Goal: Task Accomplishment & Management: Complete application form

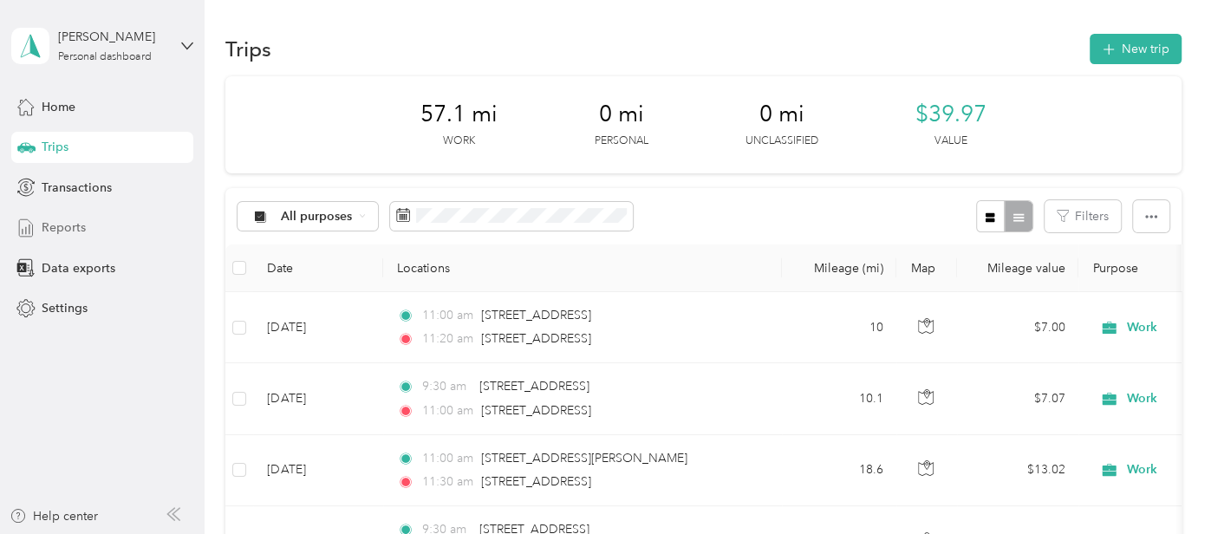
click at [77, 233] on span "Reports" at bounding box center [64, 228] width 44 height 18
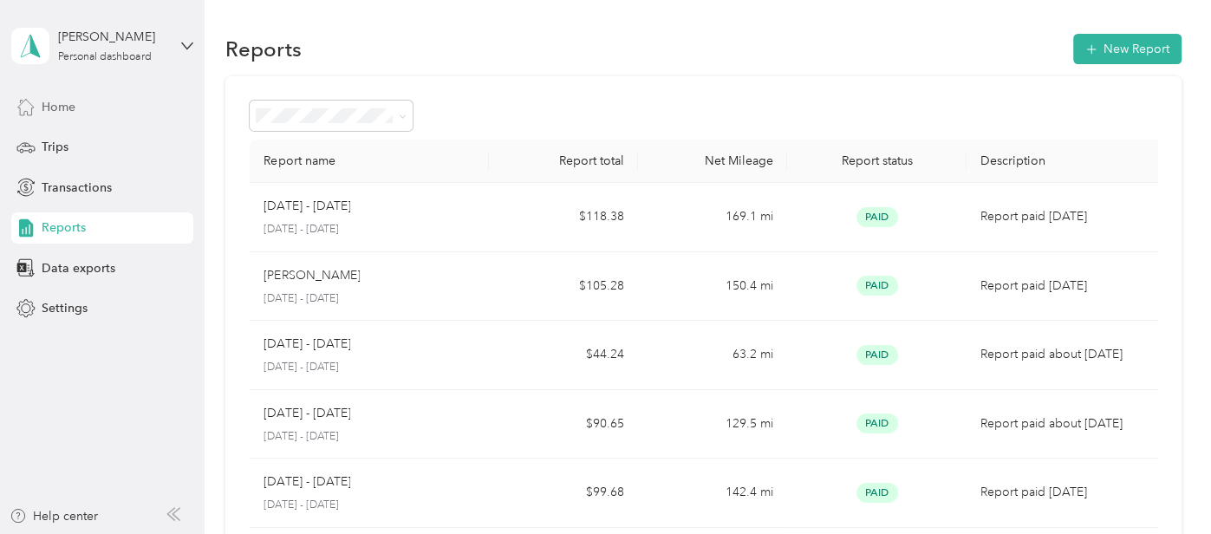
click at [43, 100] on span "Home" at bounding box center [59, 107] width 34 height 18
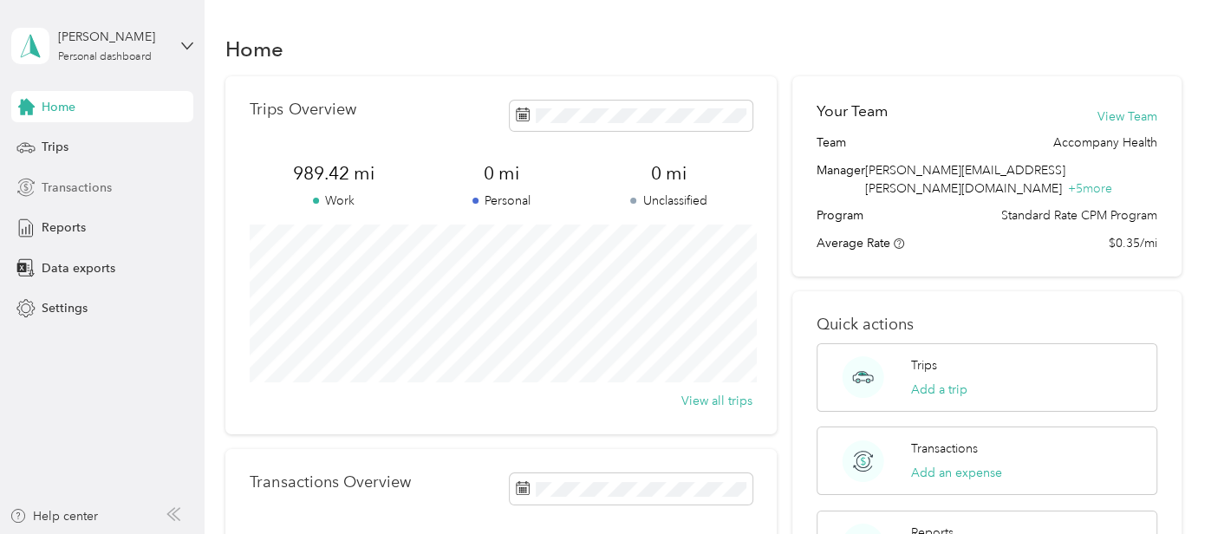
click at [91, 189] on span "Transactions" at bounding box center [77, 188] width 70 height 18
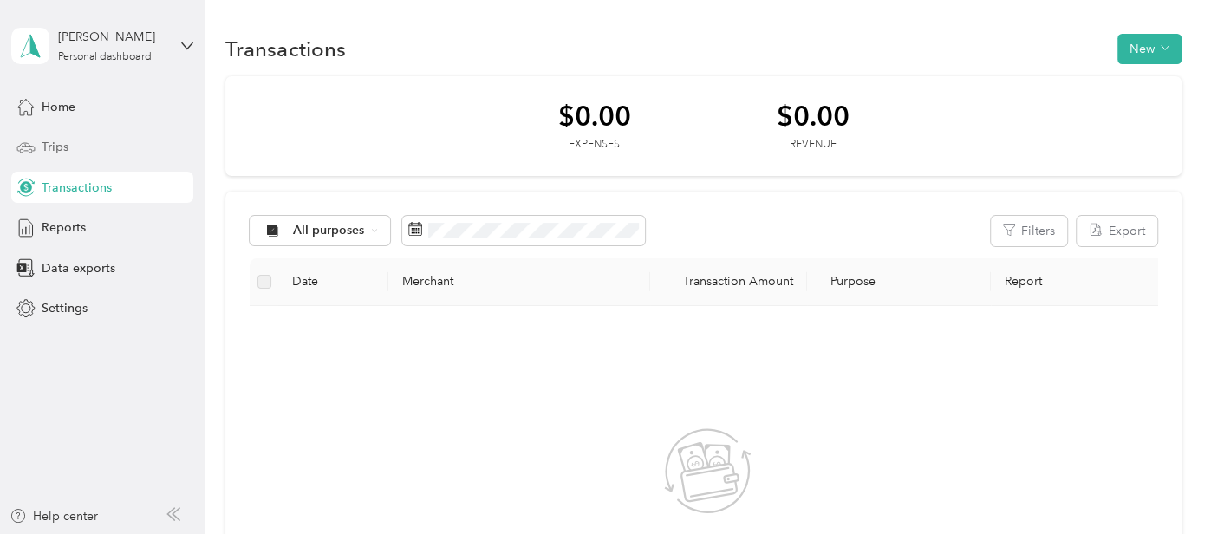
click at [55, 140] on span "Trips" at bounding box center [55, 147] width 27 height 18
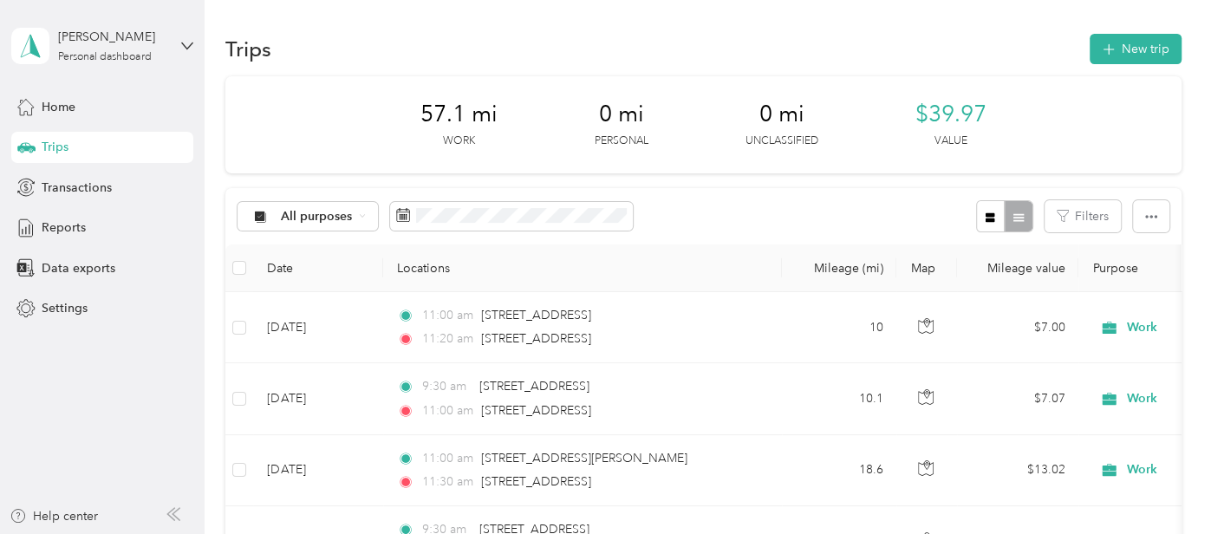
click at [75, 203] on div "Home Trips Transactions Reports Data exports Settings" at bounding box center [102, 207] width 182 height 233
click at [74, 199] on div "Transactions" at bounding box center [102, 187] width 182 height 31
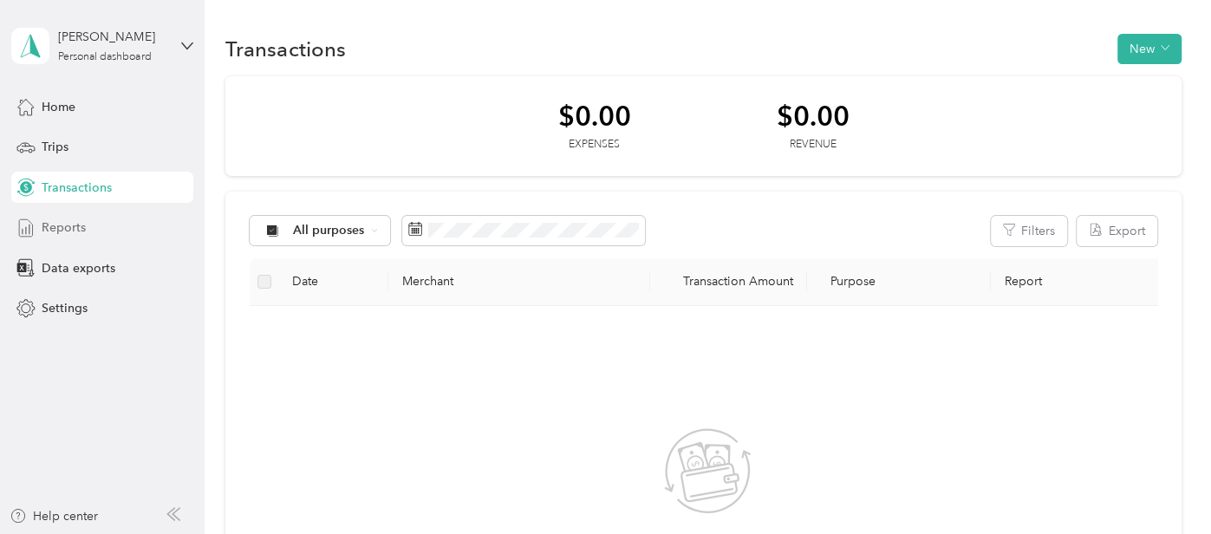
click at [68, 230] on span "Reports" at bounding box center [64, 228] width 44 height 18
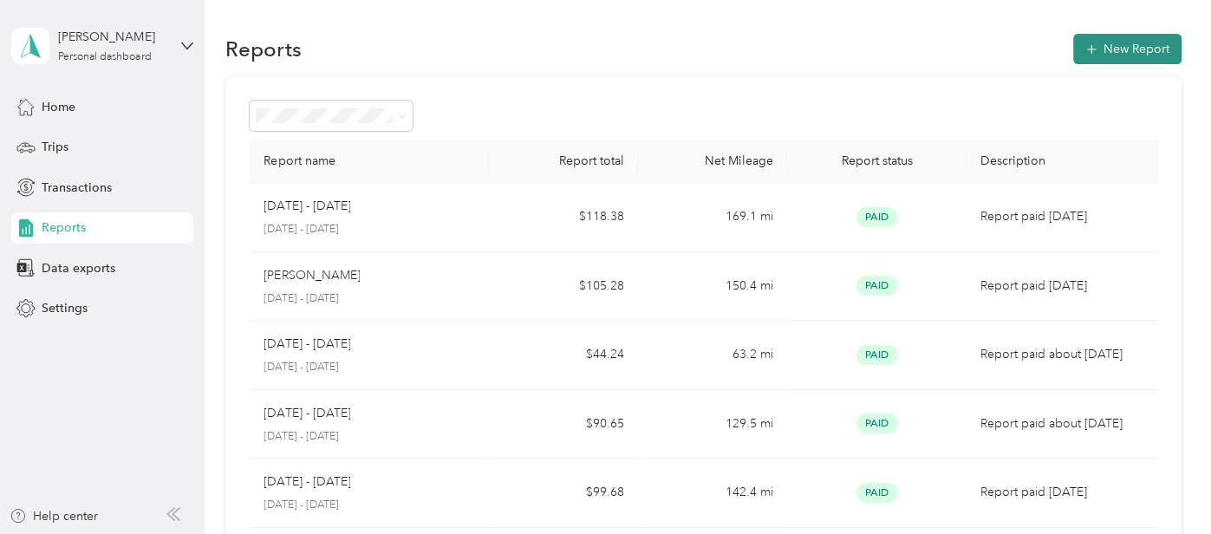
click at [1145, 38] on button "New Report" at bounding box center [1127, 49] width 108 height 30
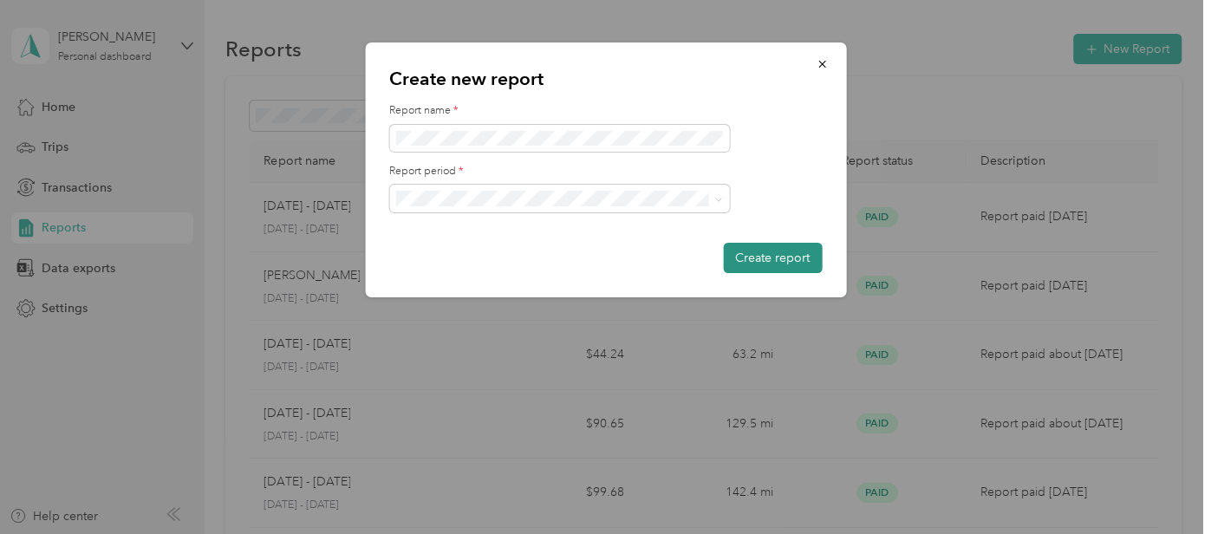
click at [750, 253] on button "Create report" at bounding box center [772, 258] width 99 height 30
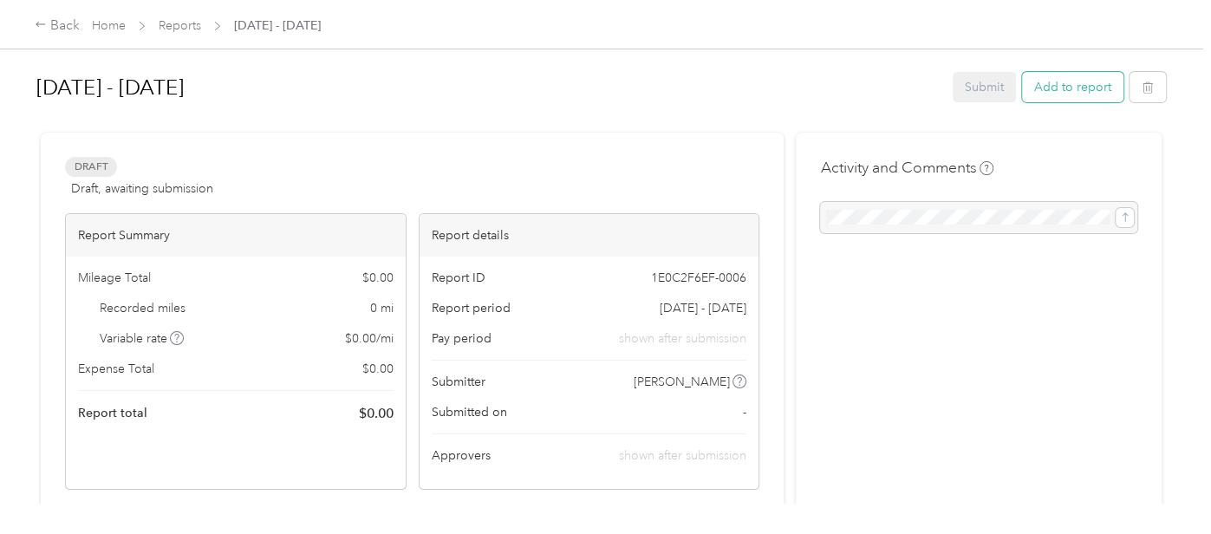
click at [1065, 92] on button "Add to report" at bounding box center [1072, 87] width 101 height 30
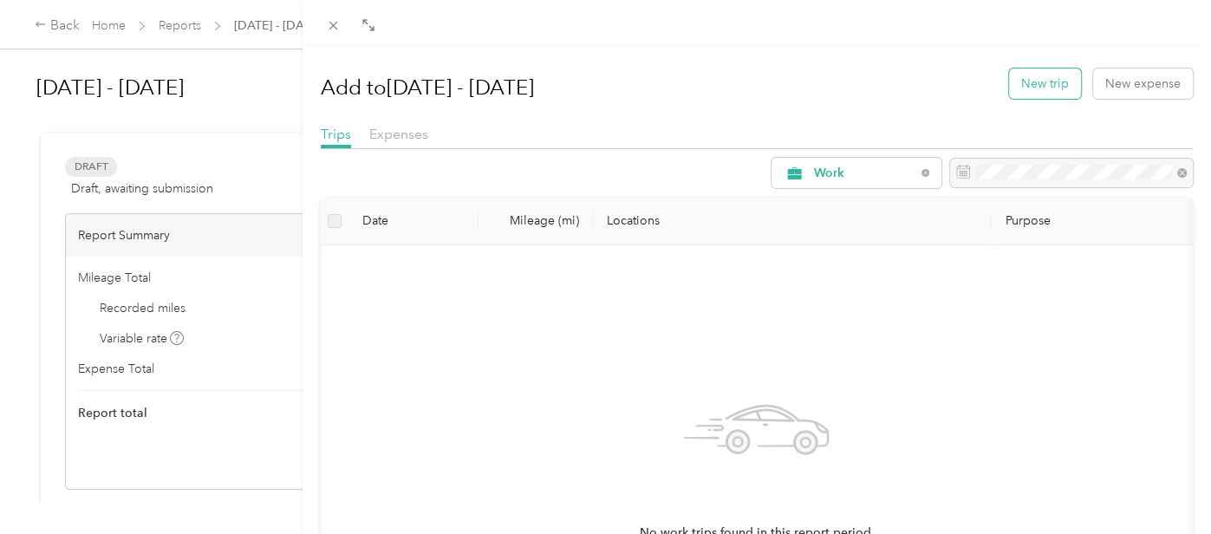
click at [1059, 82] on button "New trip" at bounding box center [1045, 83] width 72 height 30
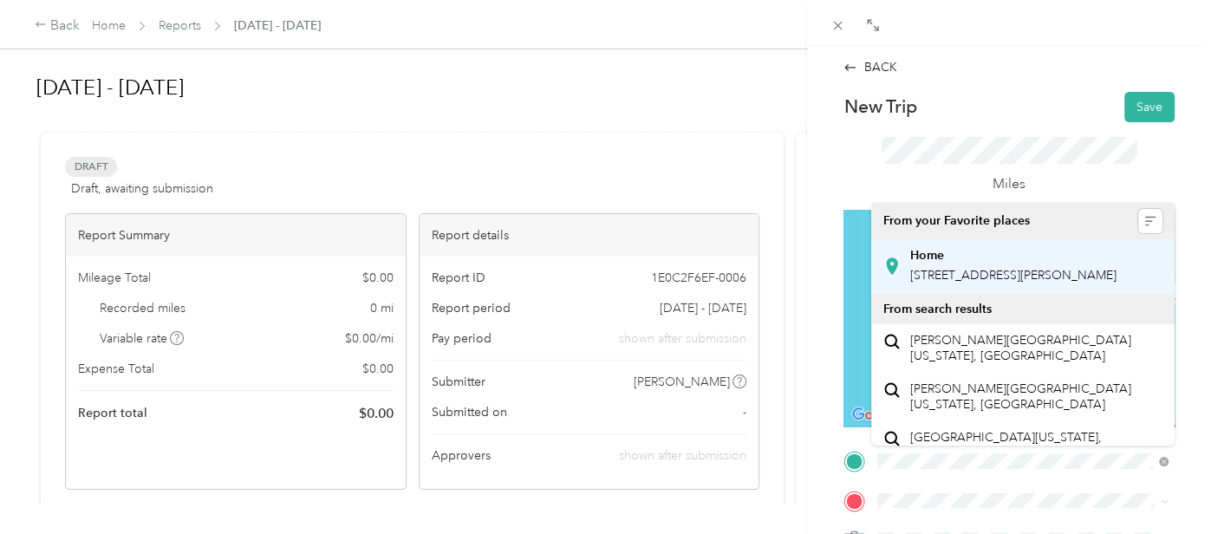
click at [984, 283] on span "[STREET_ADDRESS][PERSON_NAME]" at bounding box center [1013, 275] width 206 height 15
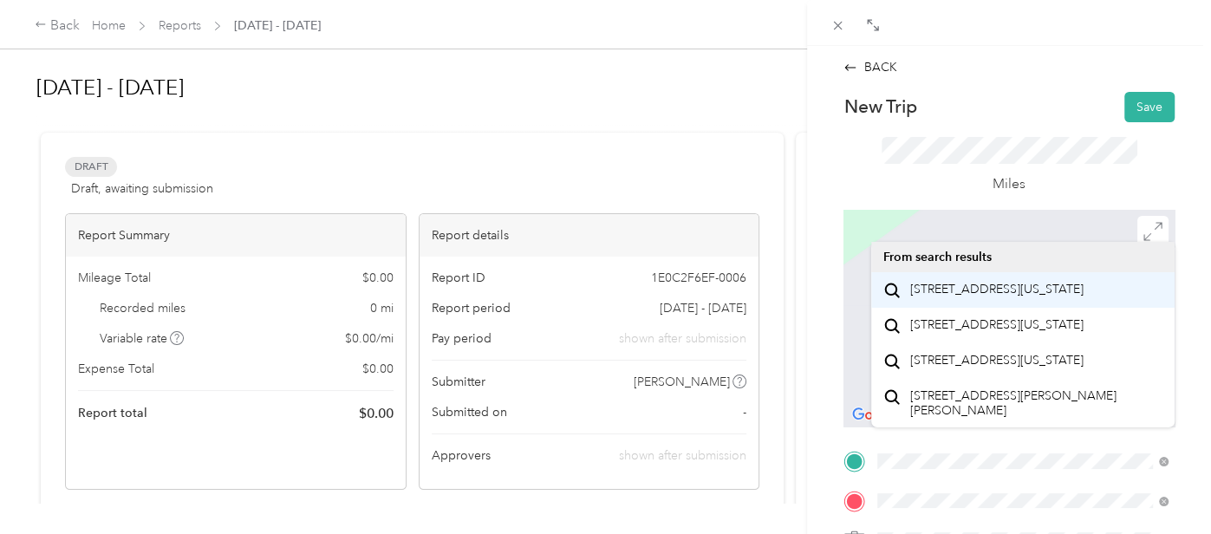
click at [969, 297] on span "[STREET_ADDRESS][US_STATE]" at bounding box center [996, 290] width 173 height 16
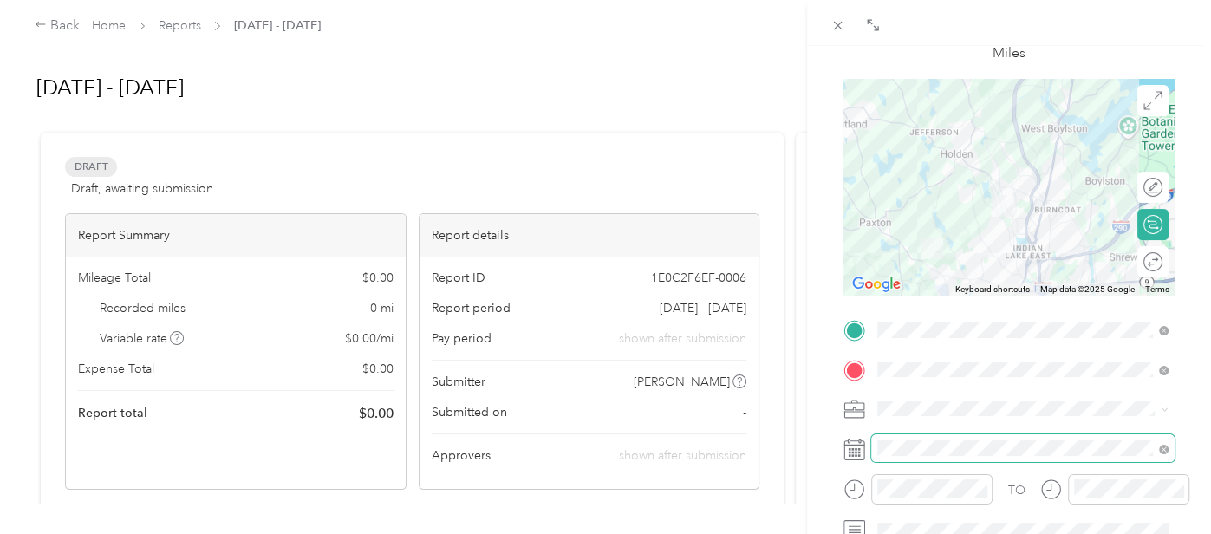
scroll to position [133, 0]
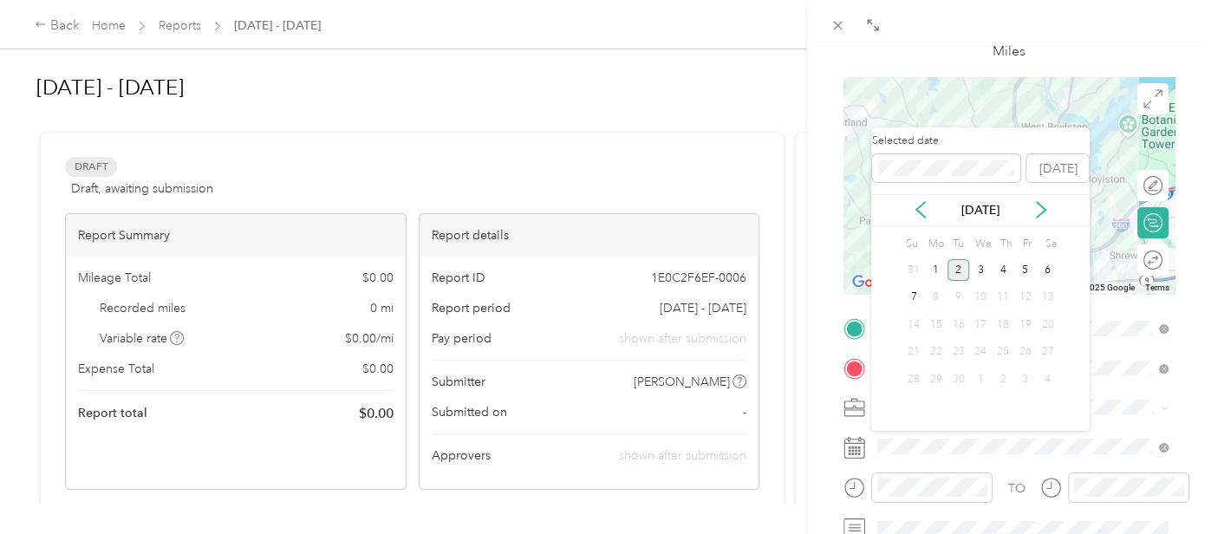
click at [923, 224] on div "[DATE]" at bounding box center [980, 210] width 219 height 32
click at [925, 212] on icon at bounding box center [920, 209] width 17 height 17
click at [943, 375] on div "25" at bounding box center [936, 380] width 23 height 22
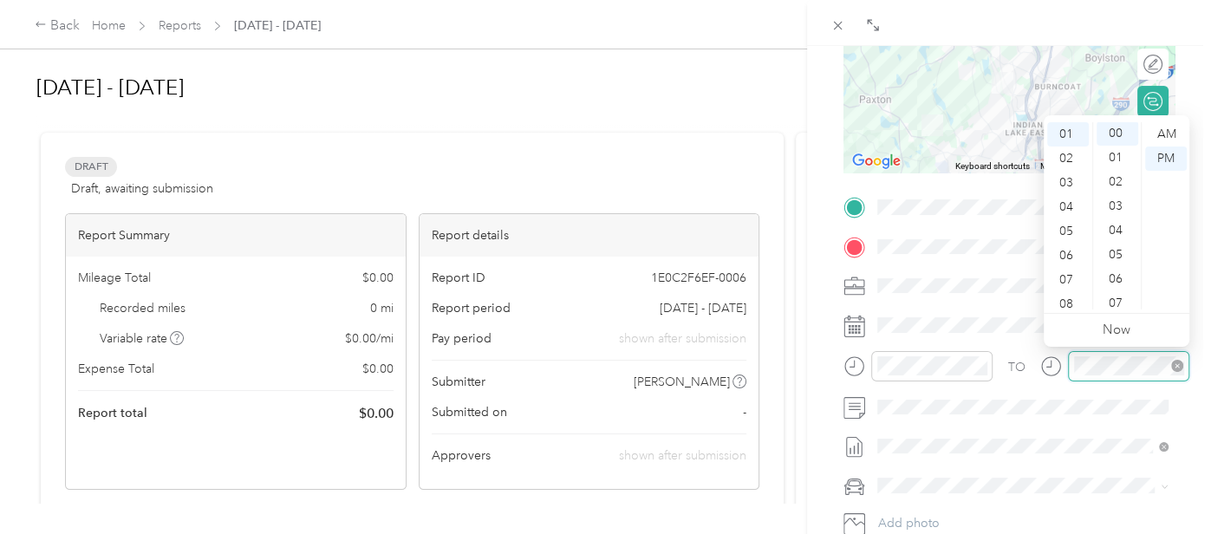
scroll to position [0, 0]
click at [1019, 297] on span at bounding box center [1022, 285] width 303 height 27
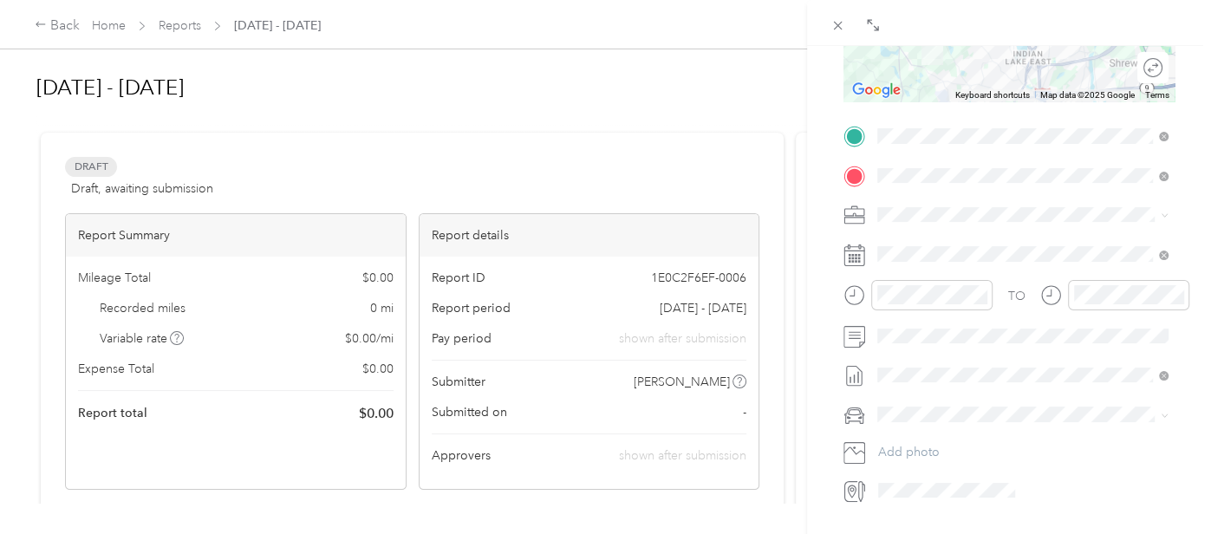
scroll to position [358, 0]
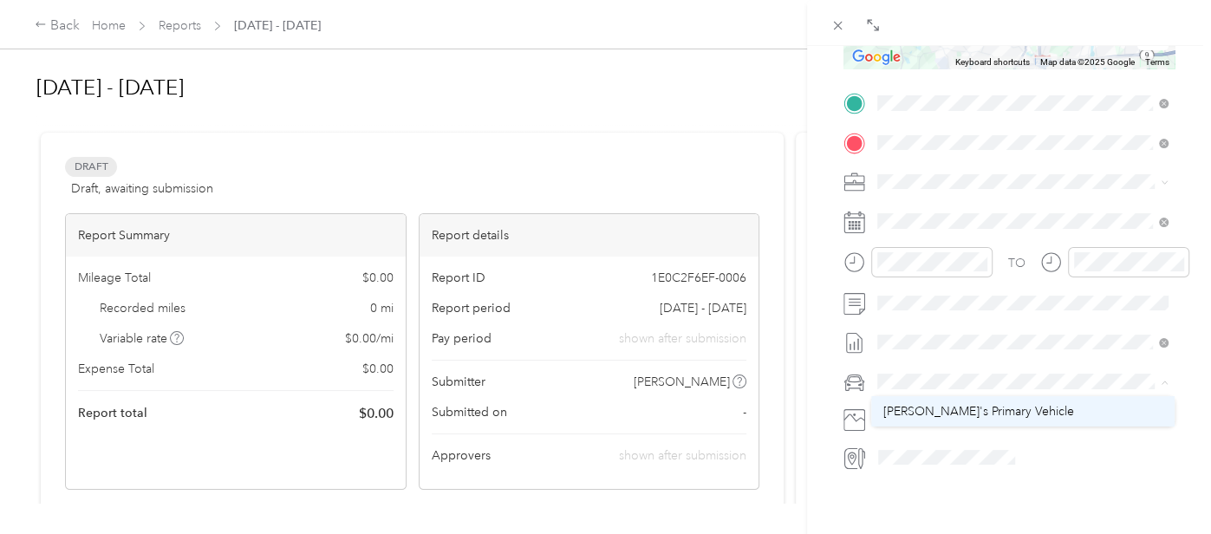
click at [944, 404] on span "[PERSON_NAME]'s Primary Vehicle" at bounding box center [979, 411] width 191 height 15
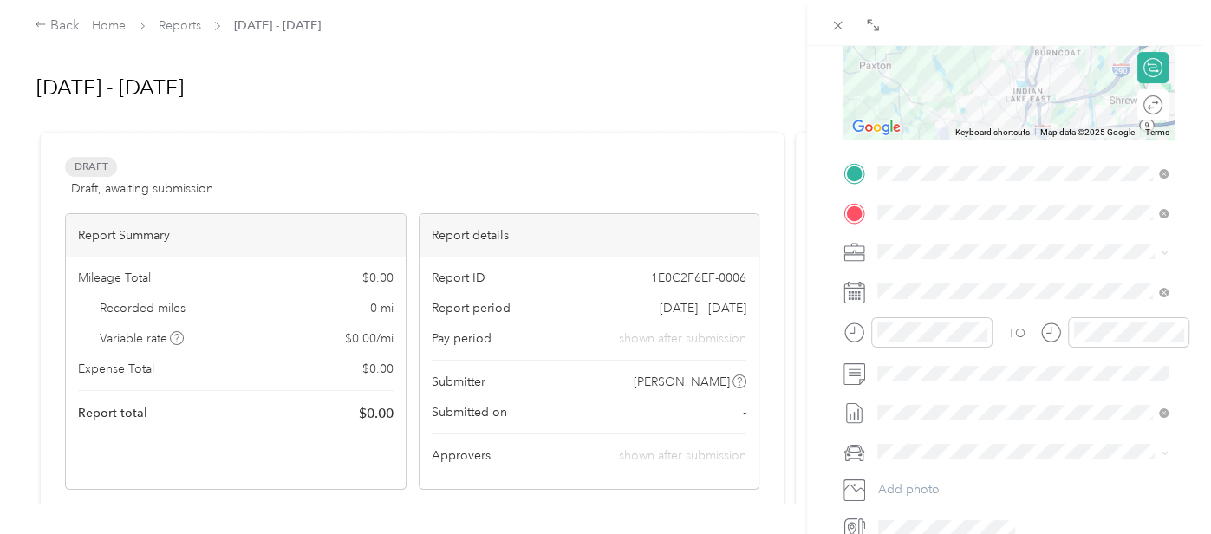
scroll to position [0, 0]
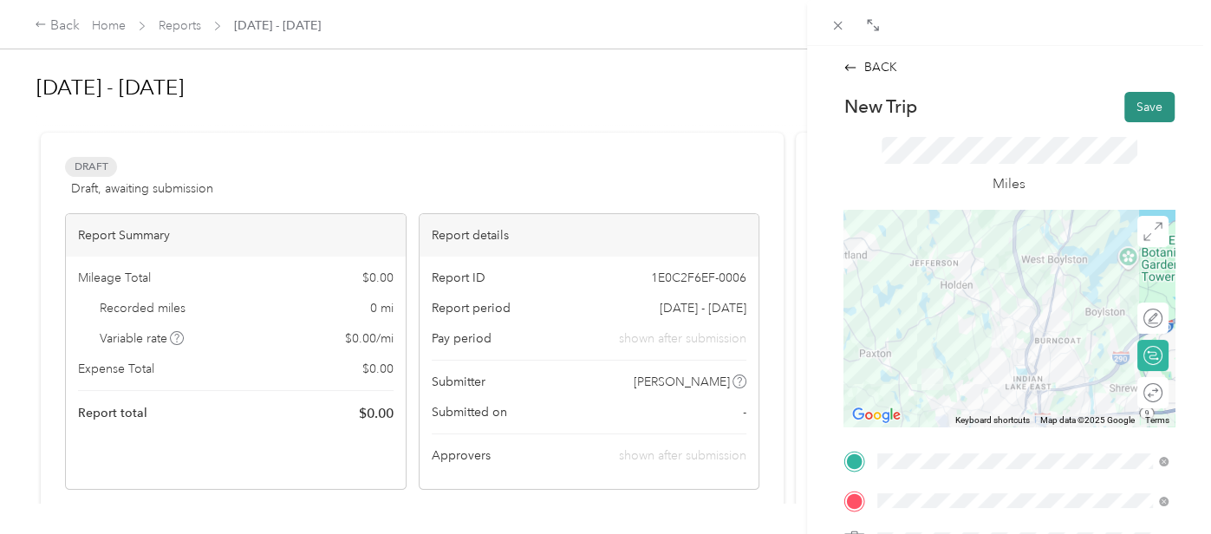
click at [1143, 113] on button "Save" at bounding box center [1150, 107] width 50 height 30
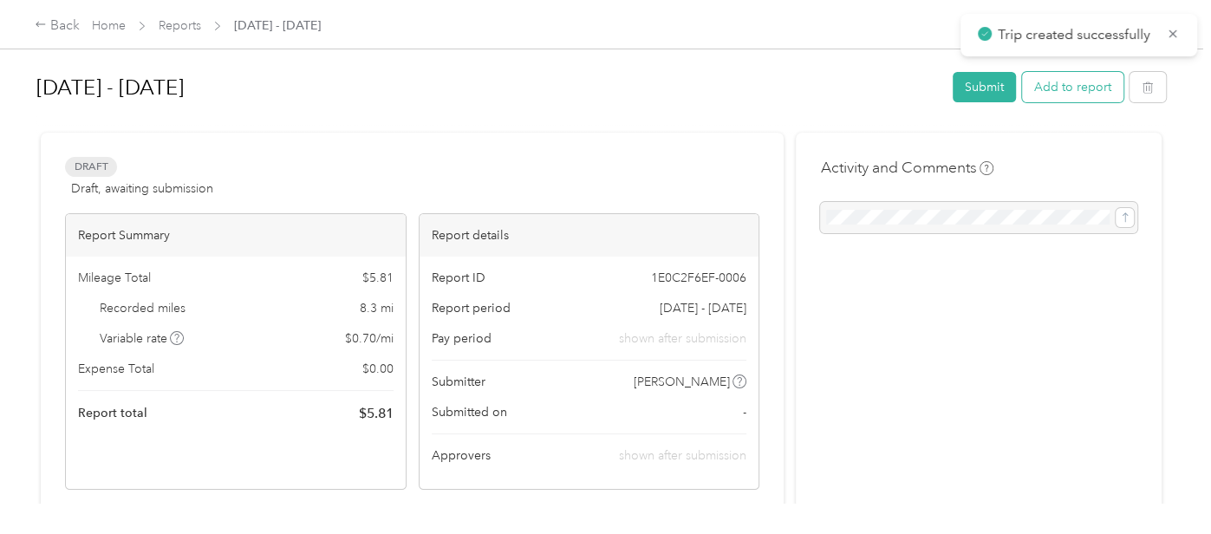
click at [1067, 90] on button "Add to report" at bounding box center [1072, 87] width 101 height 30
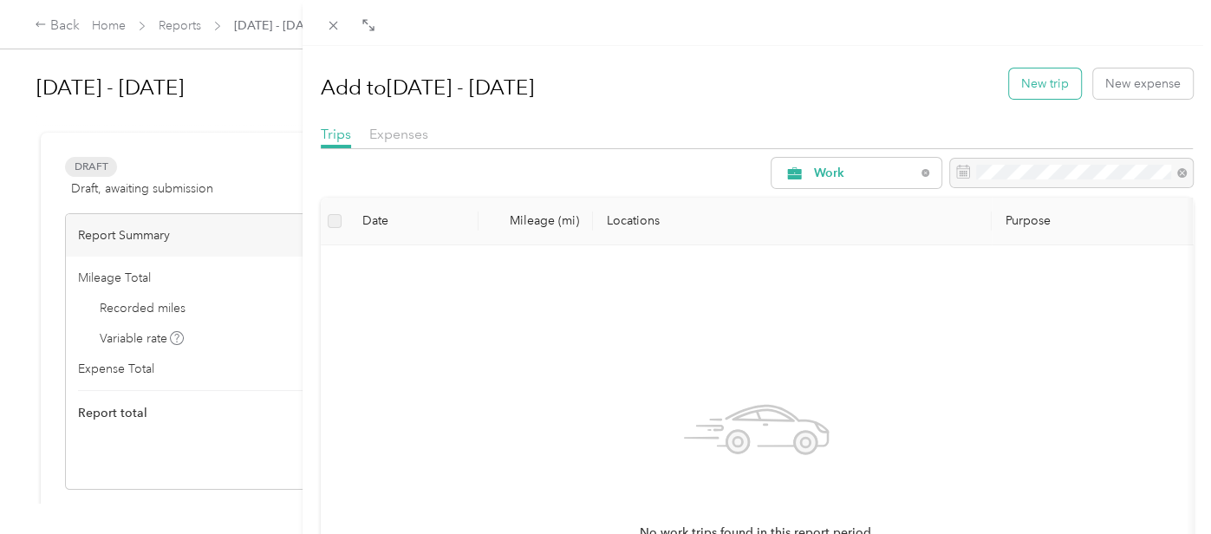
click at [1050, 79] on button "New trip" at bounding box center [1045, 83] width 72 height 30
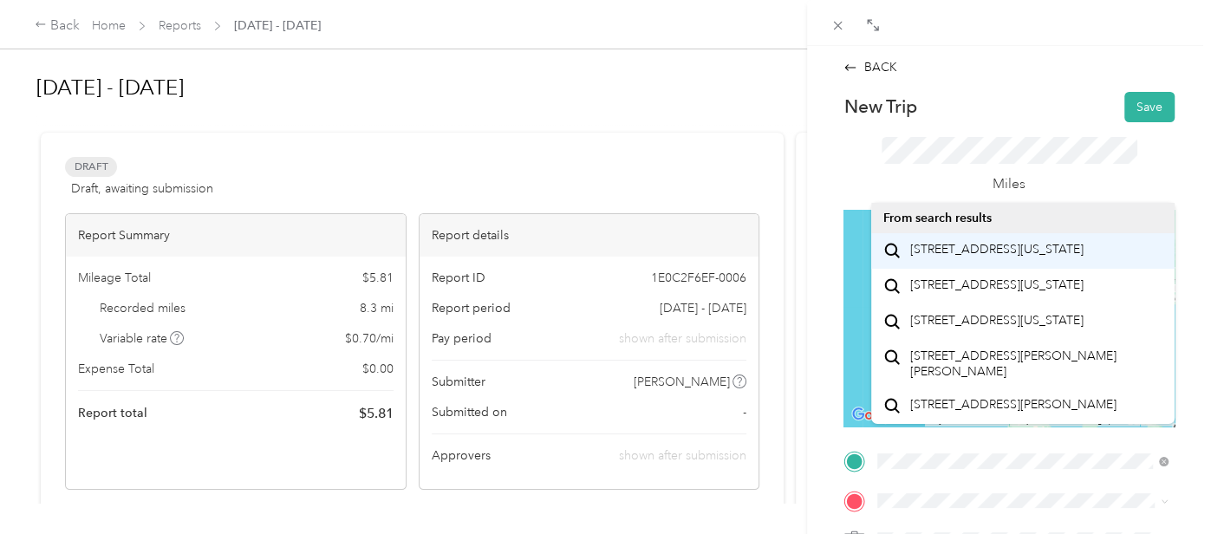
click at [986, 258] on span "[STREET_ADDRESS][US_STATE]" at bounding box center [996, 250] width 173 height 16
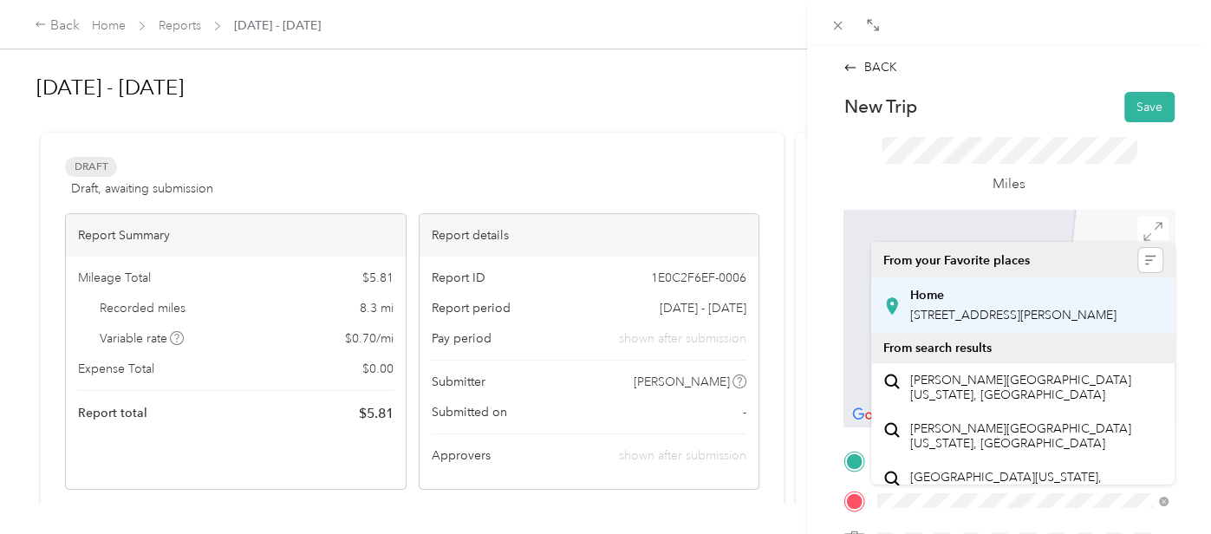
click at [984, 315] on span "[STREET_ADDRESS][PERSON_NAME]" at bounding box center [1013, 315] width 206 height 15
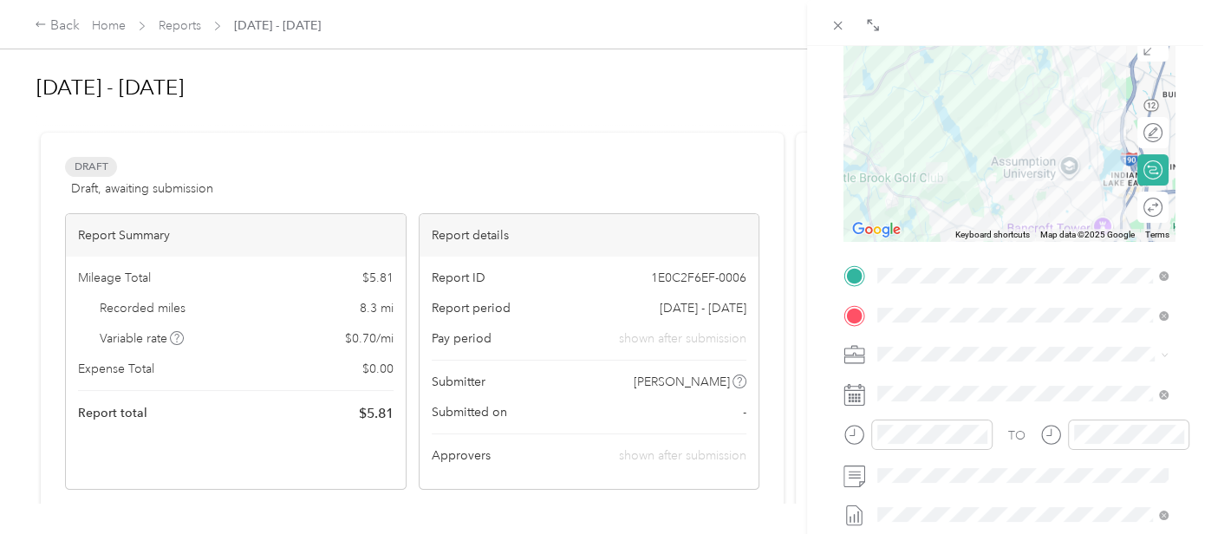
scroll to position [212, 0]
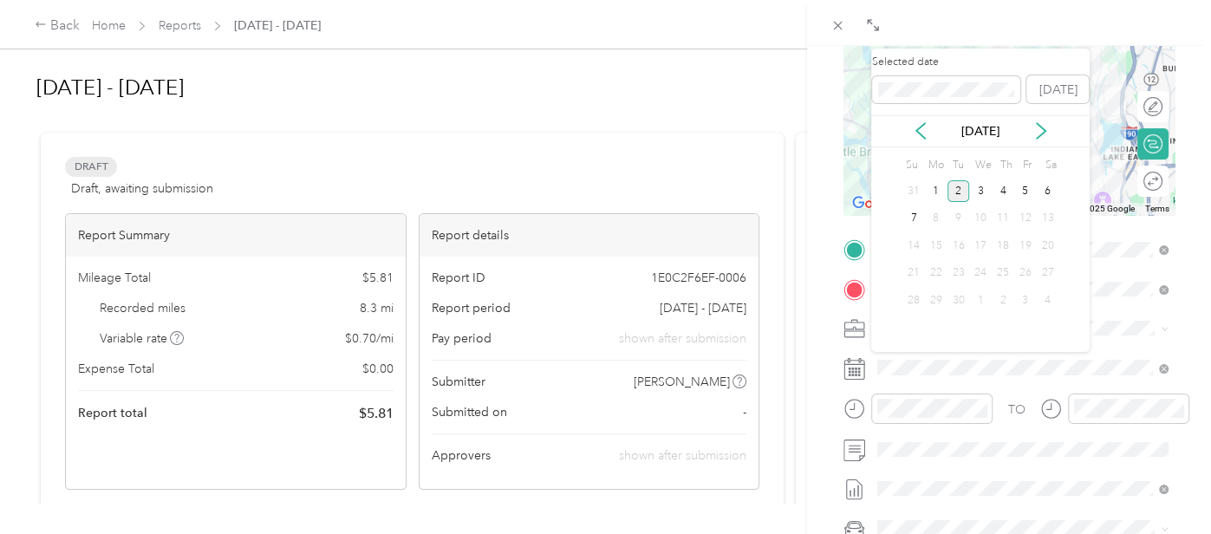
click at [930, 131] on div "[DATE]" at bounding box center [980, 131] width 219 height 18
click at [923, 131] on icon at bounding box center [920, 130] width 17 height 17
click at [941, 302] on div "25" at bounding box center [936, 301] width 23 height 22
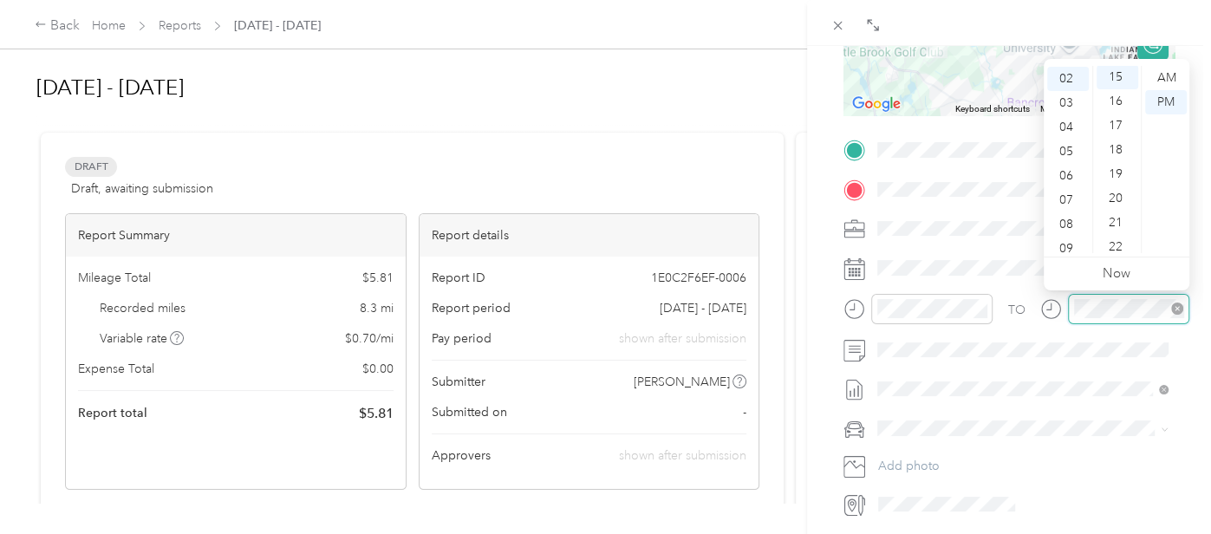
scroll to position [364, 0]
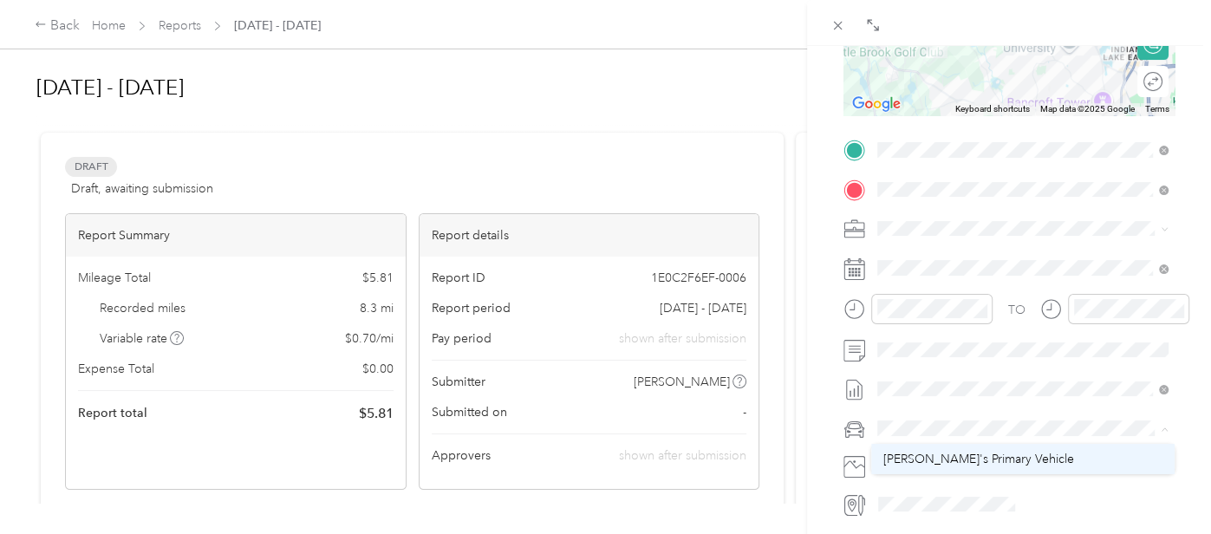
click at [999, 457] on span "[PERSON_NAME]'s Primary Vehicle" at bounding box center [979, 459] width 191 height 15
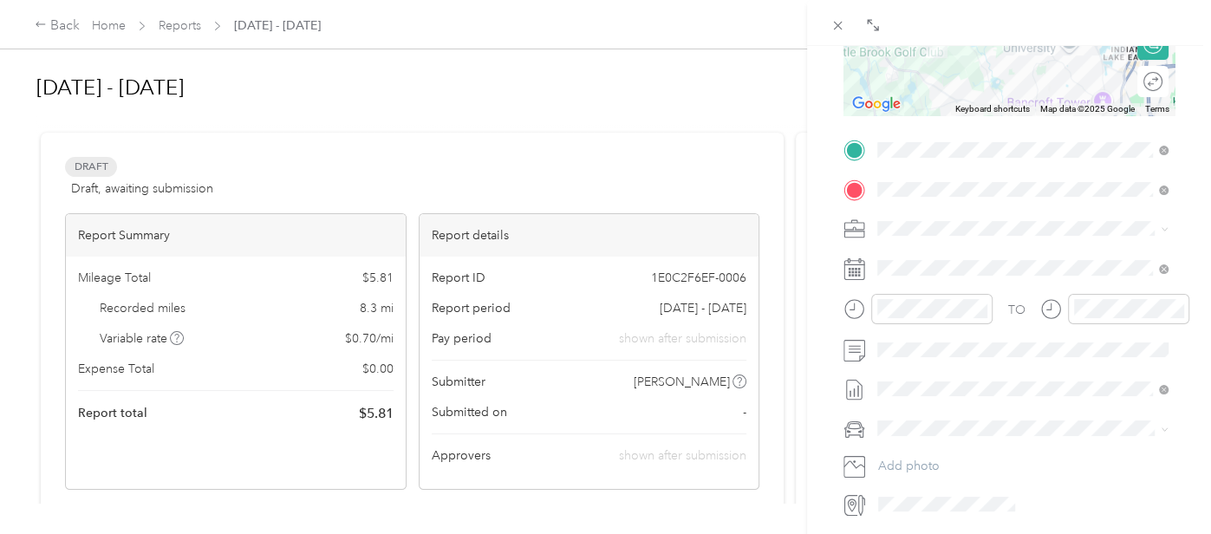
scroll to position [0, 0]
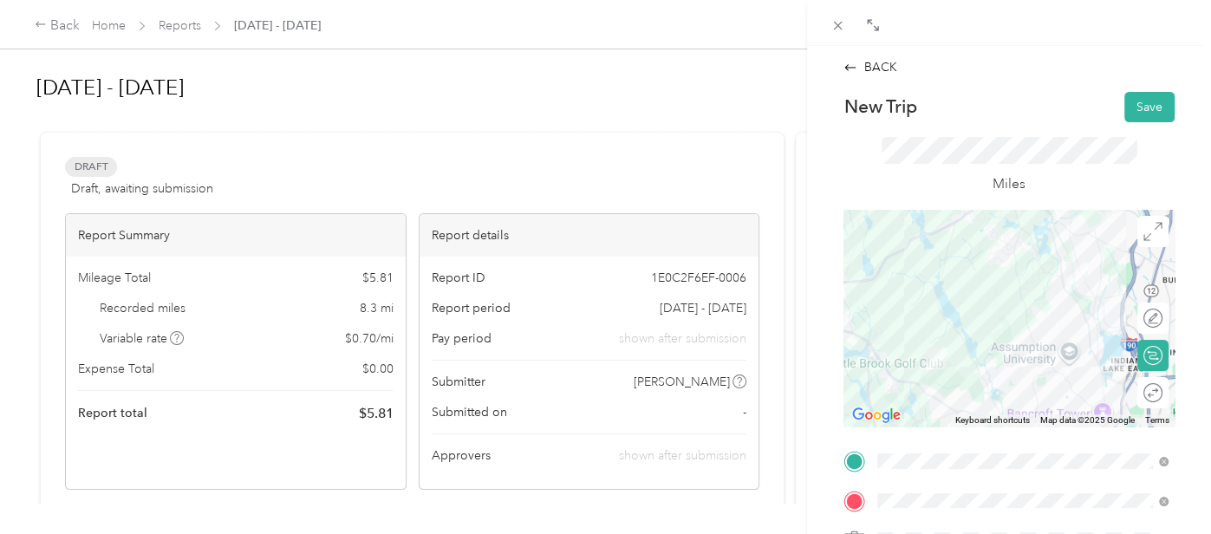
click at [1145, 88] on div "BACK New Trip Save This trip cannot be edited because it is either under review…" at bounding box center [1009, 443] width 368 height 771
click at [1145, 95] on button "Save" at bounding box center [1150, 107] width 50 height 30
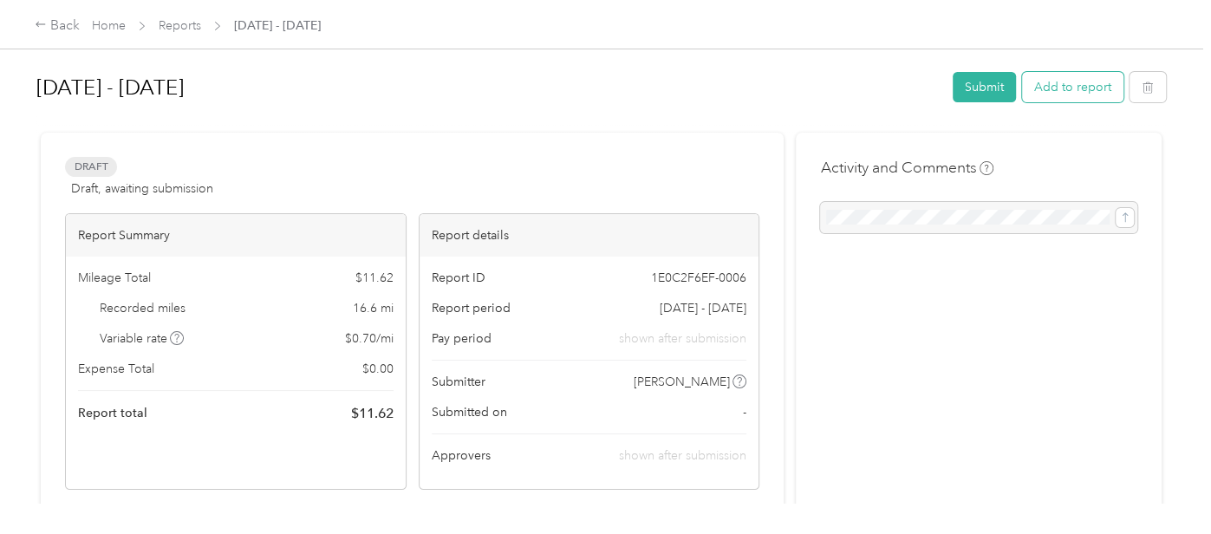
click at [1037, 91] on button "Add to report" at bounding box center [1072, 87] width 101 height 30
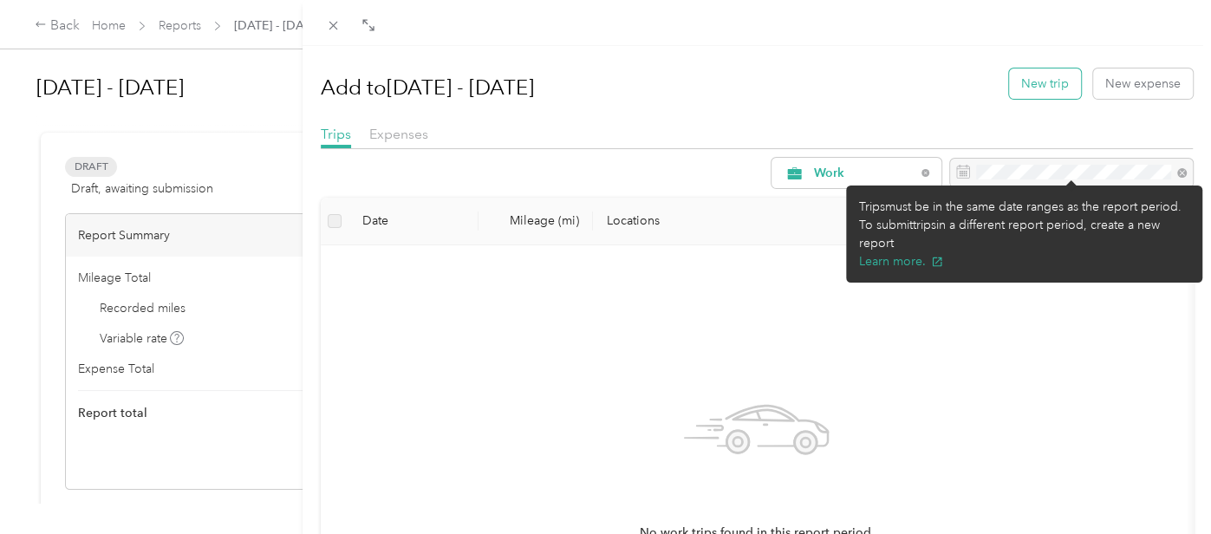
click at [1053, 88] on button "New trip" at bounding box center [1045, 83] width 72 height 30
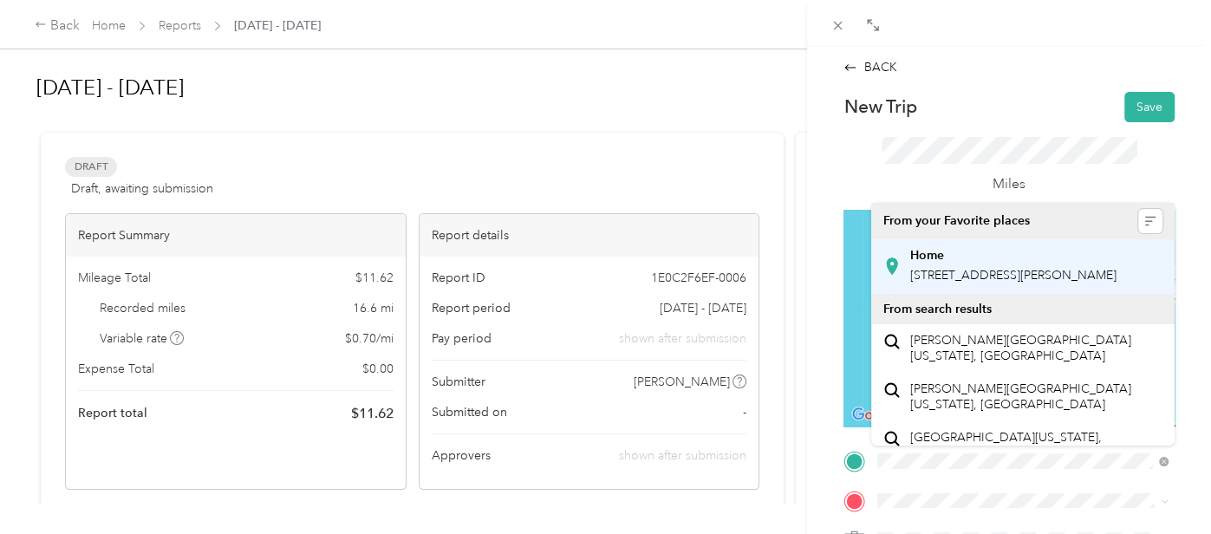
click at [959, 266] on div "Home [STREET_ADDRESS][PERSON_NAME]" at bounding box center [1013, 266] width 206 height 36
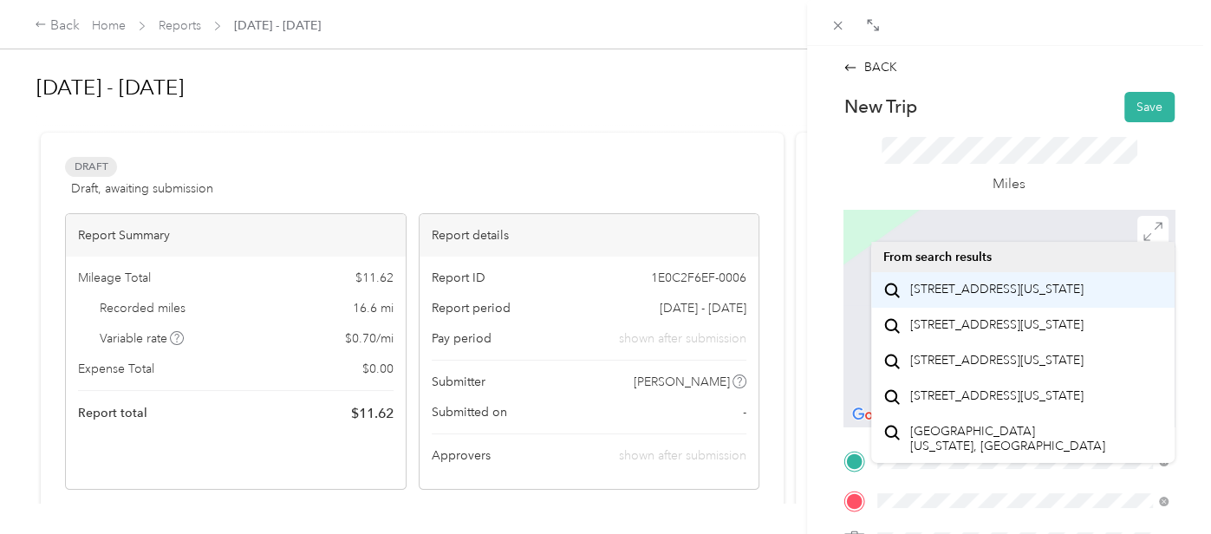
click at [986, 297] on span "[STREET_ADDRESS][US_STATE]" at bounding box center [996, 290] width 173 height 16
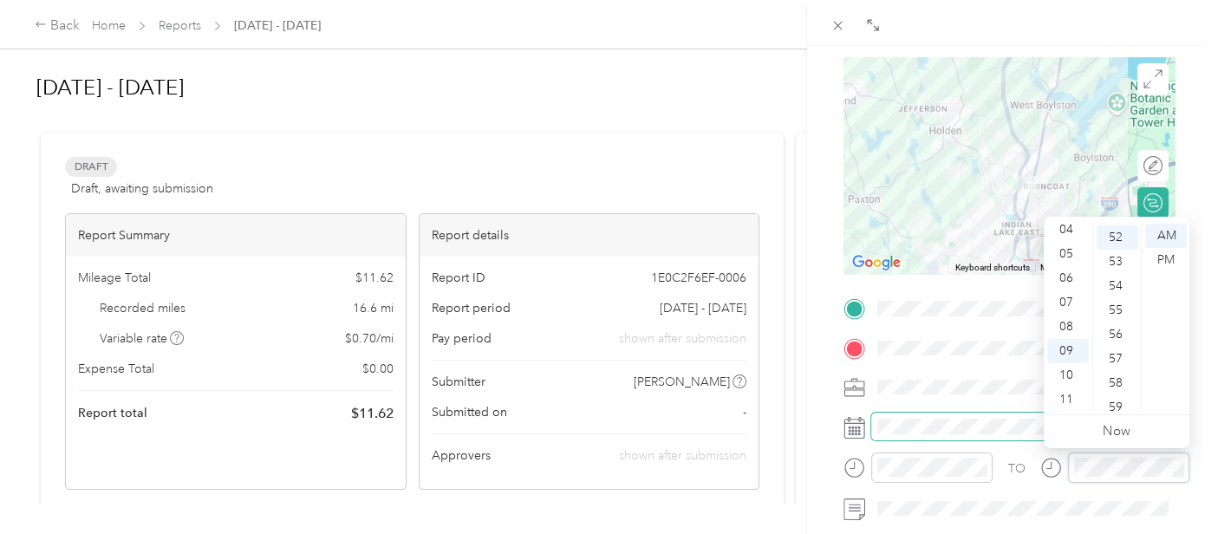
scroll to position [1262, 0]
click at [999, 413] on span at bounding box center [1022, 426] width 303 height 27
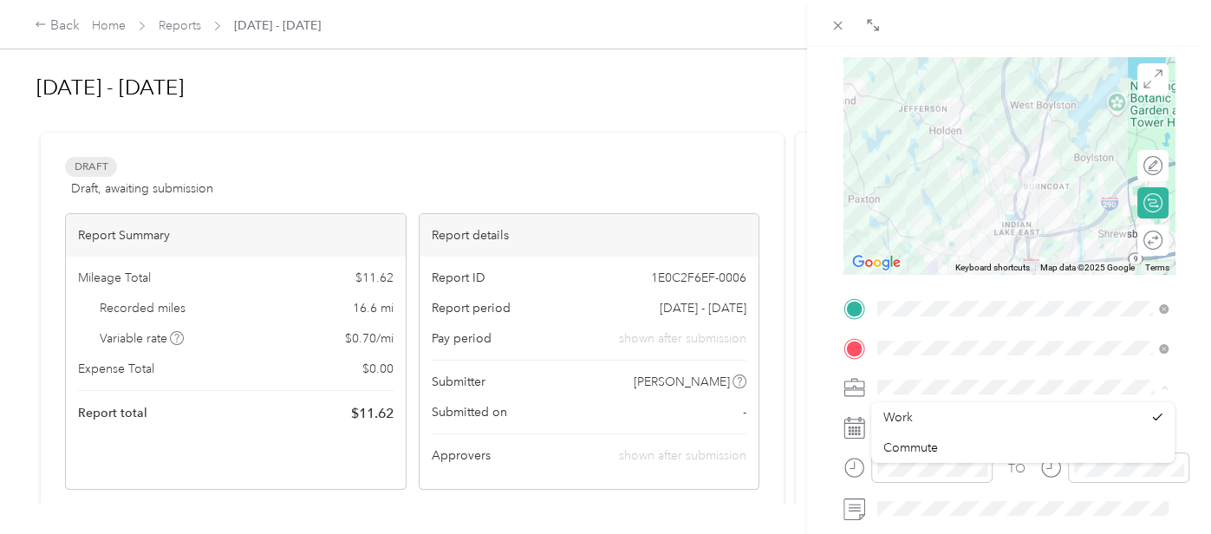
click at [835, 245] on form "New Trip Save This trip cannot be edited because it is either under review, app…" at bounding box center [1009, 308] width 368 height 738
click at [922, 417] on span at bounding box center [1022, 426] width 303 height 27
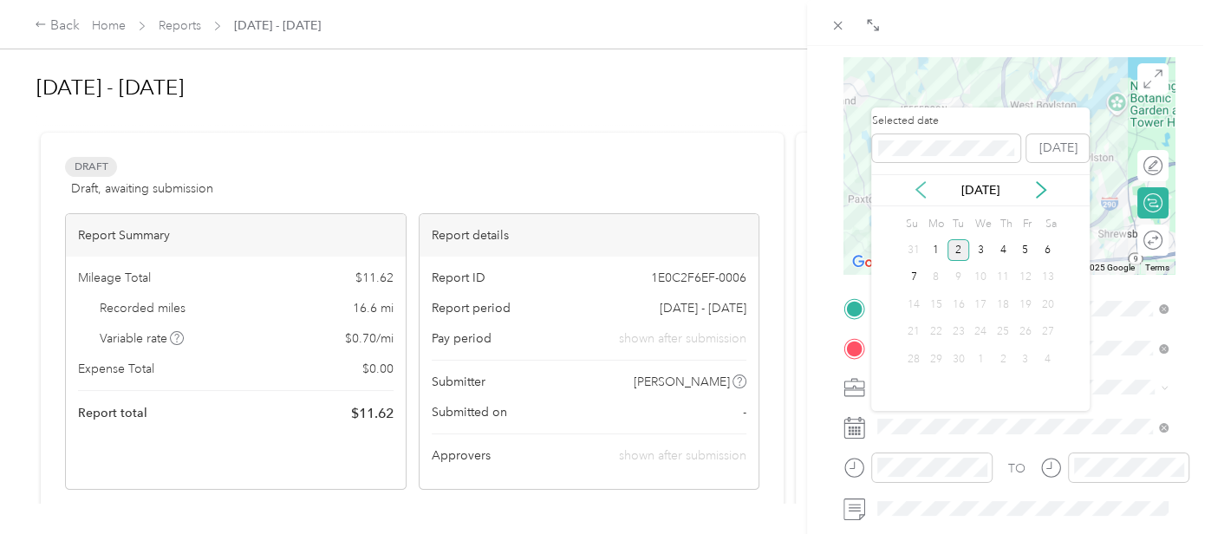
click at [921, 188] on icon at bounding box center [920, 189] width 17 height 17
click at [958, 353] on div "26" at bounding box center [959, 360] width 23 height 22
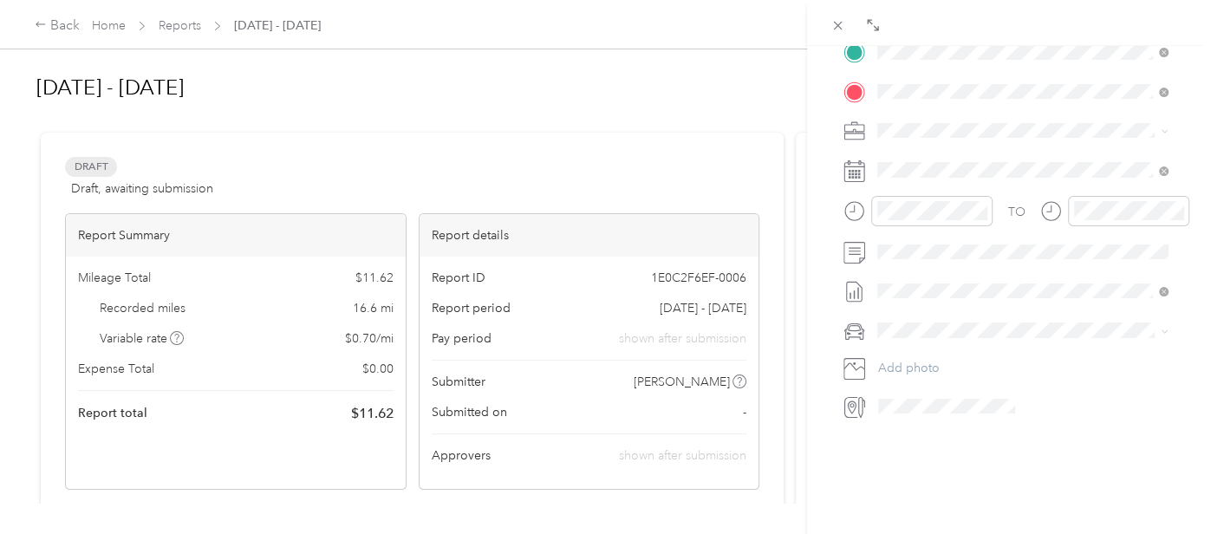
scroll to position [414, 0]
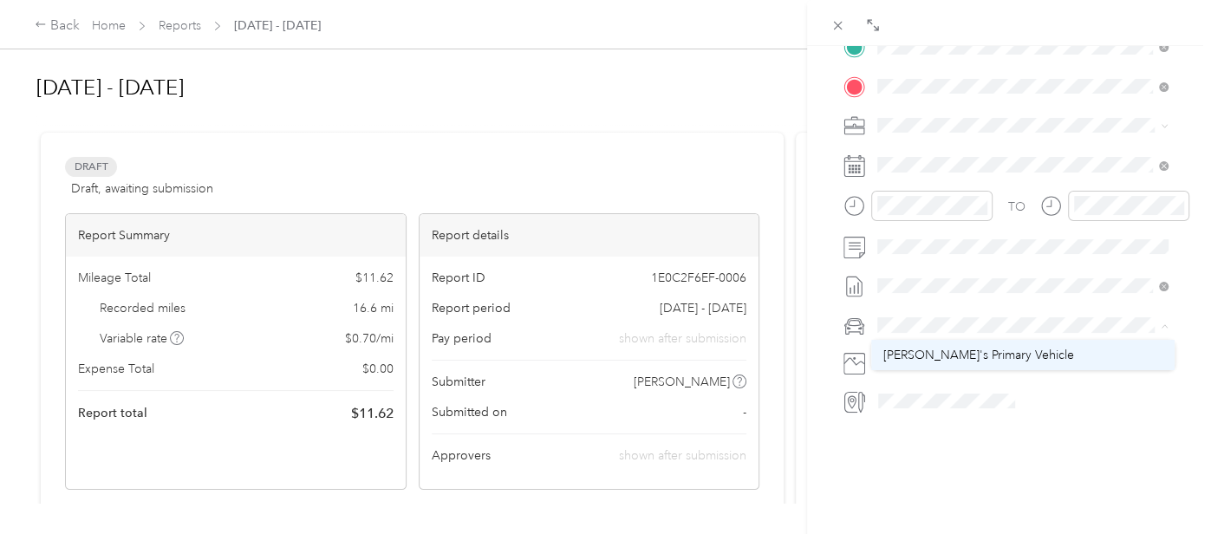
click at [959, 355] on span "[PERSON_NAME]'s Primary Vehicle" at bounding box center [979, 355] width 191 height 15
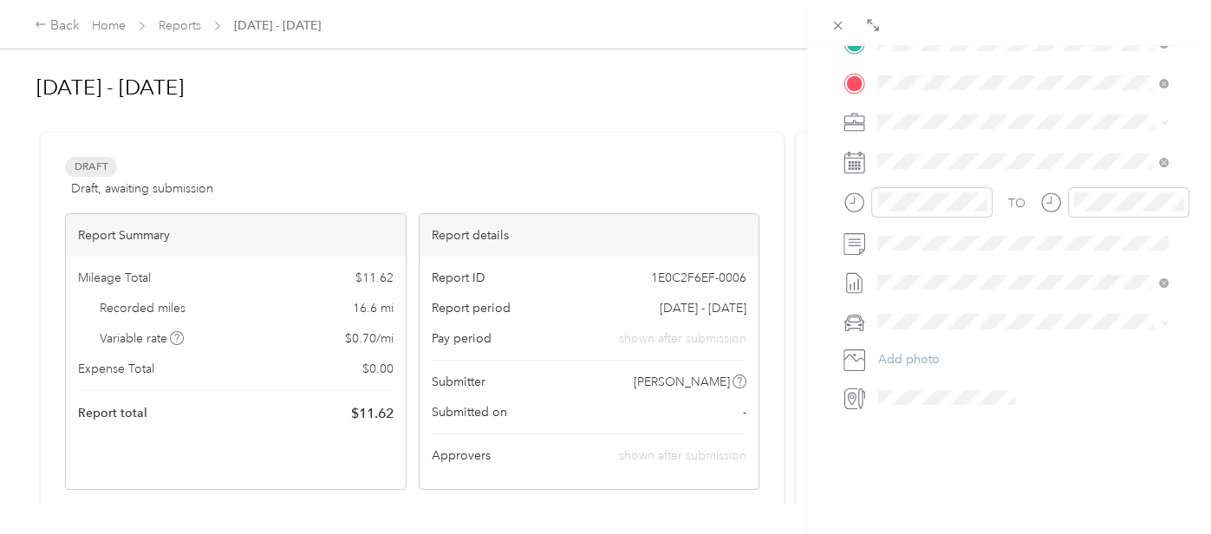
scroll to position [0, 0]
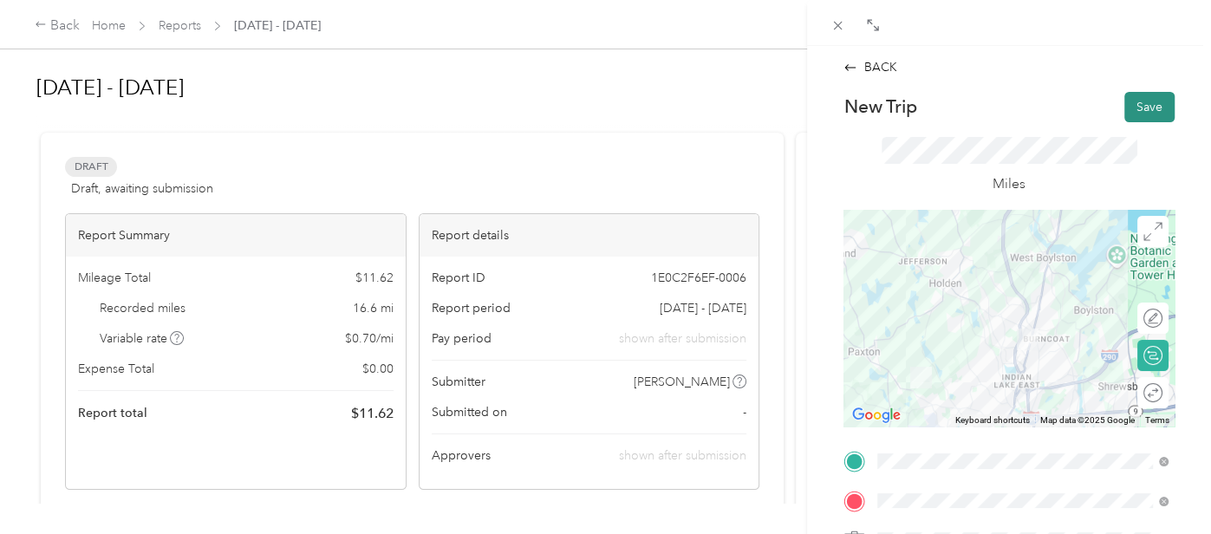
click at [1145, 111] on button "Save" at bounding box center [1150, 107] width 50 height 30
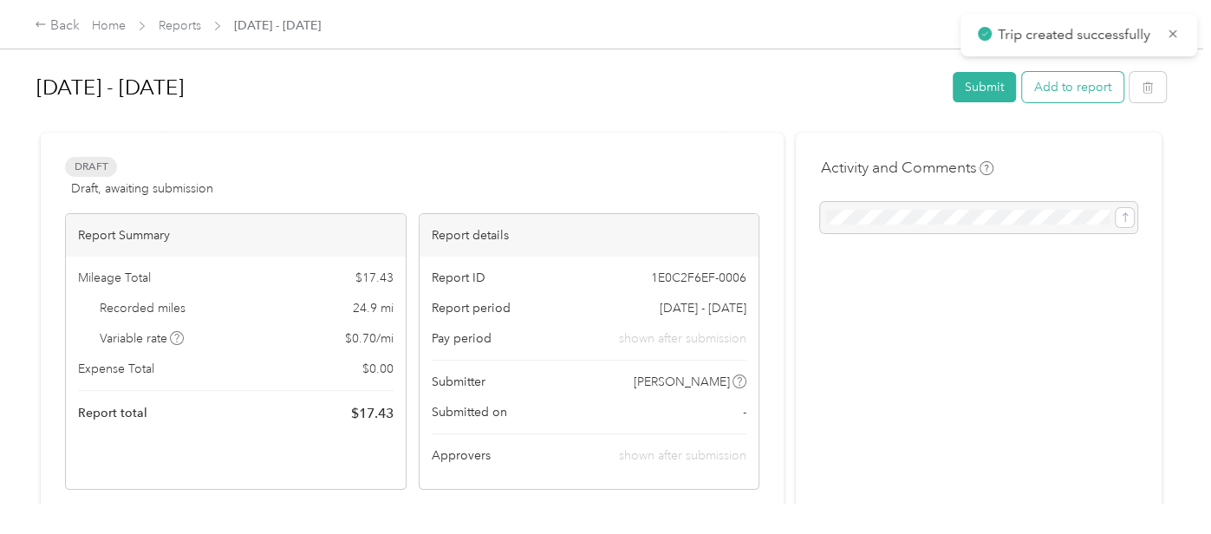
click at [1093, 82] on button "Add to report" at bounding box center [1072, 87] width 101 height 30
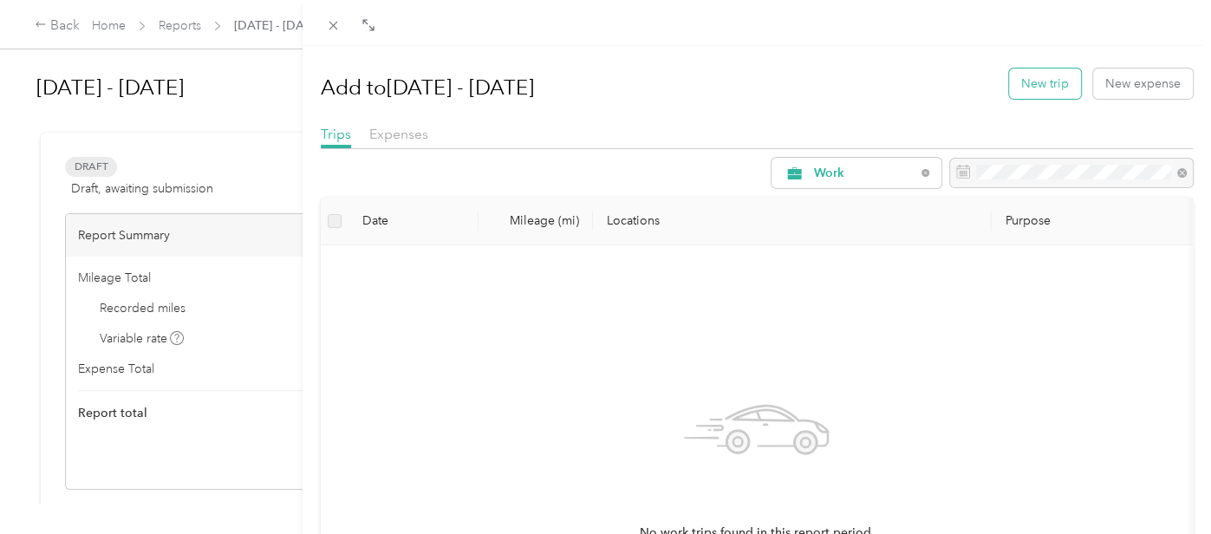
click at [1060, 86] on button "New trip" at bounding box center [1045, 83] width 72 height 30
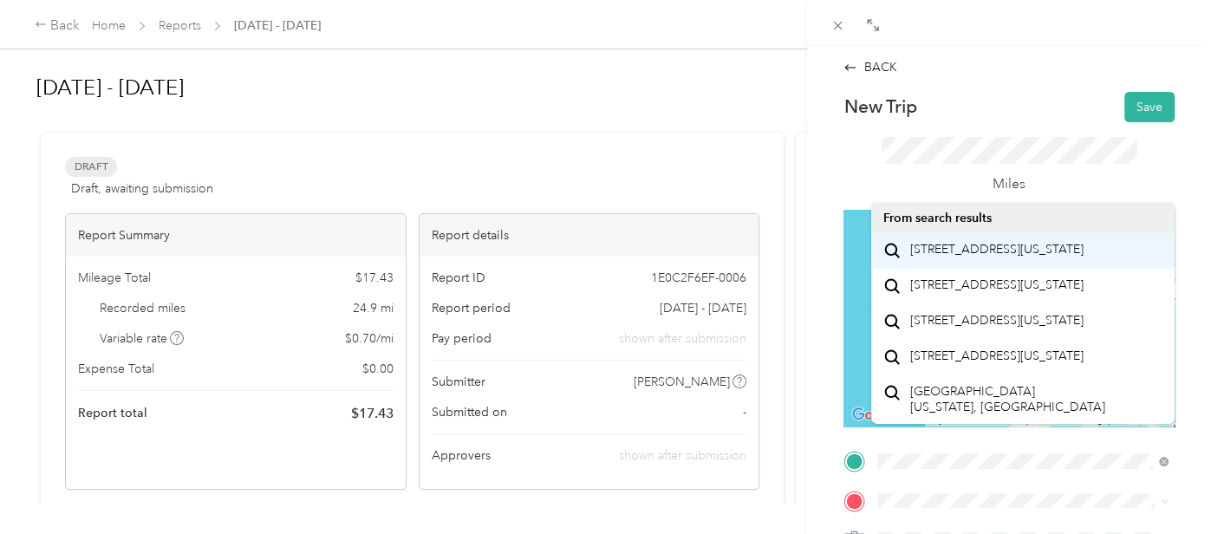
click at [959, 258] on span "[STREET_ADDRESS][US_STATE]" at bounding box center [996, 250] width 173 height 16
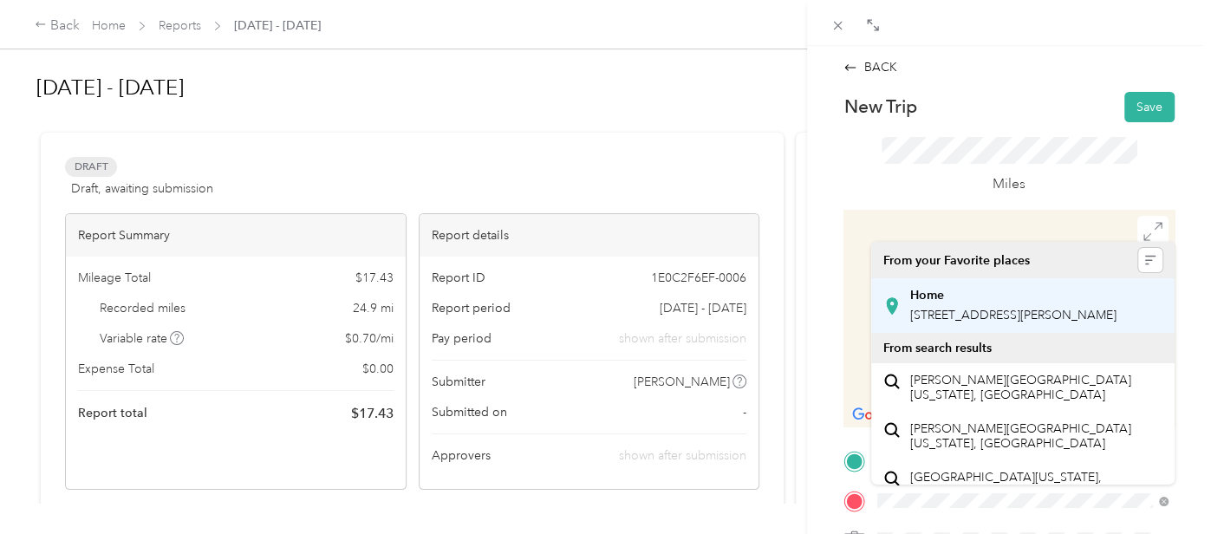
click at [956, 323] on span "[STREET_ADDRESS][PERSON_NAME]" at bounding box center [1013, 315] width 206 height 15
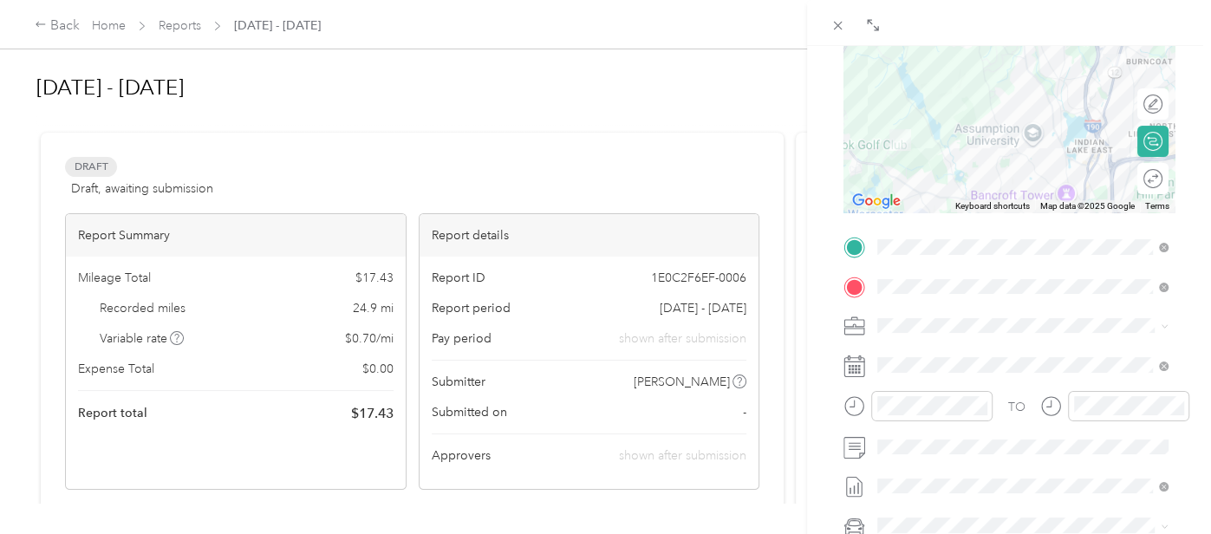
scroll to position [216, 0]
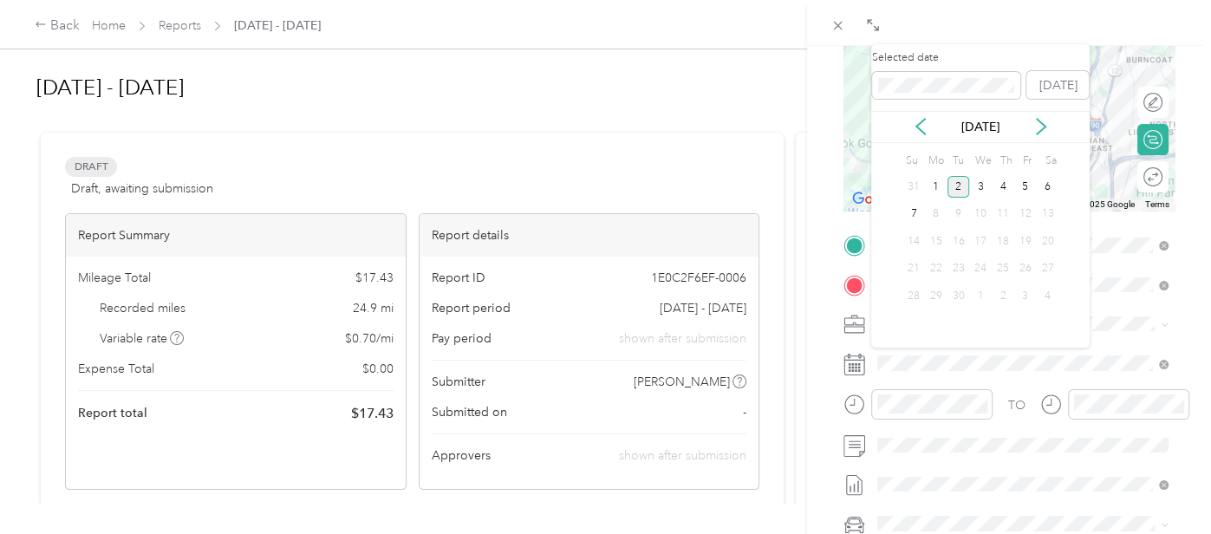
click at [921, 136] on div "[DATE]" at bounding box center [980, 127] width 219 height 32
click at [923, 127] on icon at bounding box center [920, 126] width 17 height 17
click at [959, 290] on div "26" at bounding box center [959, 296] width 23 height 22
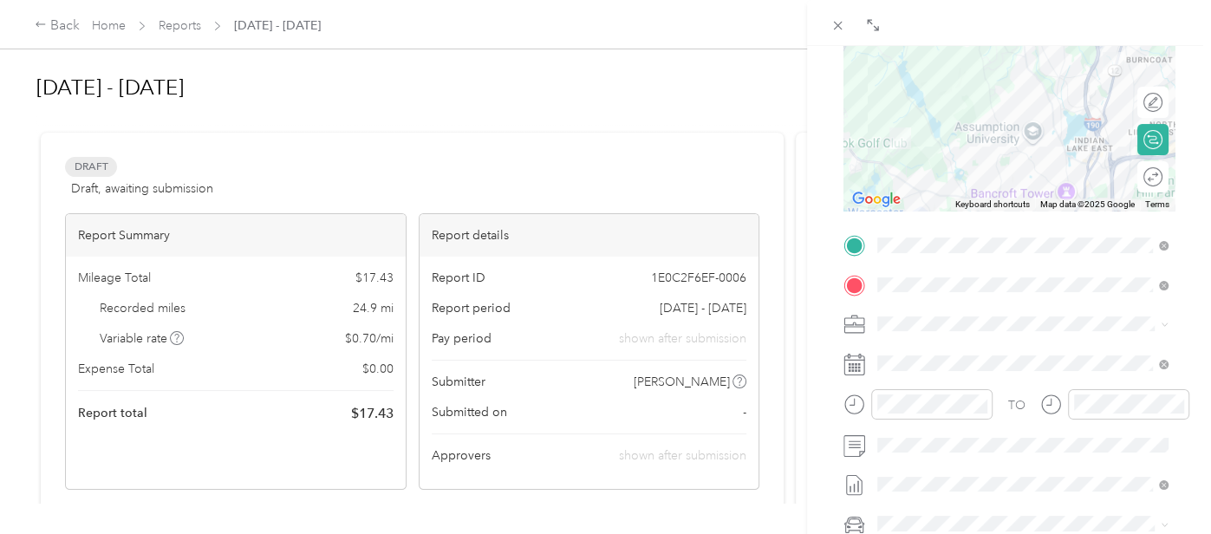
click at [837, 383] on form "New Trip Save This trip cannot be edited because it is either under review, app…" at bounding box center [1009, 245] width 368 height 738
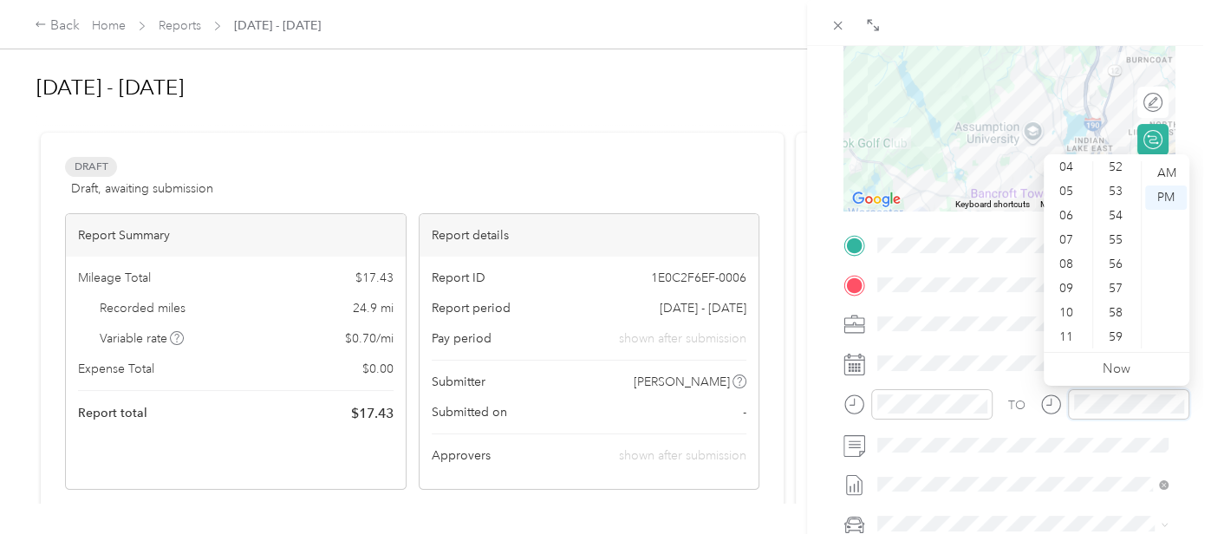
scroll to position [1214, 0]
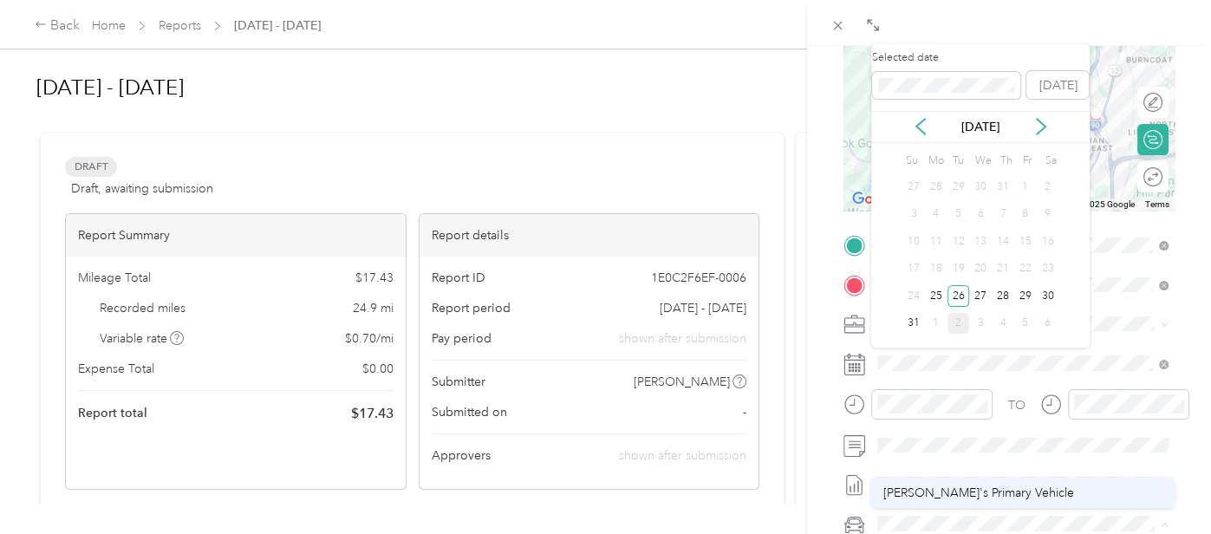
click at [929, 486] on span "[PERSON_NAME]'s Primary Vehicle" at bounding box center [979, 493] width 191 height 15
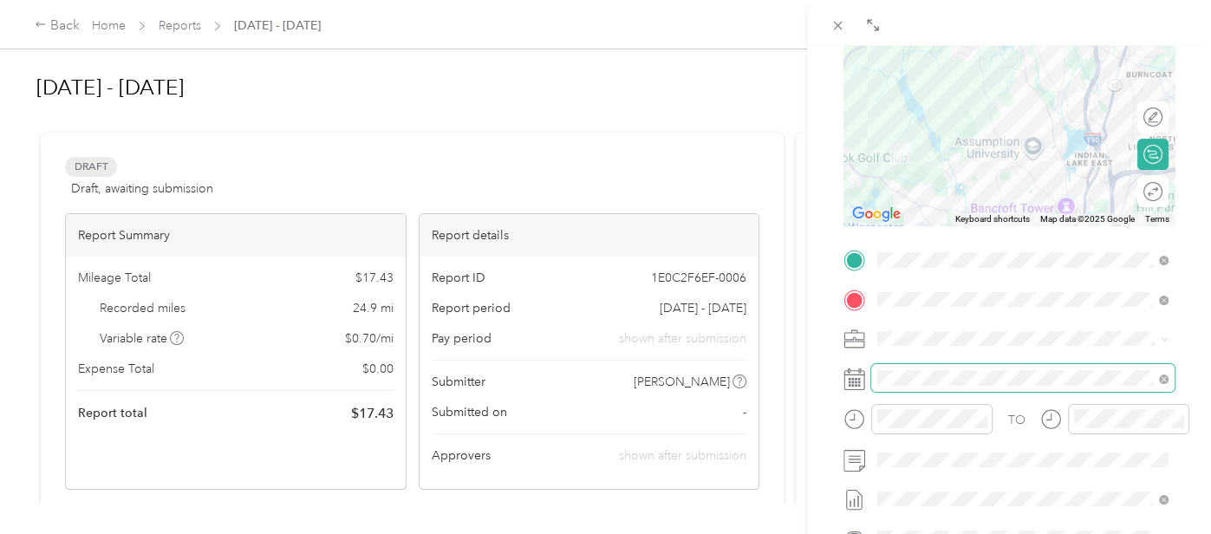
scroll to position [0, 0]
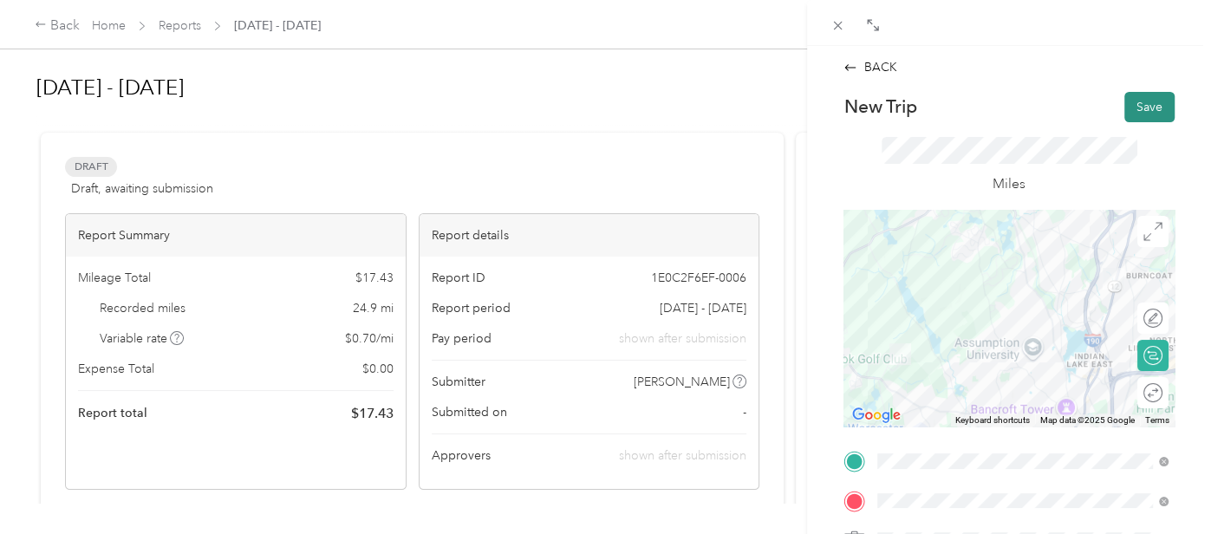
click at [1142, 110] on button "Save" at bounding box center [1150, 107] width 50 height 30
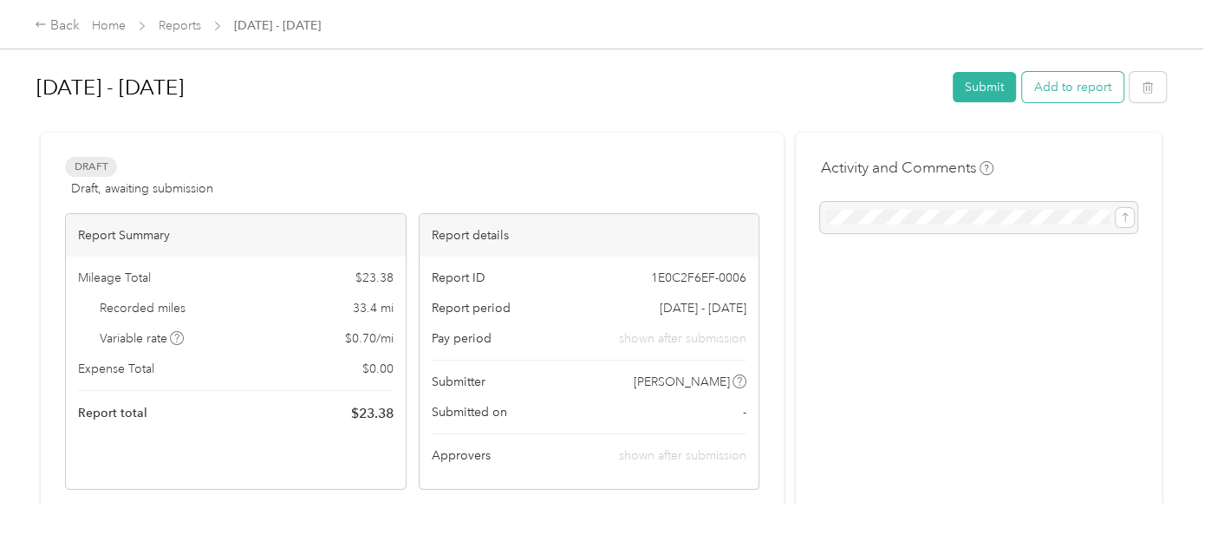
click at [1047, 92] on button "Add to report" at bounding box center [1072, 87] width 101 height 30
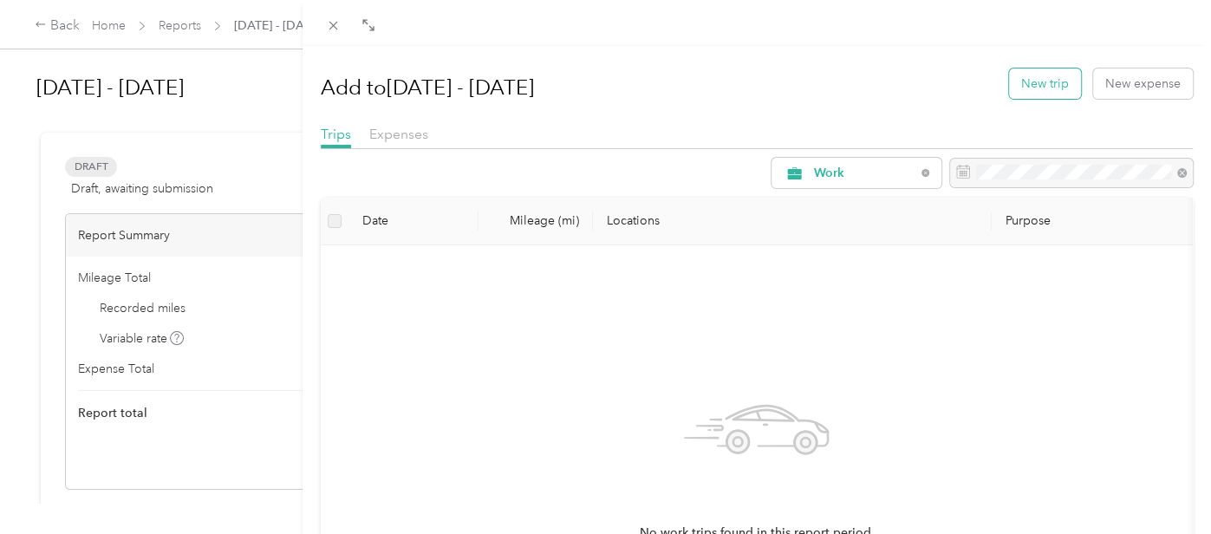
click at [1053, 90] on button "New trip" at bounding box center [1045, 83] width 72 height 30
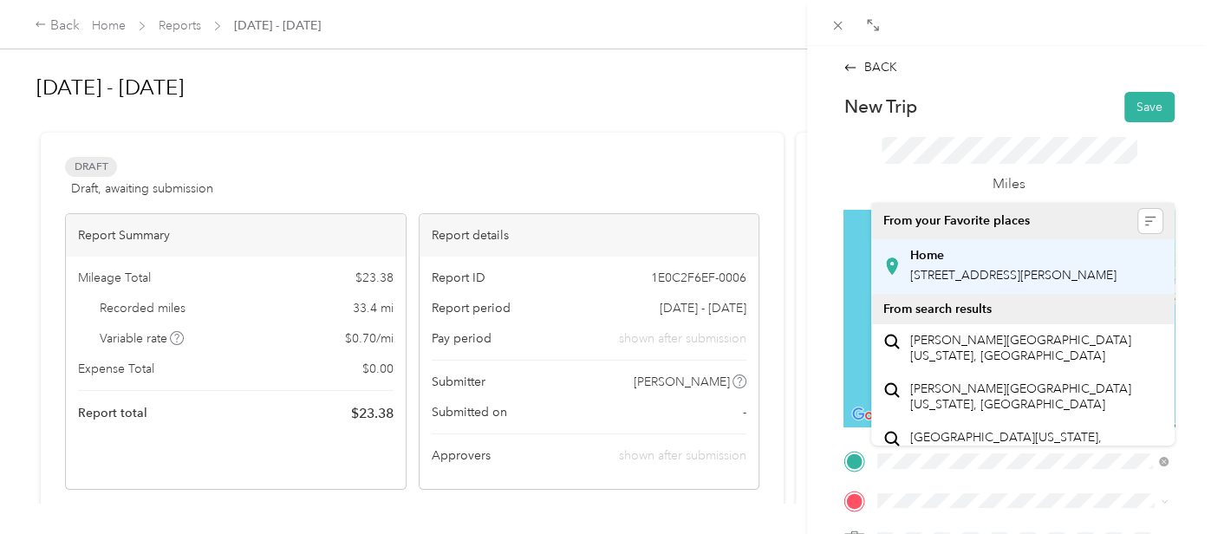
click at [987, 284] on div "Home [STREET_ADDRESS][PERSON_NAME]" at bounding box center [1013, 266] width 206 height 36
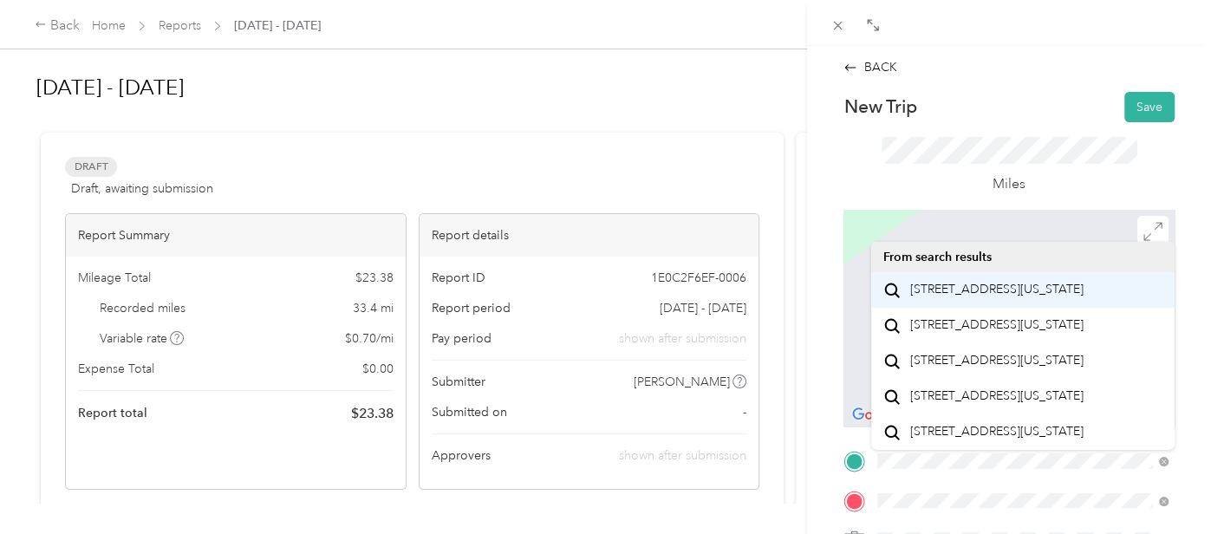
click at [994, 287] on span "[STREET_ADDRESS][US_STATE]" at bounding box center [996, 290] width 173 height 16
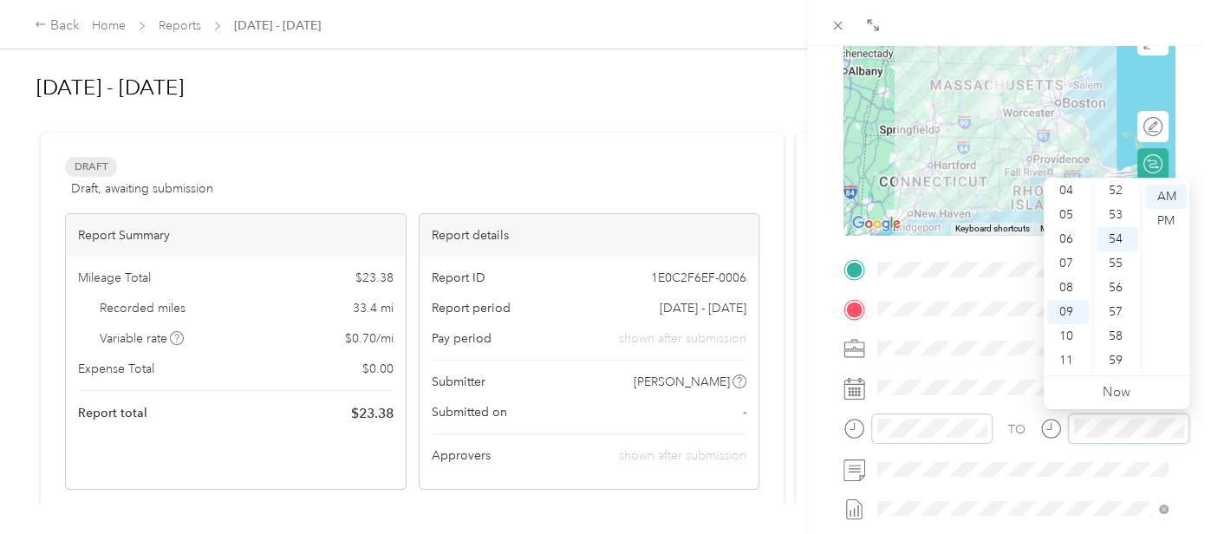
scroll to position [1269, 0]
click at [988, 356] on span at bounding box center [1022, 348] width 303 height 27
click at [1003, 419] on div "TO" at bounding box center [1009, 435] width 331 height 42
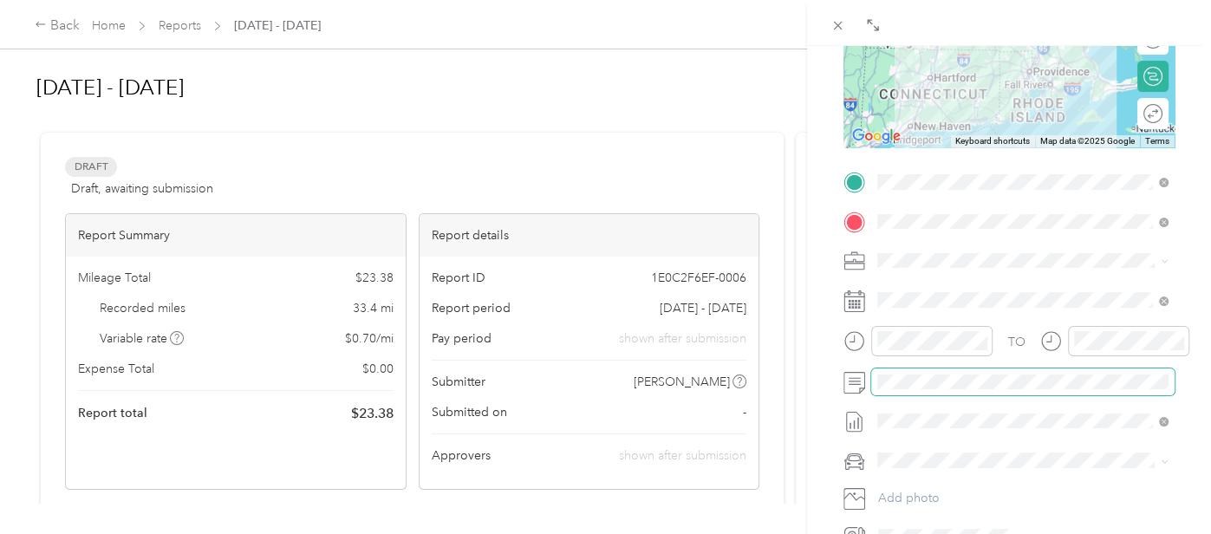
scroll to position [280, 0]
click at [842, 401] on form "New Trip Save This trip cannot be edited because it is either under review, app…" at bounding box center [1009, 181] width 368 height 738
click at [910, 446] on span at bounding box center [1022, 459] width 303 height 27
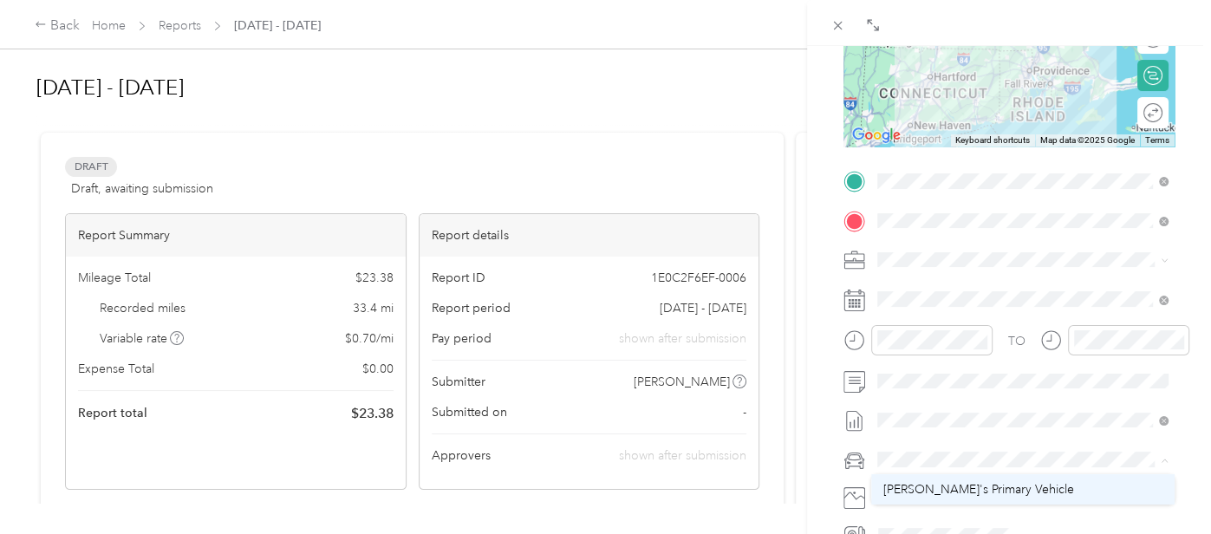
click at [921, 484] on span "[PERSON_NAME]'s Primary Vehicle" at bounding box center [979, 489] width 191 height 15
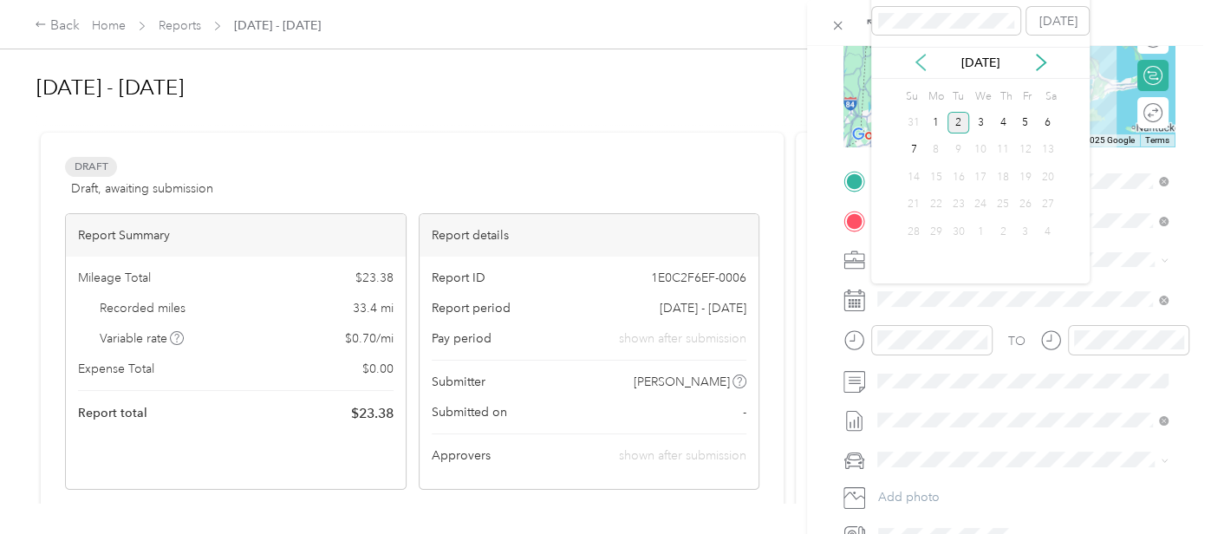
click at [927, 60] on icon at bounding box center [920, 62] width 17 height 17
click at [977, 230] on div "27" at bounding box center [980, 232] width 23 height 22
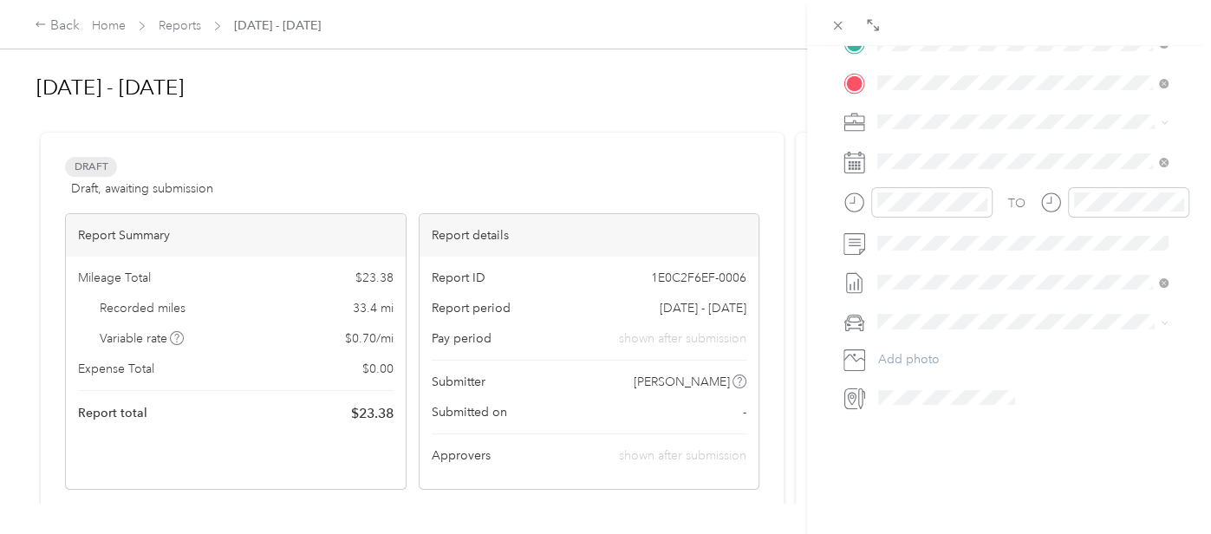
scroll to position [0, 0]
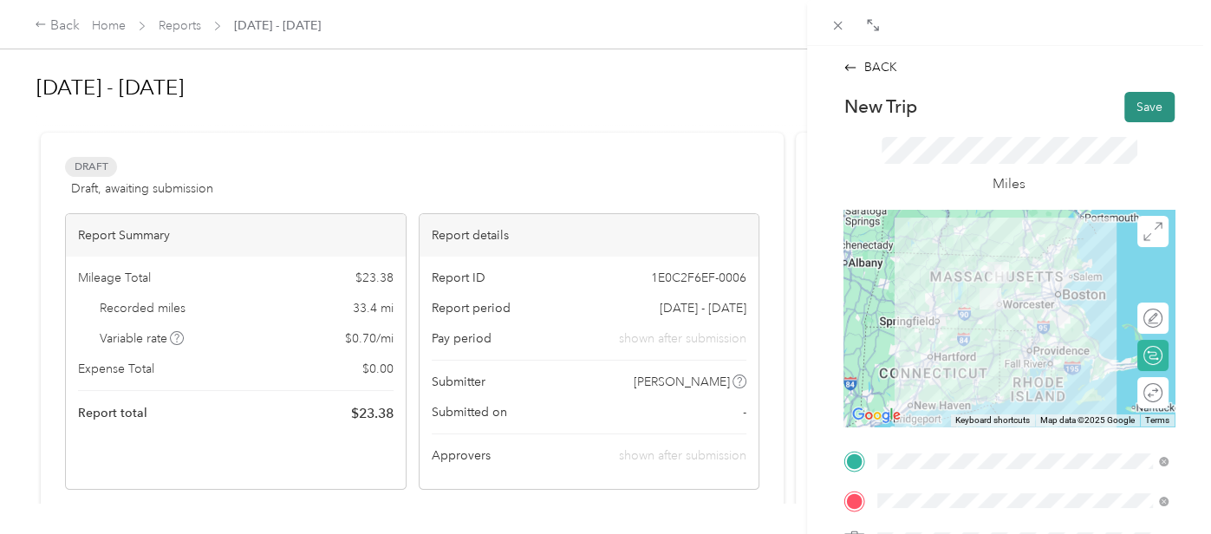
click at [1163, 102] on button "Save" at bounding box center [1150, 107] width 50 height 30
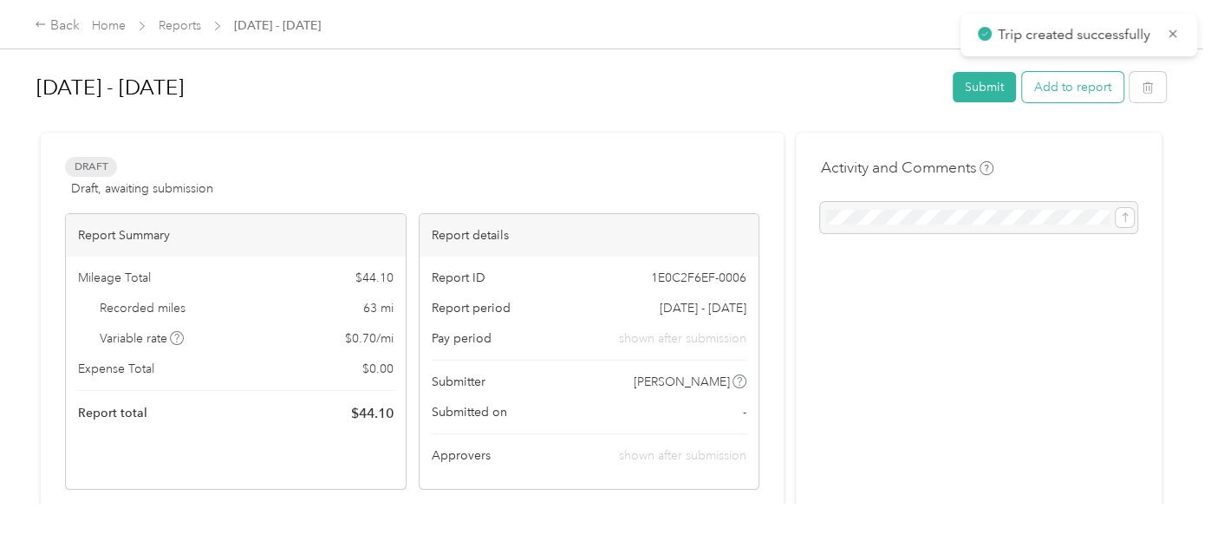
click at [1085, 91] on button "Add to report" at bounding box center [1072, 87] width 101 height 30
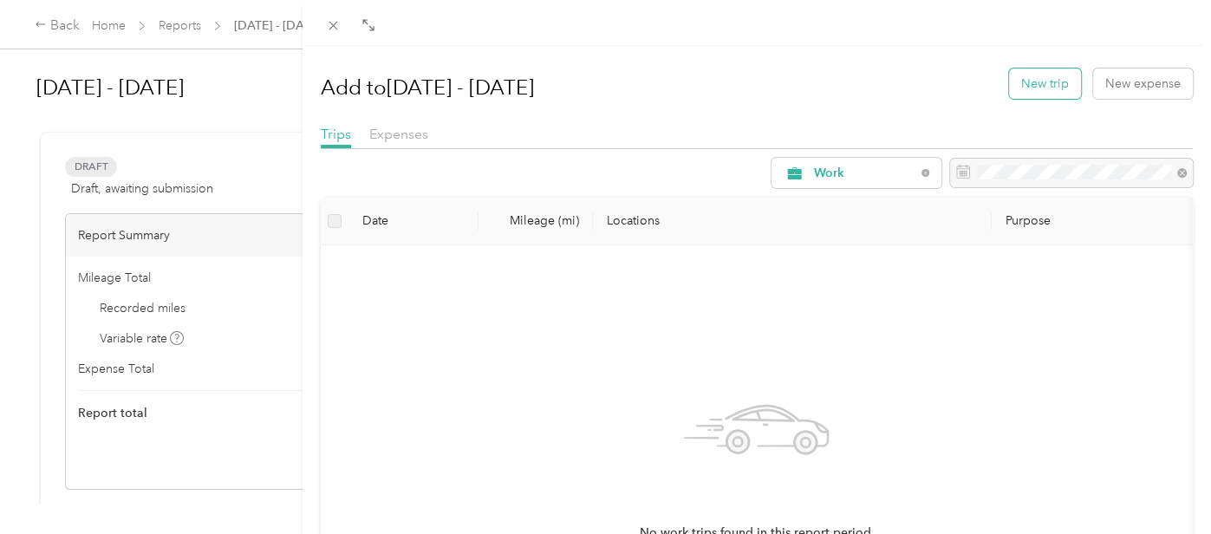
click at [1046, 70] on button "New trip" at bounding box center [1045, 83] width 72 height 30
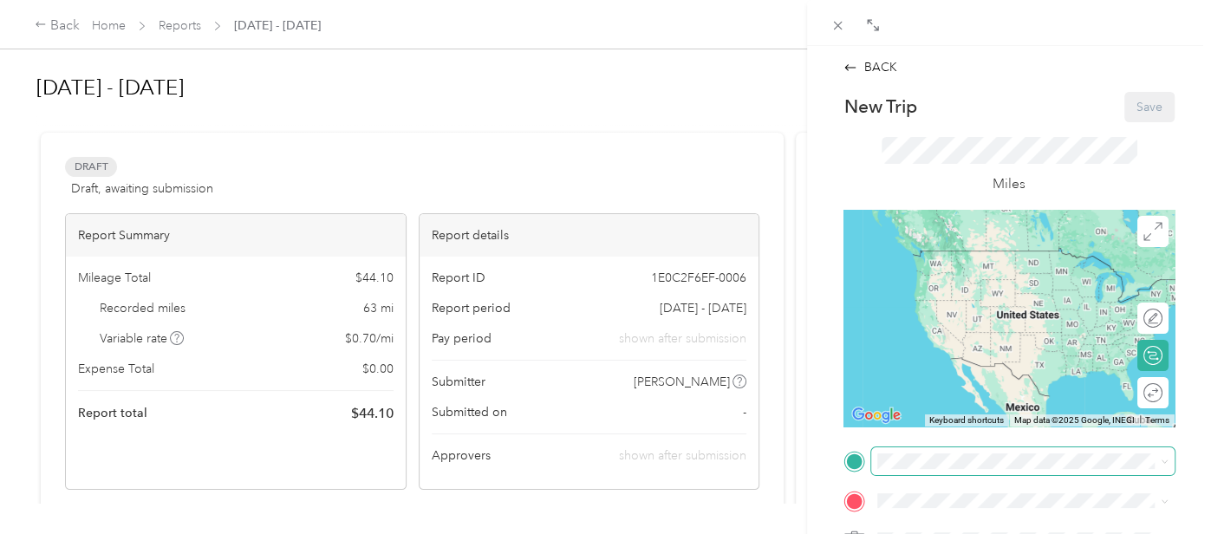
click at [919, 450] on span at bounding box center [1022, 460] width 303 height 27
click at [917, 469] on span at bounding box center [1022, 460] width 303 height 27
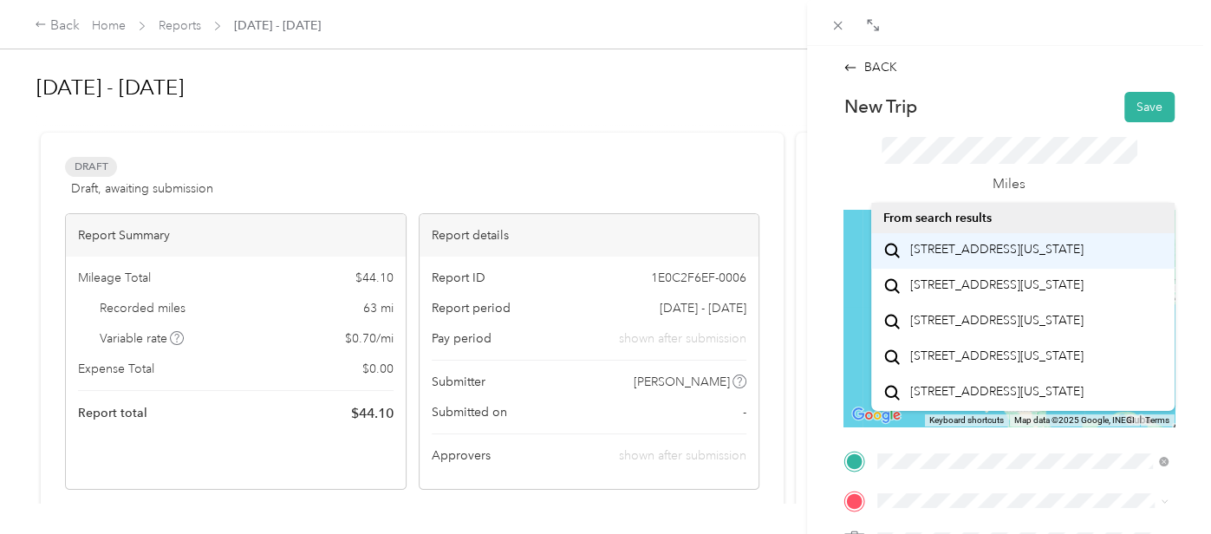
click at [981, 258] on span "[STREET_ADDRESS][US_STATE]" at bounding box center [996, 250] width 173 height 16
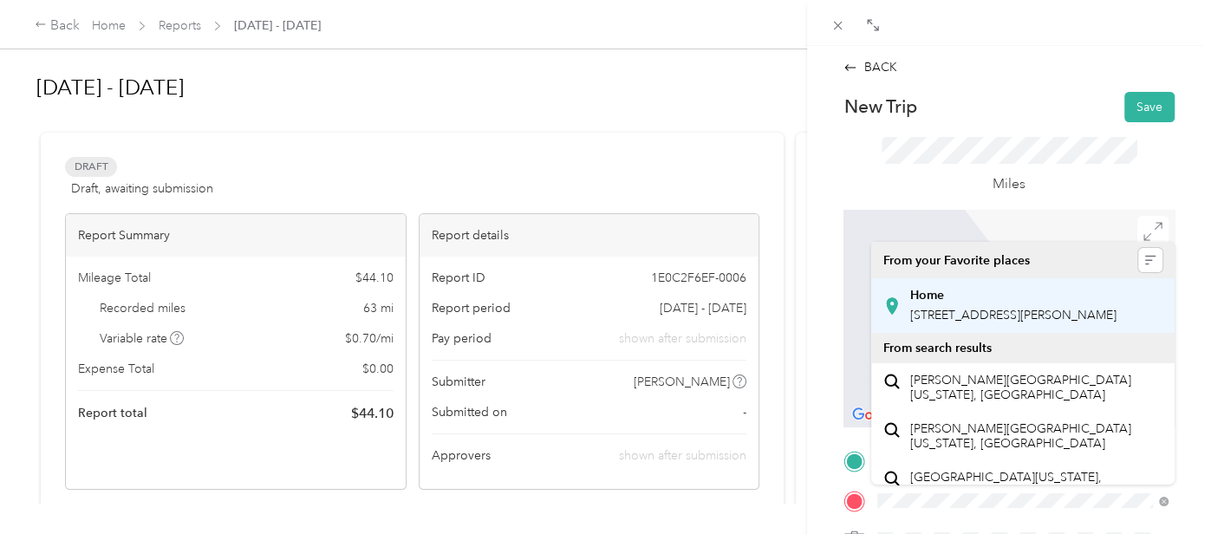
click at [968, 323] on span "[STREET_ADDRESS][PERSON_NAME]" at bounding box center [1013, 315] width 206 height 15
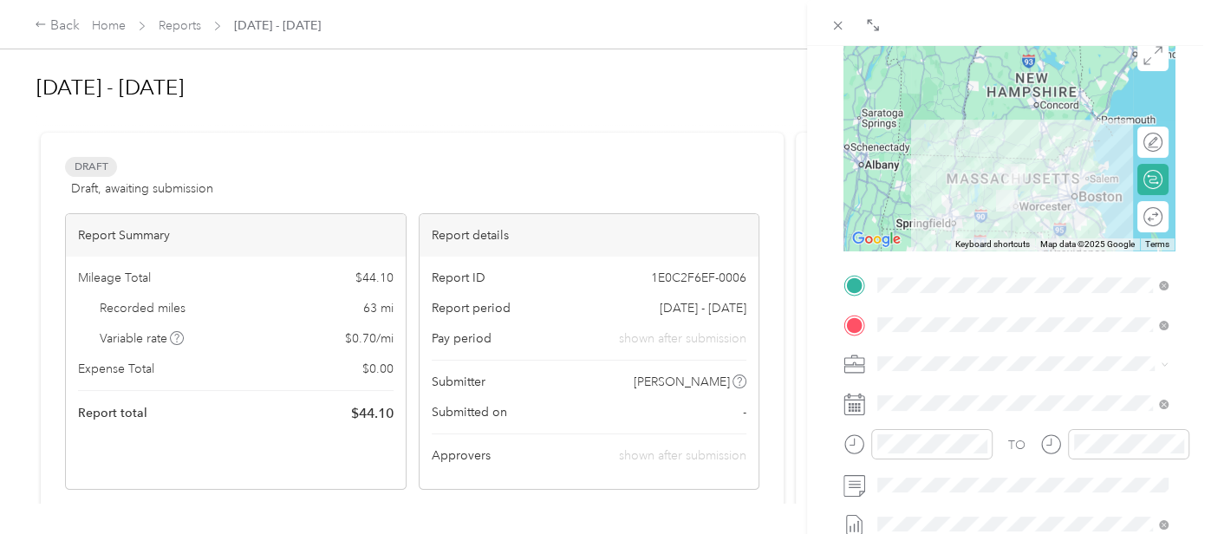
scroll to position [180, 0]
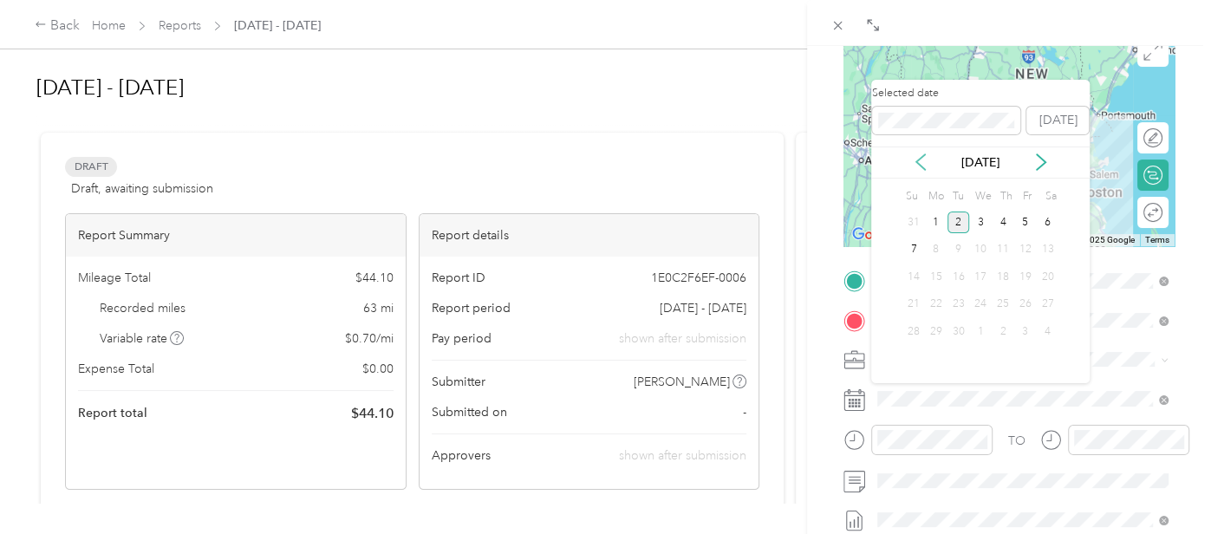
click at [917, 159] on icon at bounding box center [920, 161] width 17 height 17
click at [987, 324] on div "27" at bounding box center [980, 332] width 23 height 22
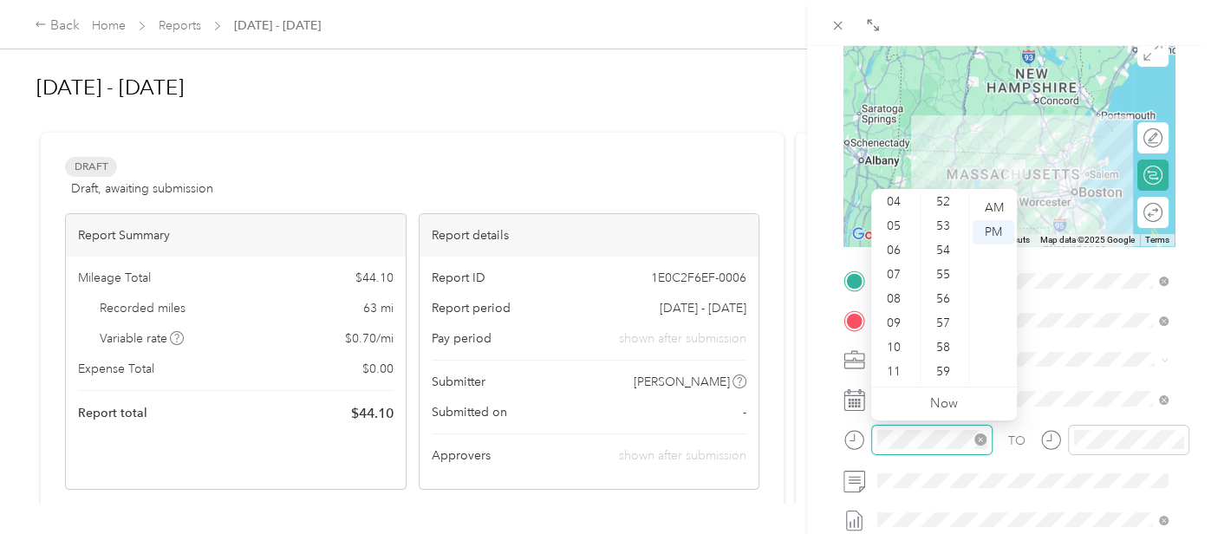
scroll to position [727, 0]
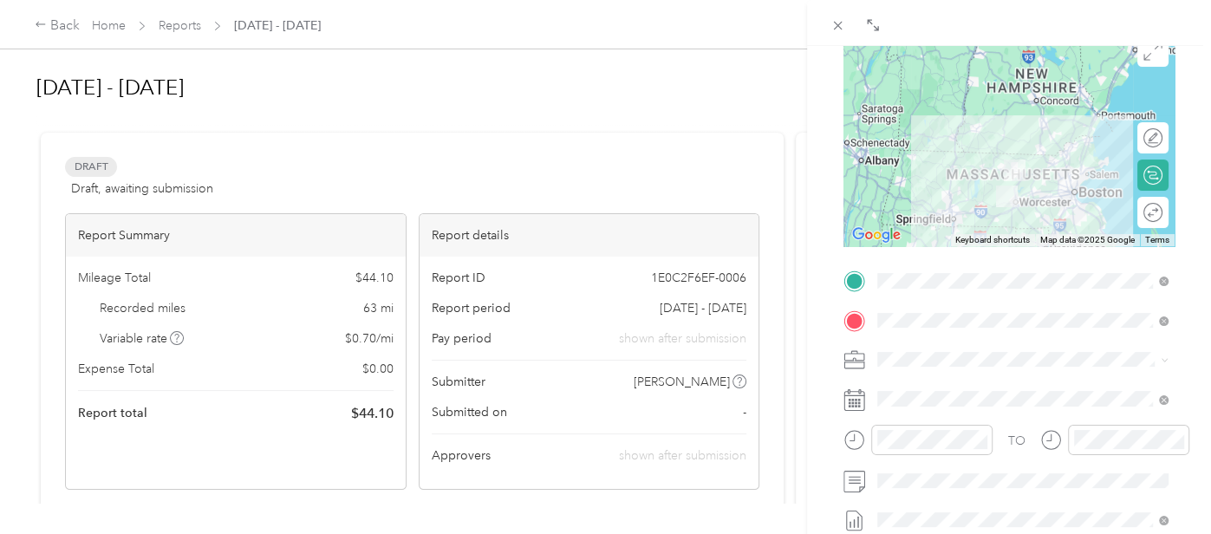
click at [1115, 437] on iframe at bounding box center [1162, 485] width 97 height 97
click at [16, 6] on div "BACK New Trip Save This trip cannot be edited because it is either under review…" at bounding box center [605, 267] width 1211 height 534
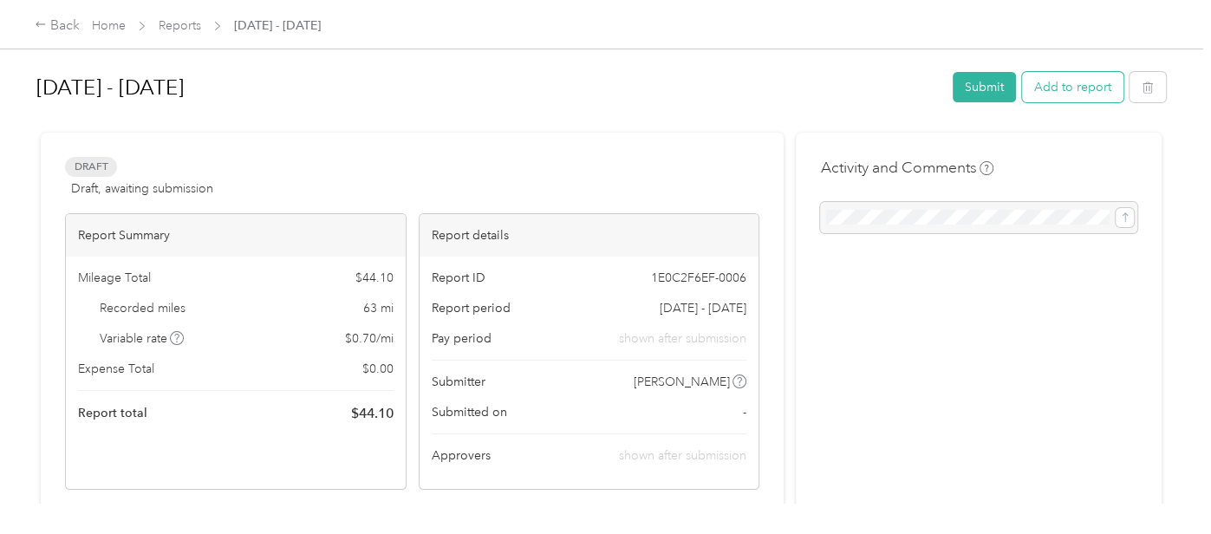
click at [1103, 88] on button "Add to report" at bounding box center [1072, 87] width 101 height 30
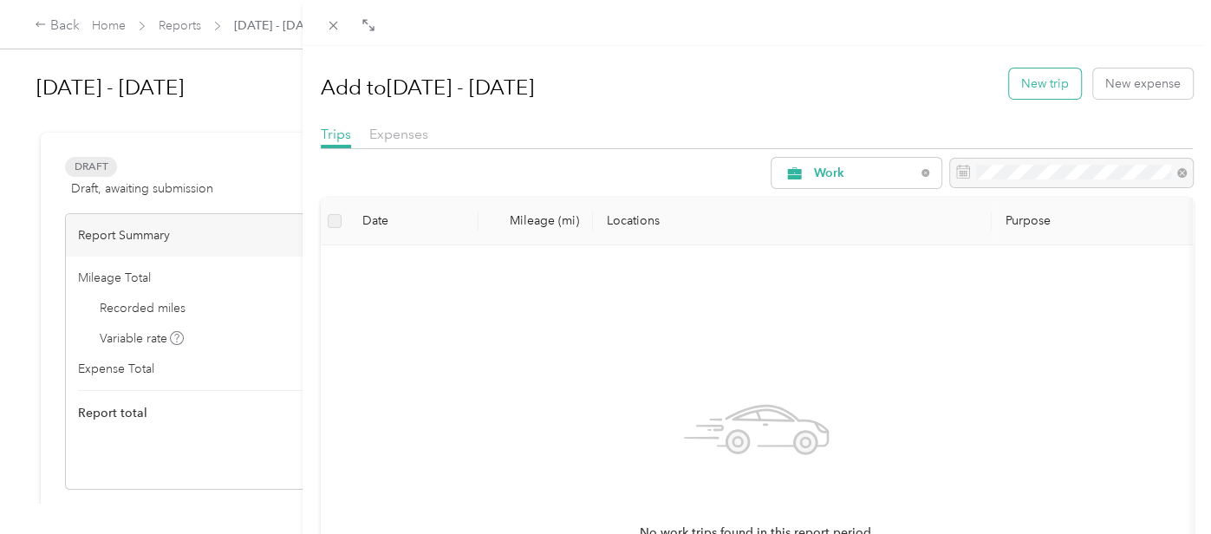
click at [1068, 88] on button "New trip" at bounding box center [1045, 83] width 72 height 30
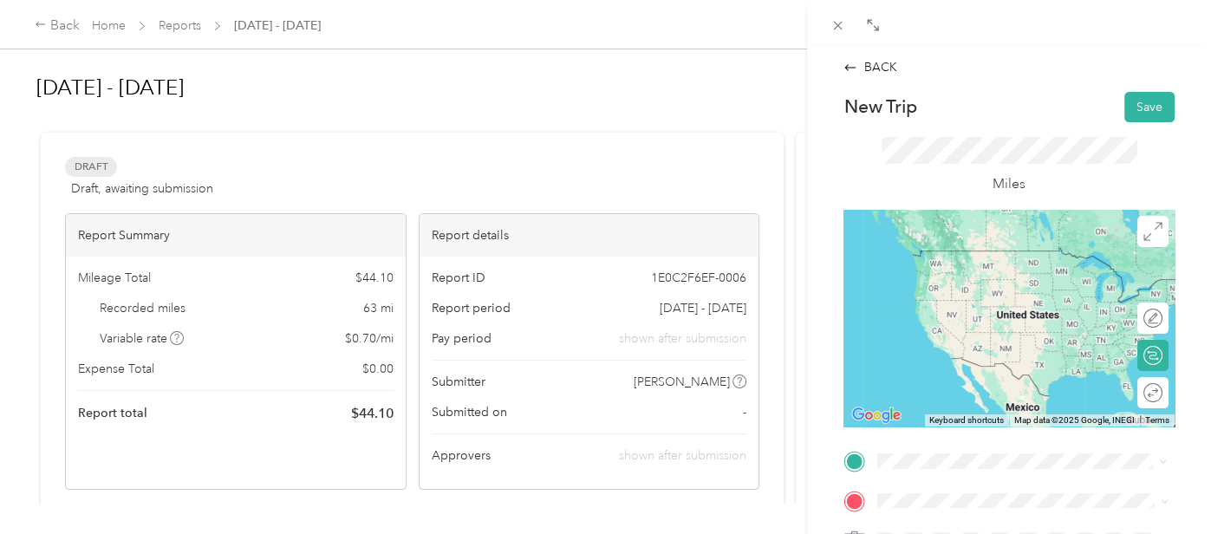
click at [1000, 258] on span "[STREET_ADDRESS][US_STATE]" at bounding box center [996, 250] width 173 height 16
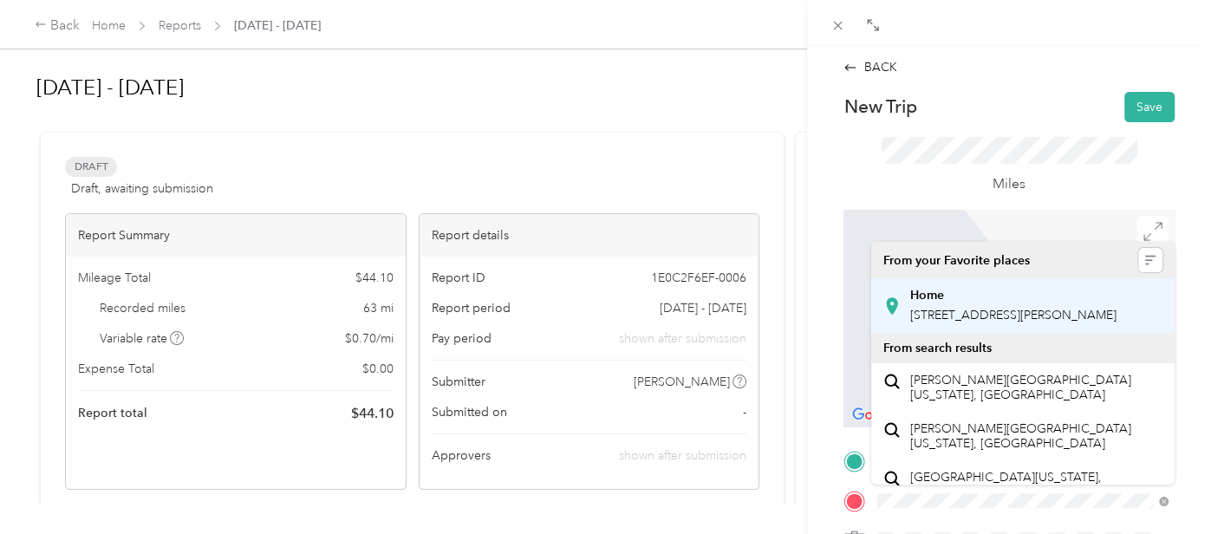
click at [979, 323] on span "[STREET_ADDRESS][PERSON_NAME]" at bounding box center [1013, 315] width 206 height 15
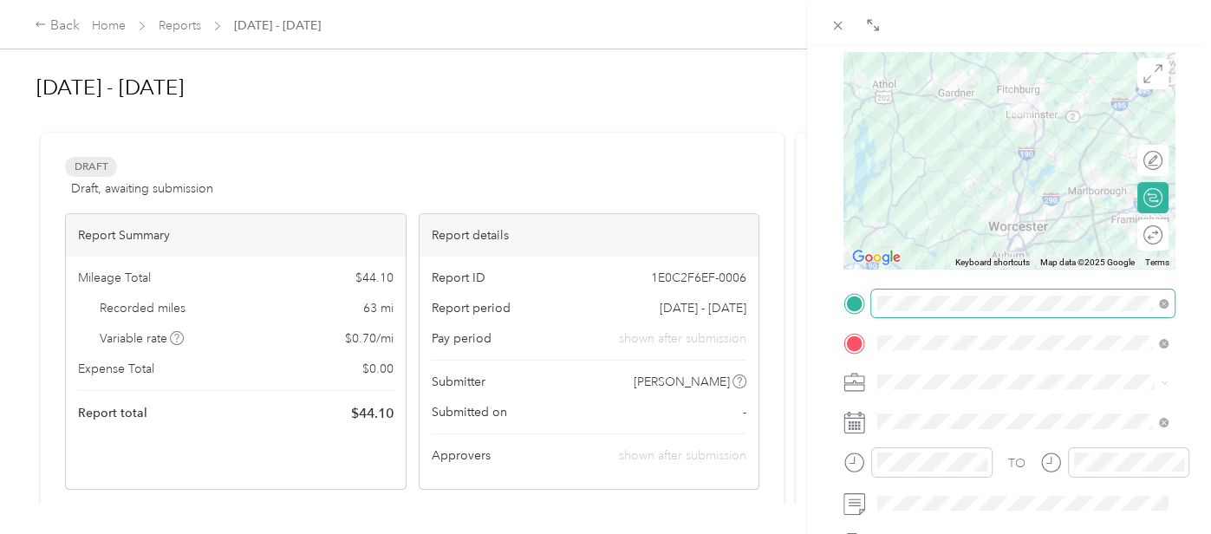
scroll to position [159, 0]
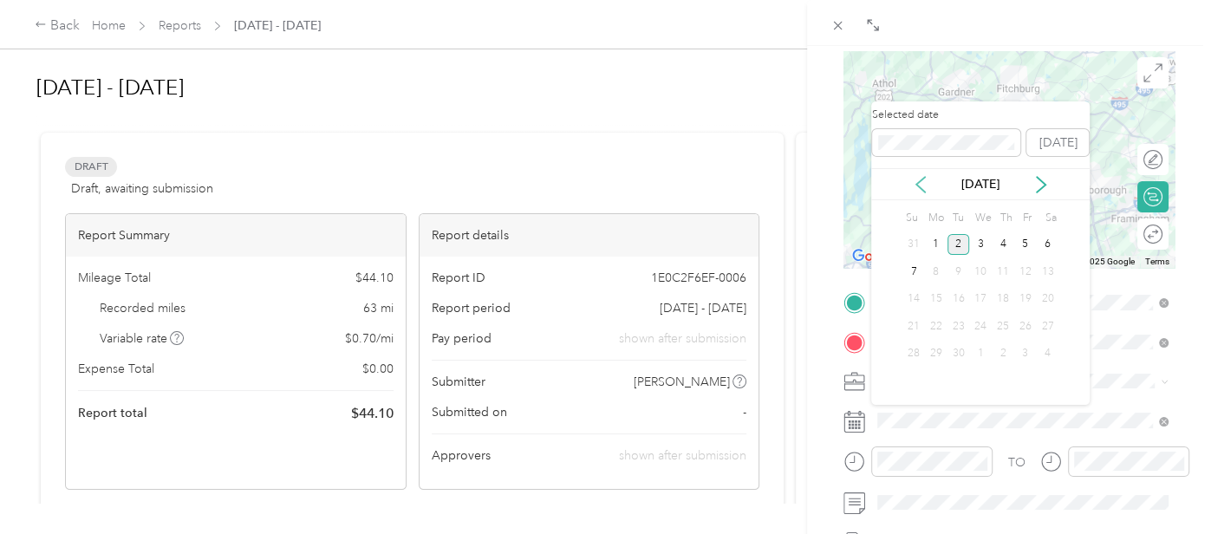
click at [920, 191] on icon at bounding box center [920, 184] width 17 height 17
click at [988, 355] on div "27" at bounding box center [980, 354] width 23 height 22
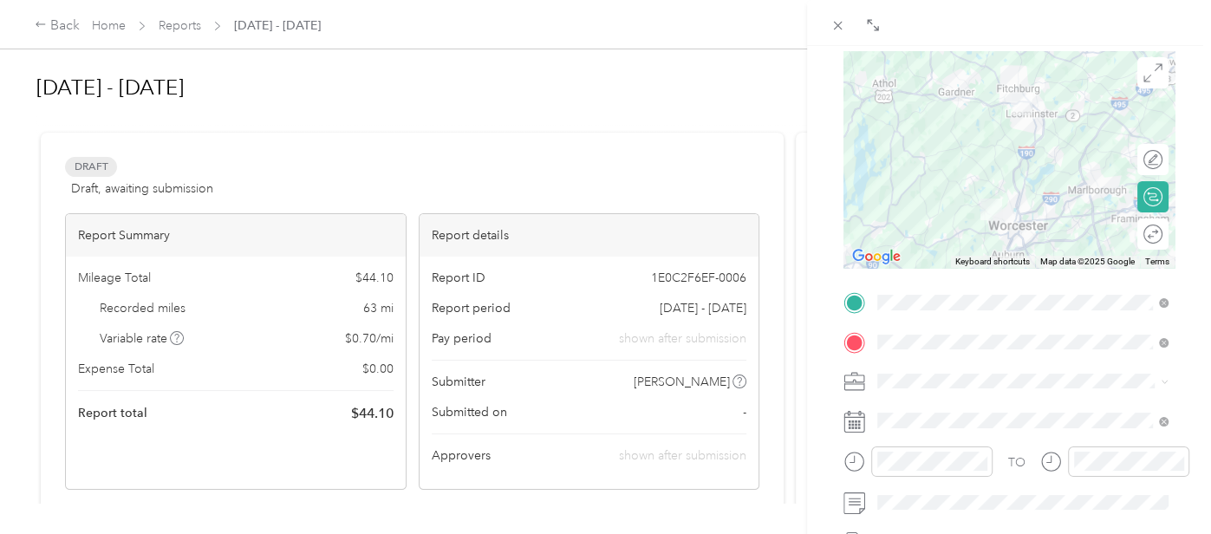
click at [837, 403] on form "New Trip Save This trip cannot be edited because it is either under review, app…" at bounding box center [1009, 302] width 368 height 738
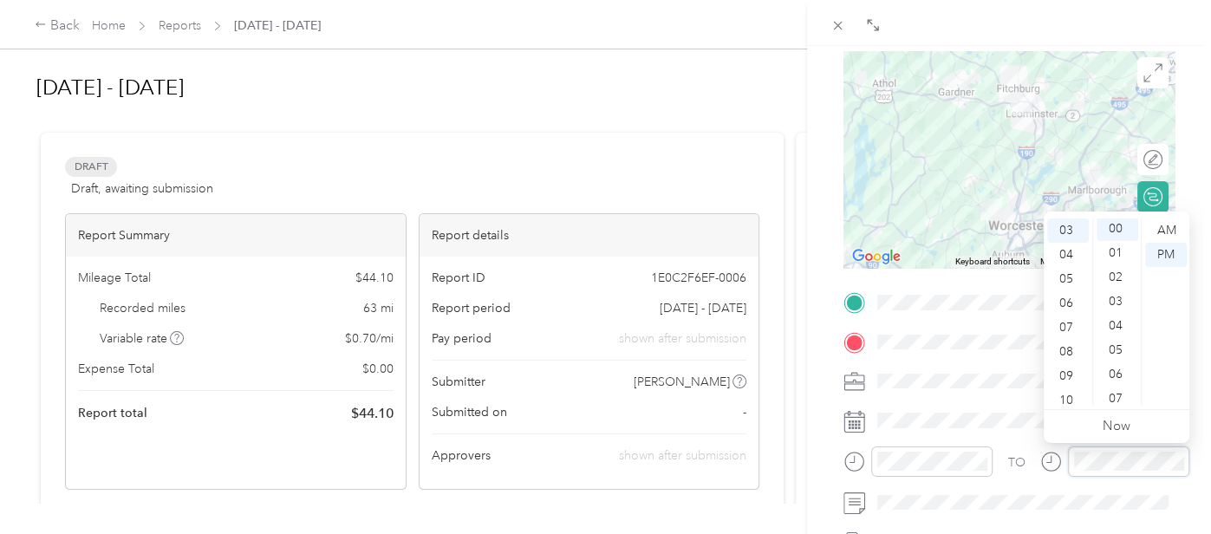
scroll to position [0, 0]
click at [1025, 434] on div "TO Add photo" at bounding box center [1009, 480] width 331 height 382
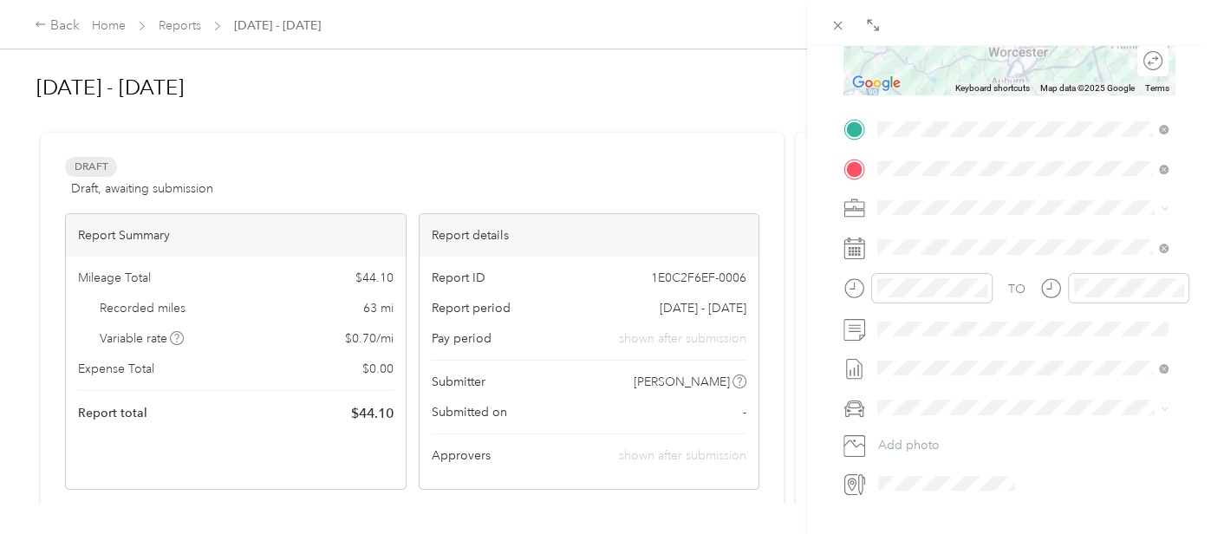
scroll to position [355, 0]
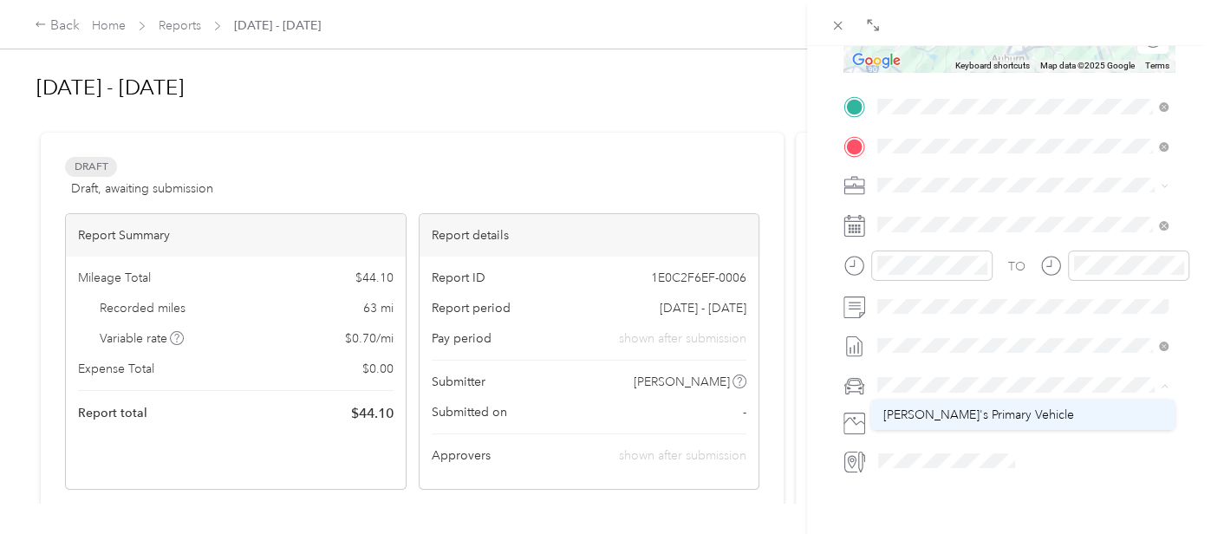
click at [954, 408] on span "[PERSON_NAME]'s Primary Vehicle" at bounding box center [979, 415] width 191 height 15
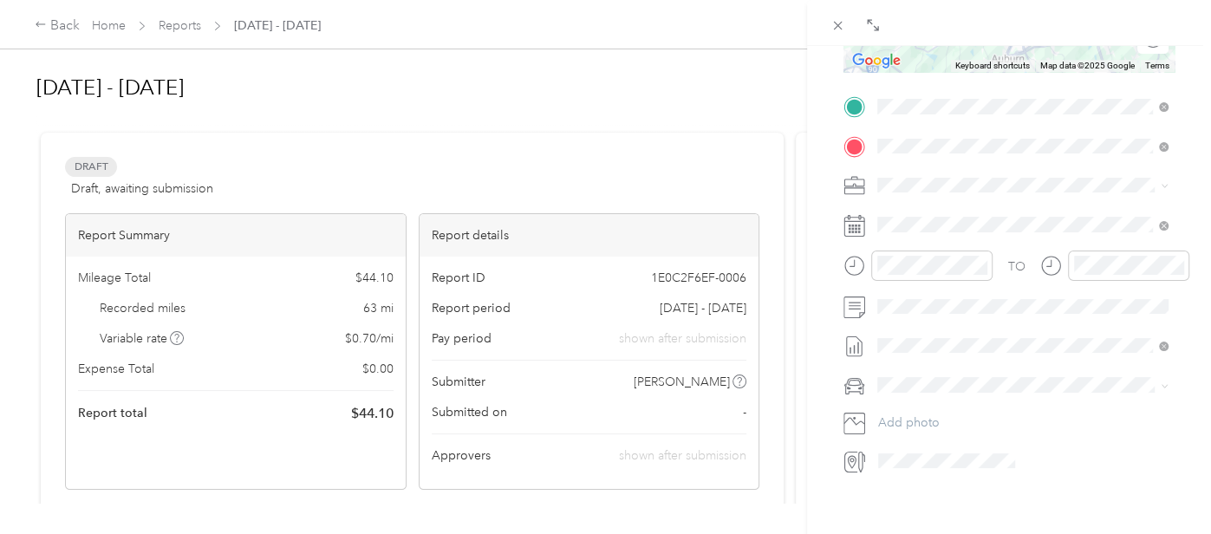
scroll to position [0, 0]
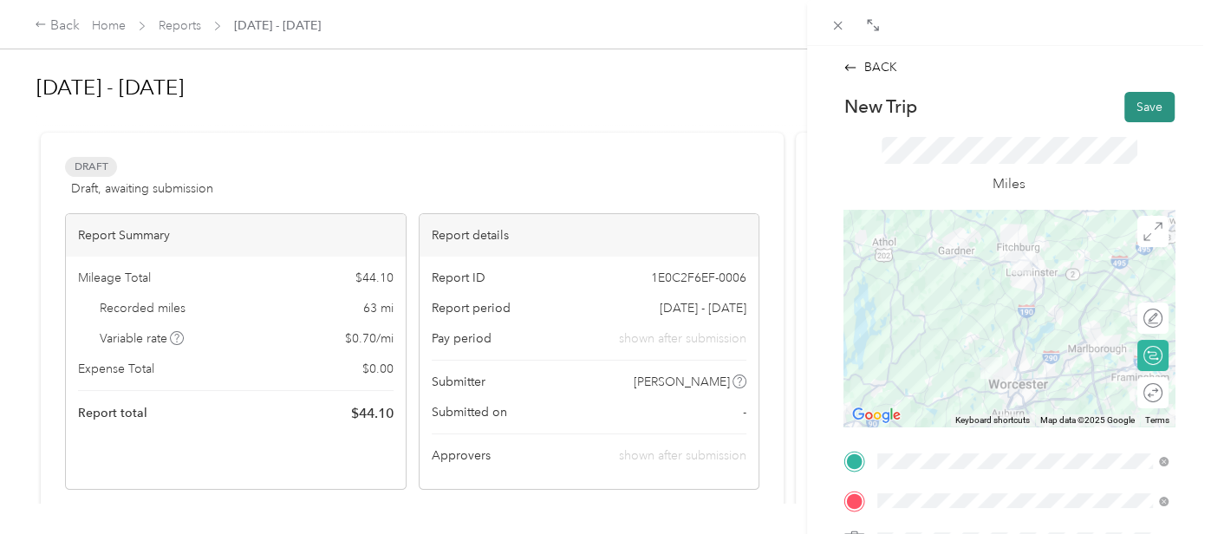
click at [1138, 120] on button "Save" at bounding box center [1150, 107] width 50 height 30
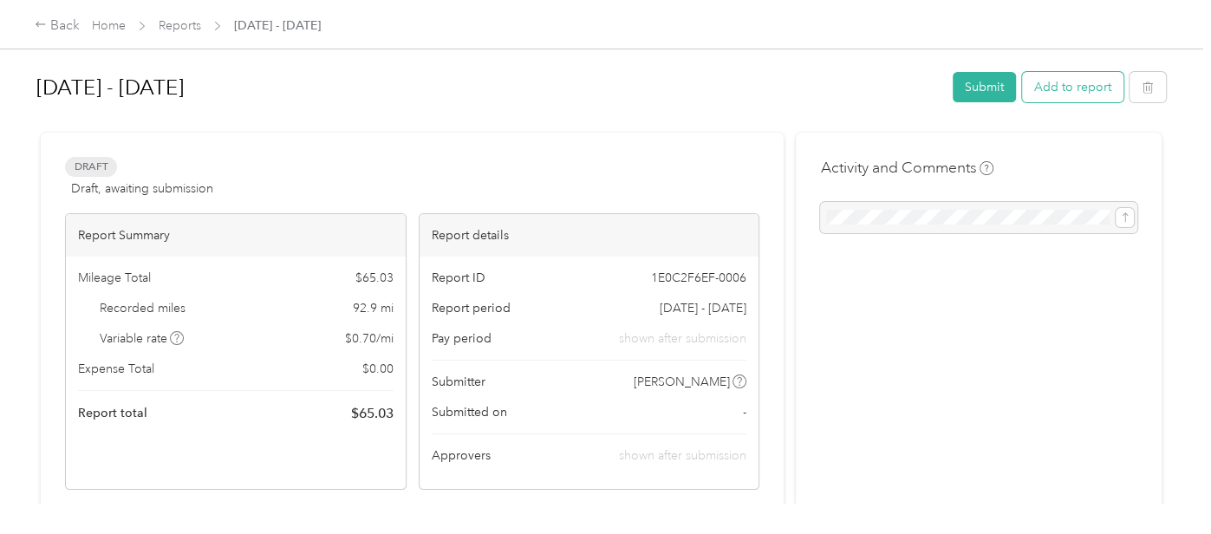
click at [1056, 102] on button "Add to report" at bounding box center [1072, 87] width 101 height 30
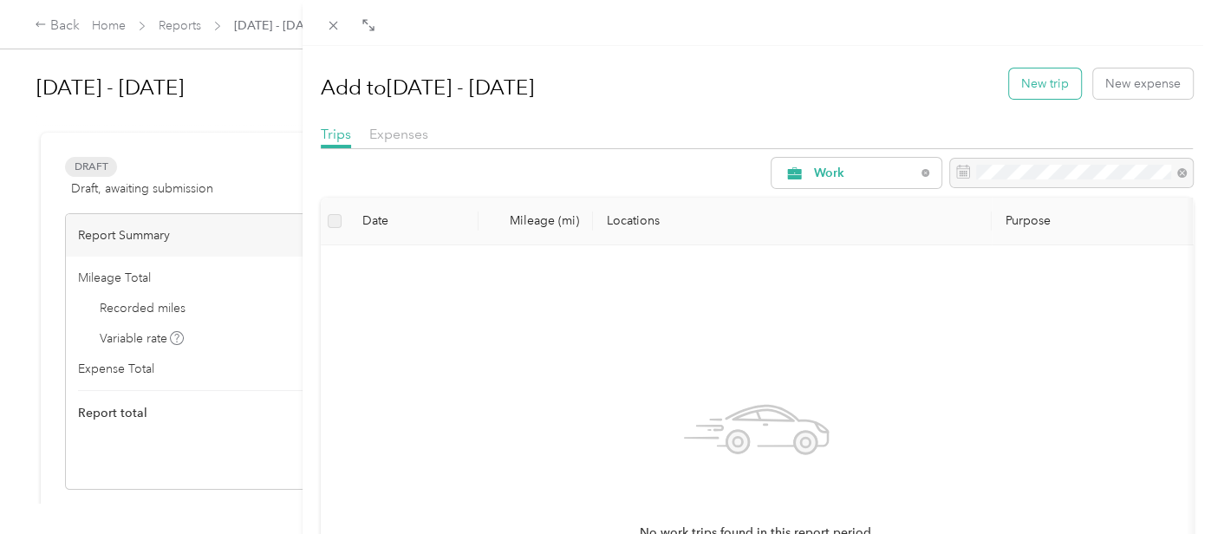
click at [1057, 90] on button "New trip" at bounding box center [1045, 83] width 72 height 30
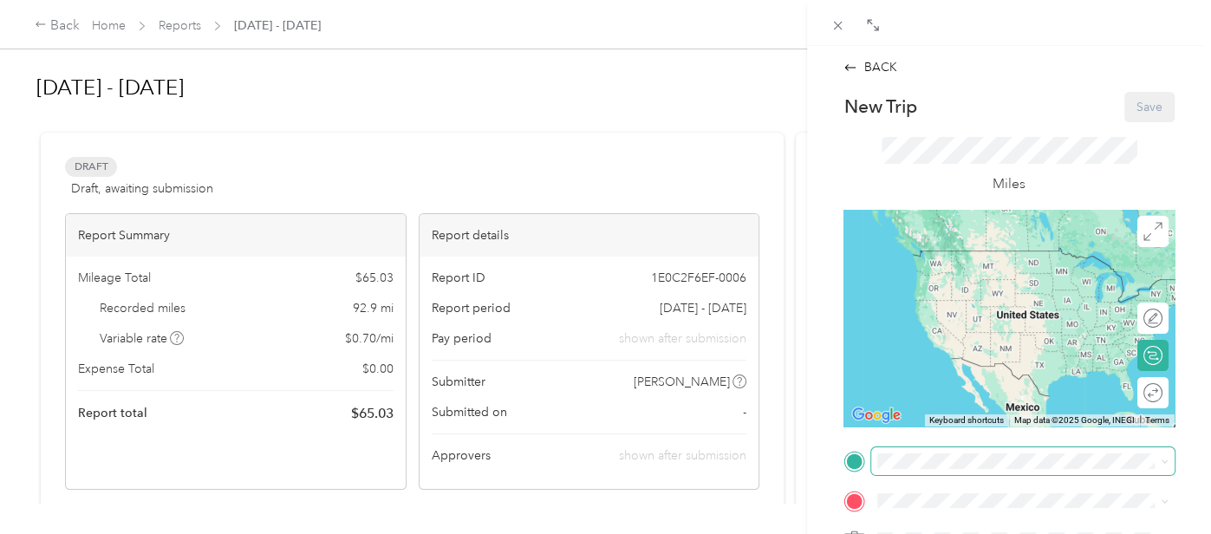
click at [914, 468] on span at bounding box center [1022, 460] width 303 height 27
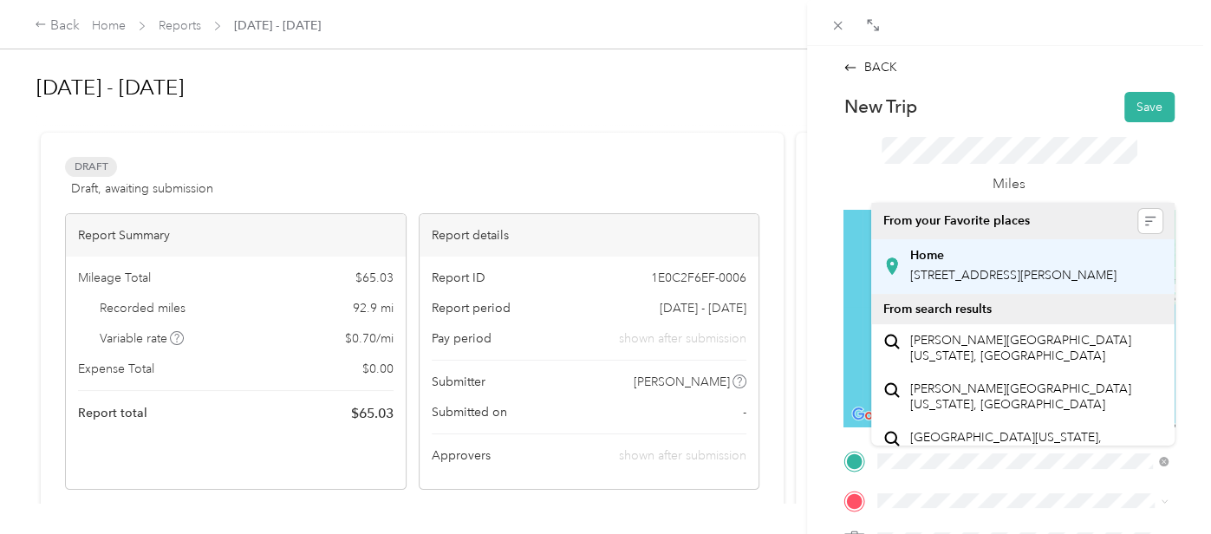
click at [975, 269] on span "[STREET_ADDRESS][PERSON_NAME]" at bounding box center [1013, 275] width 206 height 15
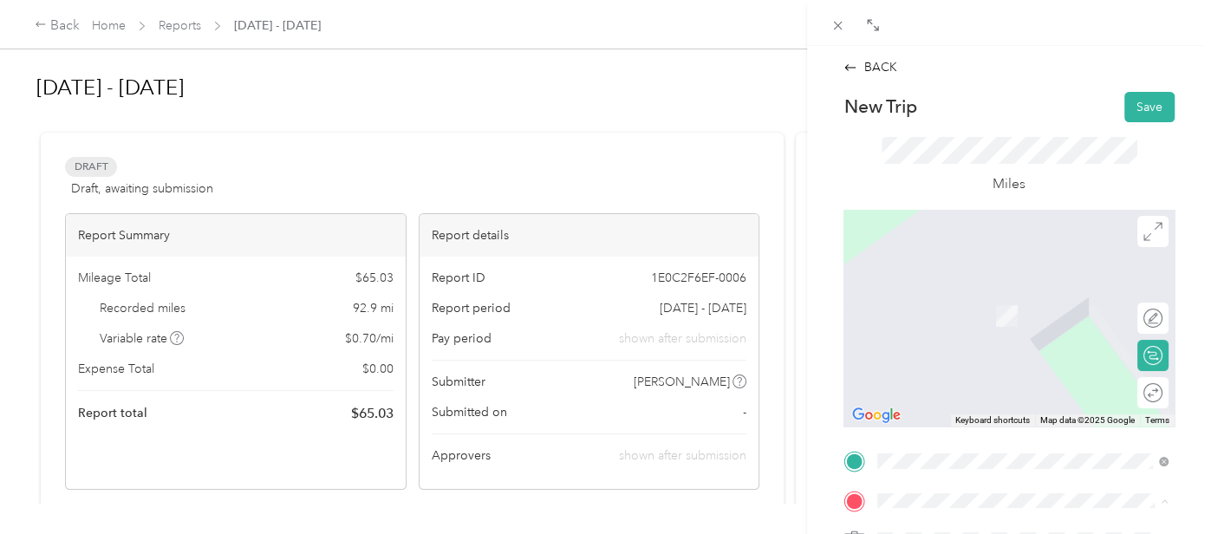
click at [840, 460] on form "New Trip Save This trip cannot be edited because it is either under review, app…" at bounding box center [1009, 461] width 368 height 738
click at [973, 334] on span "[STREET_ADDRESS][US_STATE]" at bounding box center [996, 326] width 173 height 16
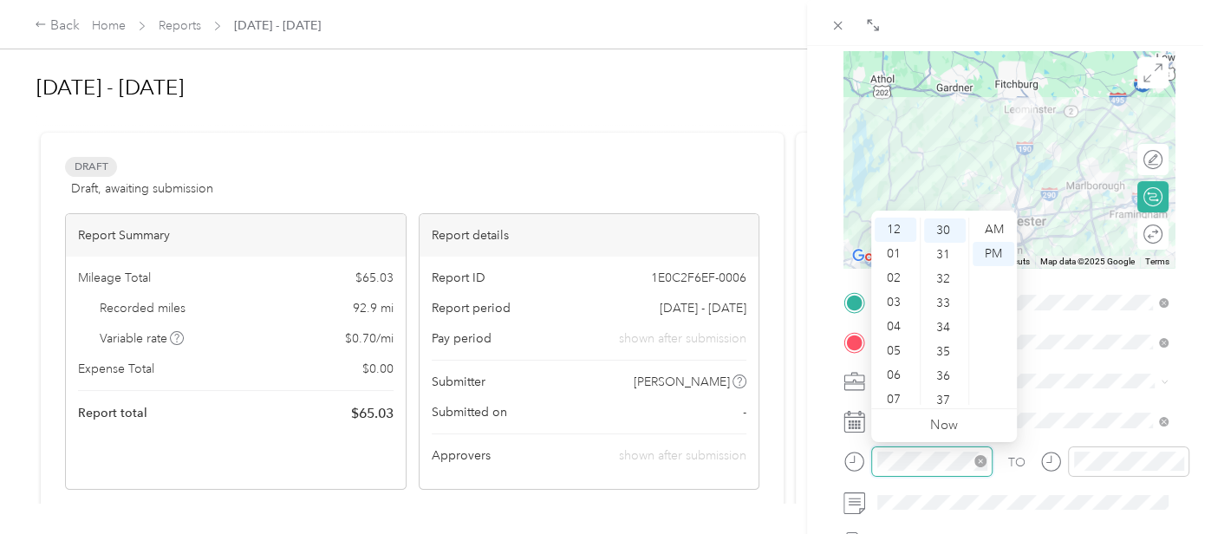
scroll to position [727, 0]
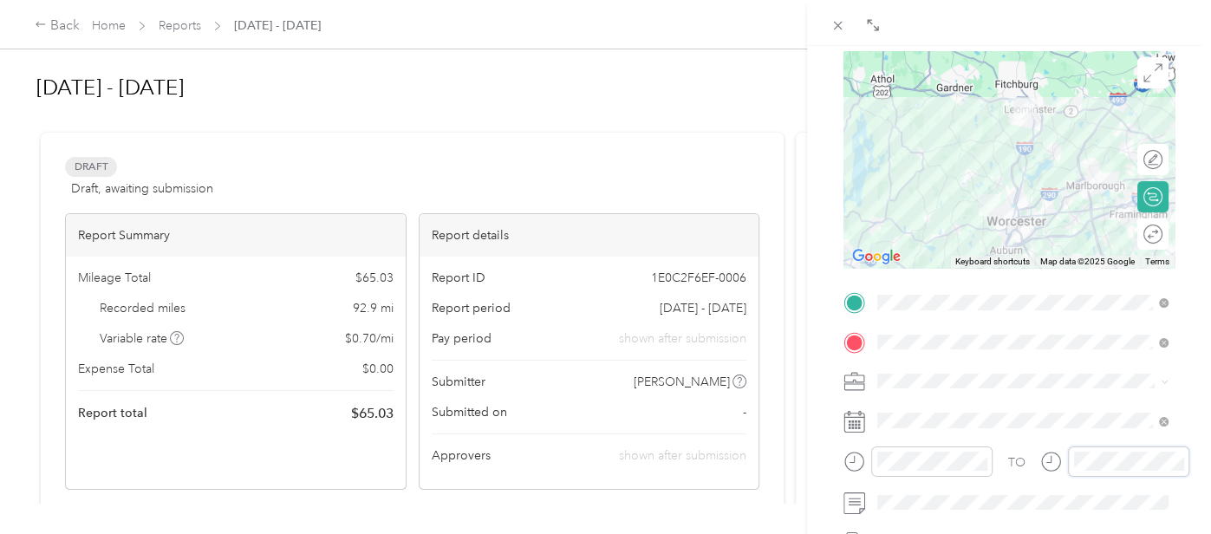
click at [3, 23] on div "BACK New Trip Save This trip cannot be edited because it is either under review…" at bounding box center [605, 267] width 1211 height 534
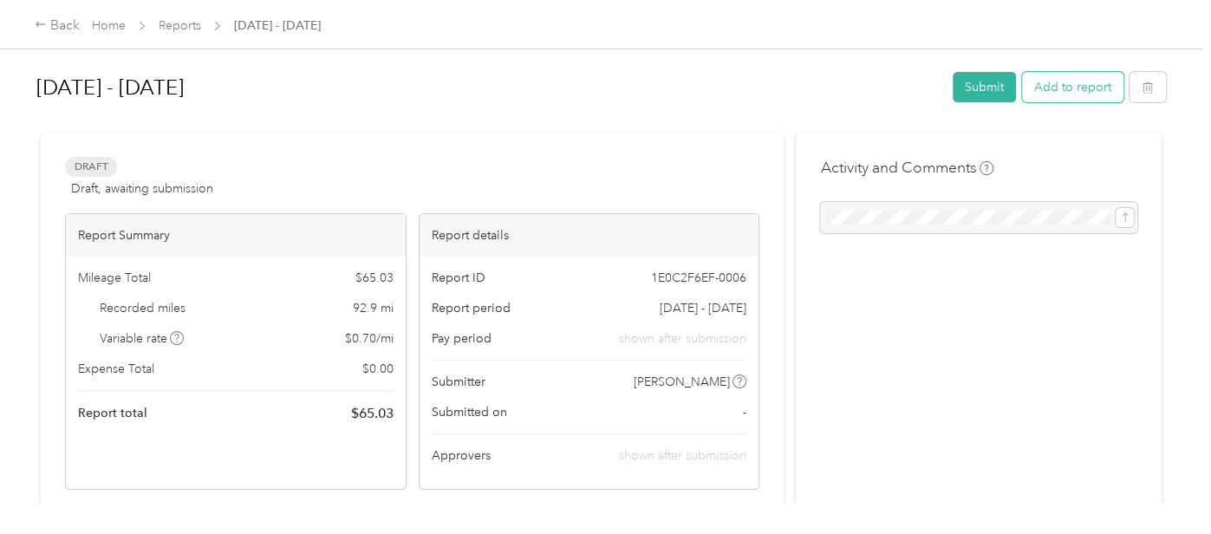
click at [1063, 97] on button "Add to report" at bounding box center [1072, 87] width 101 height 30
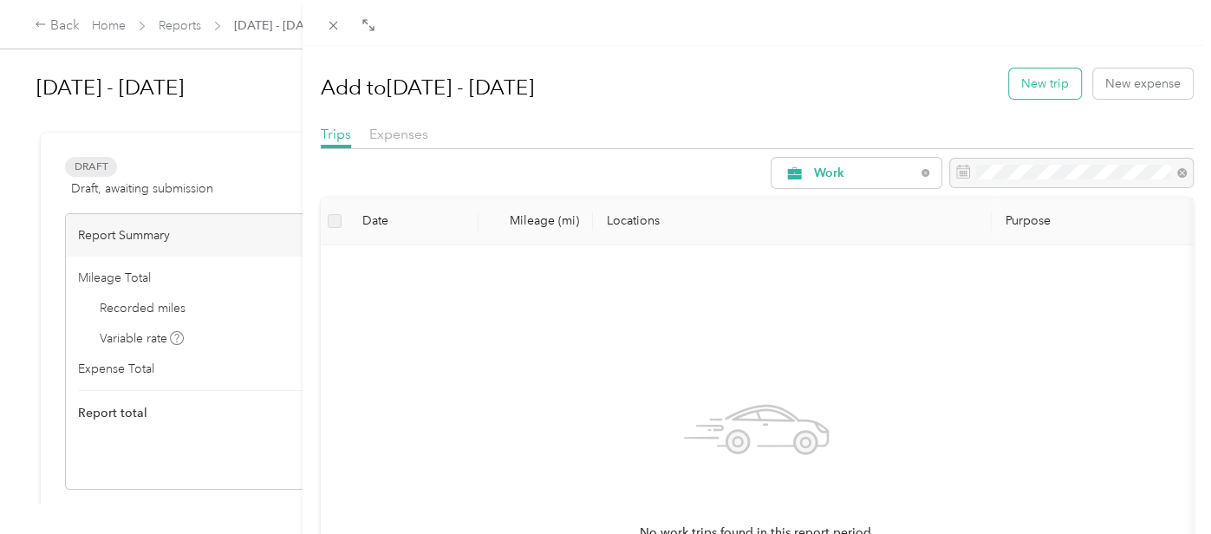
click at [1020, 72] on button "New trip" at bounding box center [1045, 83] width 72 height 30
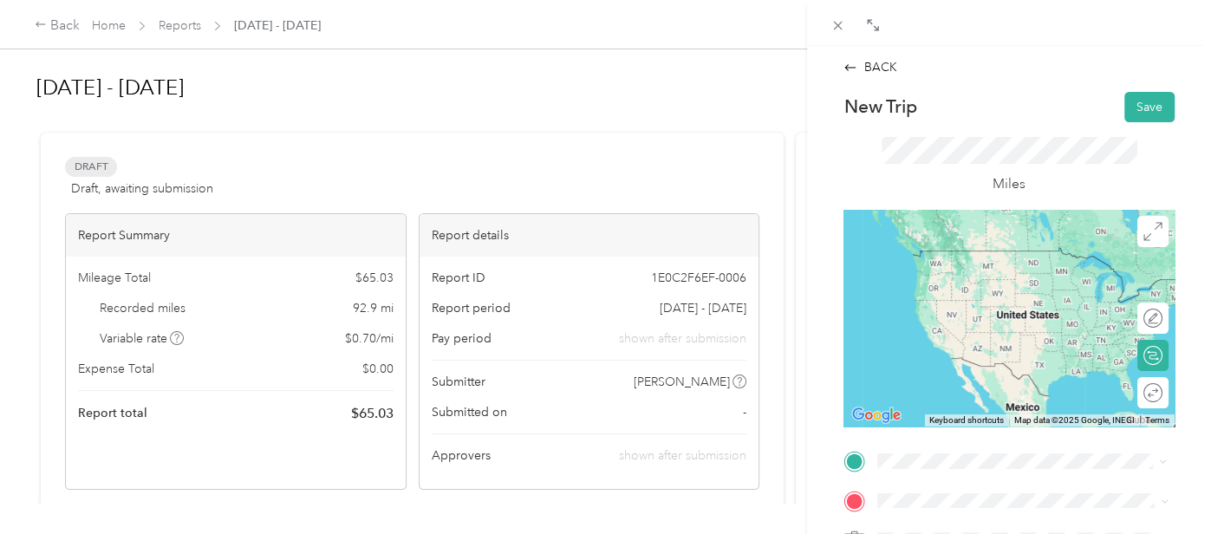
click at [985, 263] on div "Home" at bounding box center [1013, 256] width 206 height 16
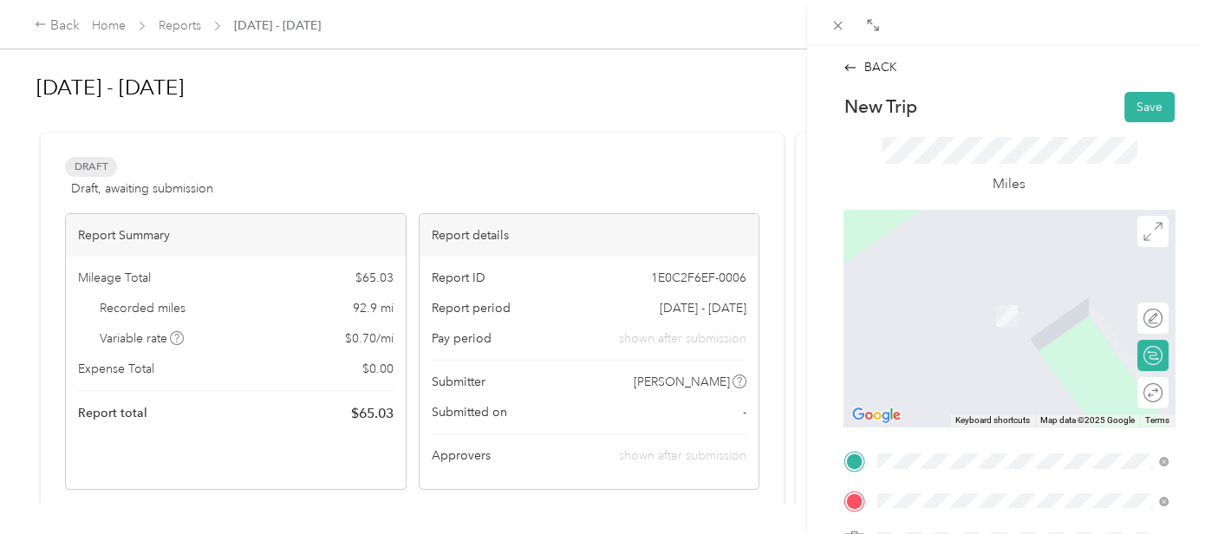
click at [985, 297] on span "[STREET_ADDRESS][US_STATE]" at bounding box center [996, 290] width 173 height 16
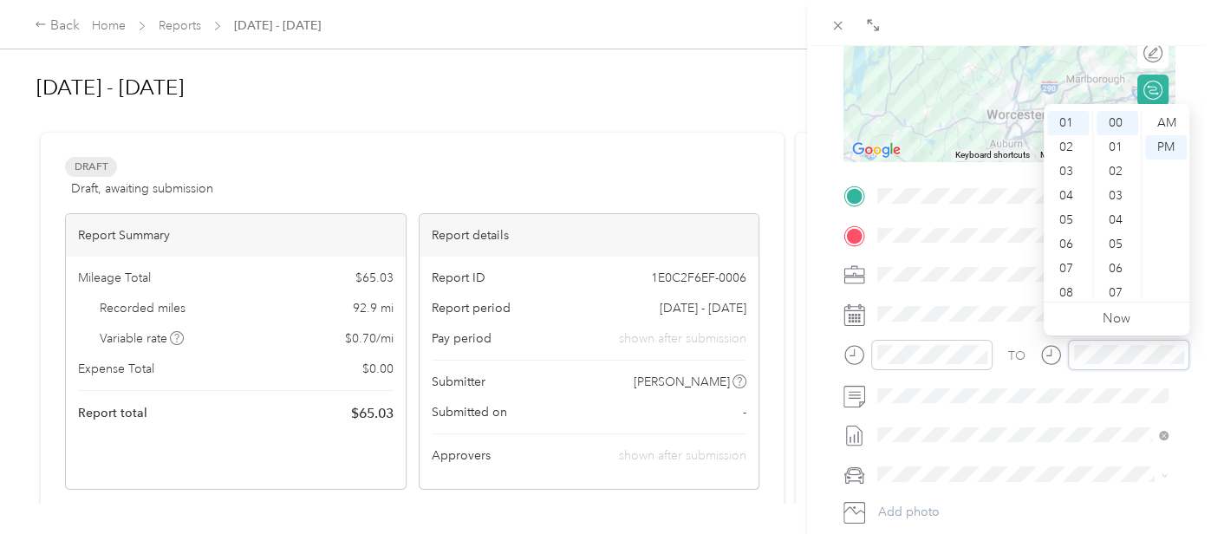
scroll to position [266, 0]
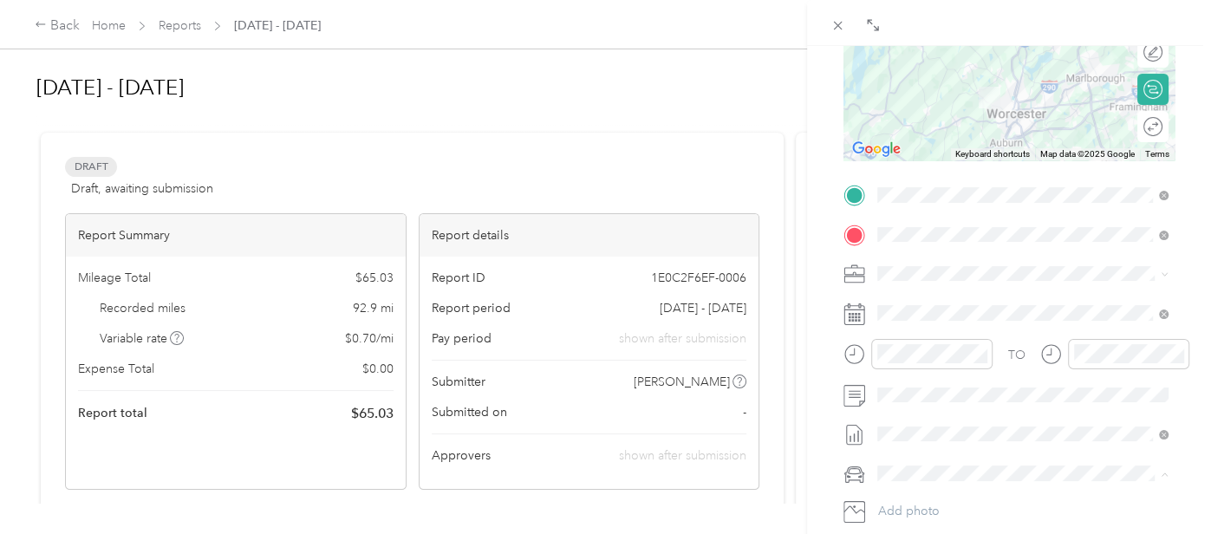
click at [937, 506] on span "[PERSON_NAME]'s Primary Vehicle" at bounding box center [979, 503] width 191 height 15
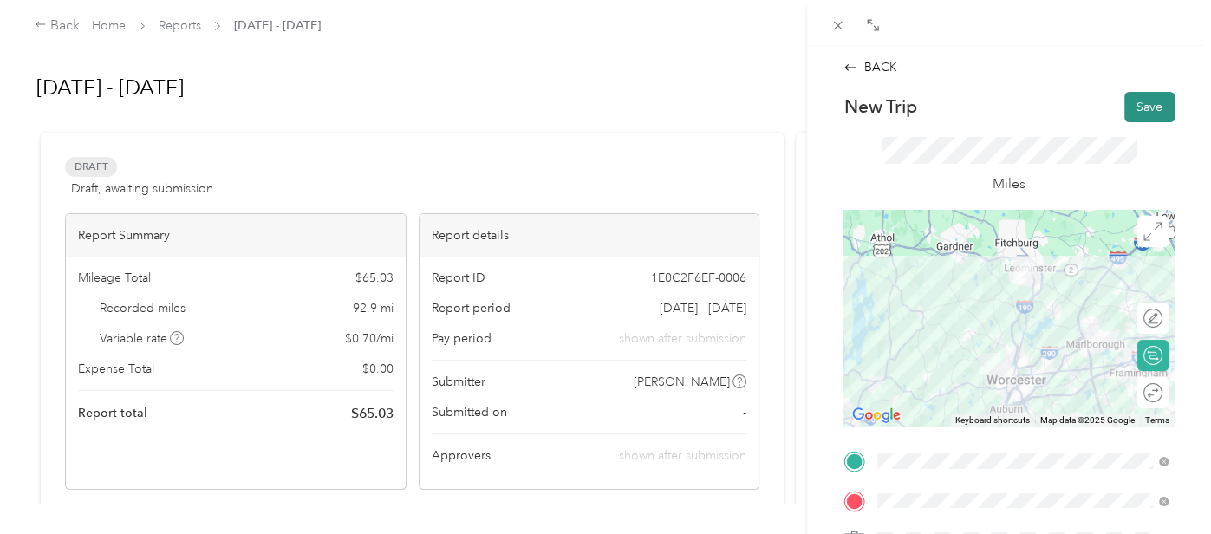
click at [1150, 117] on button "Save" at bounding box center [1150, 107] width 50 height 30
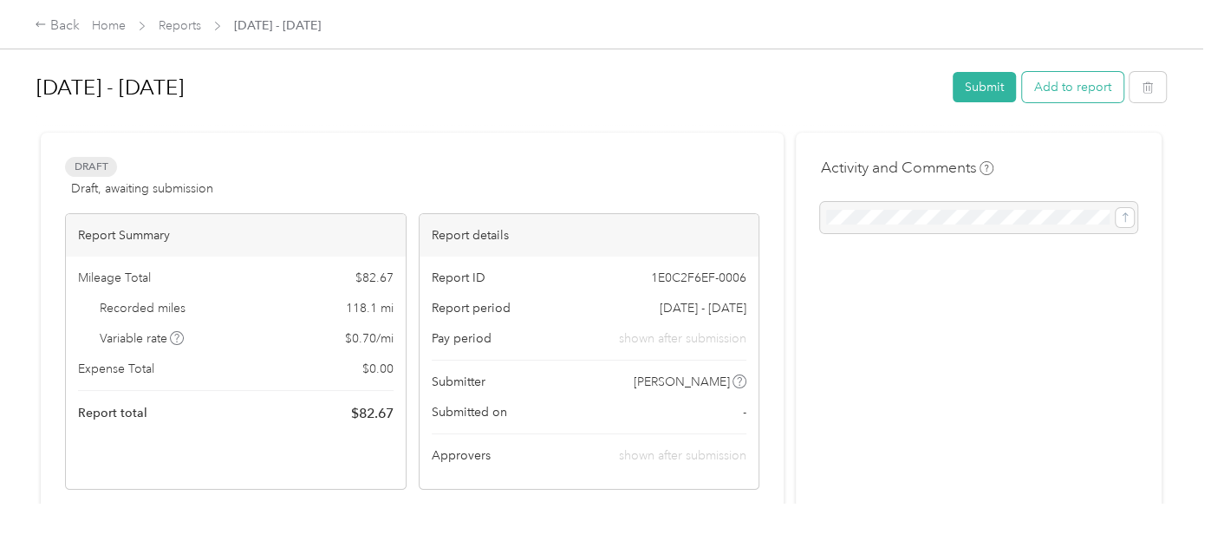
click at [1087, 91] on button "Add to report" at bounding box center [1072, 87] width 101 height 30
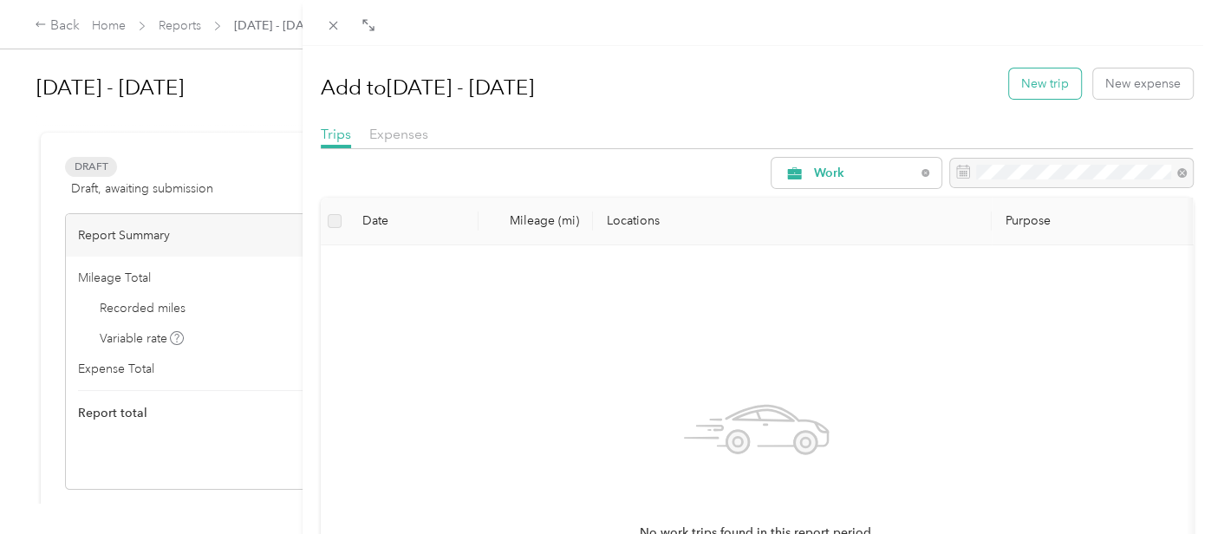
click at [1051, 91] on button "New trip" at bounding box center [1045, 83] width 72 height 30
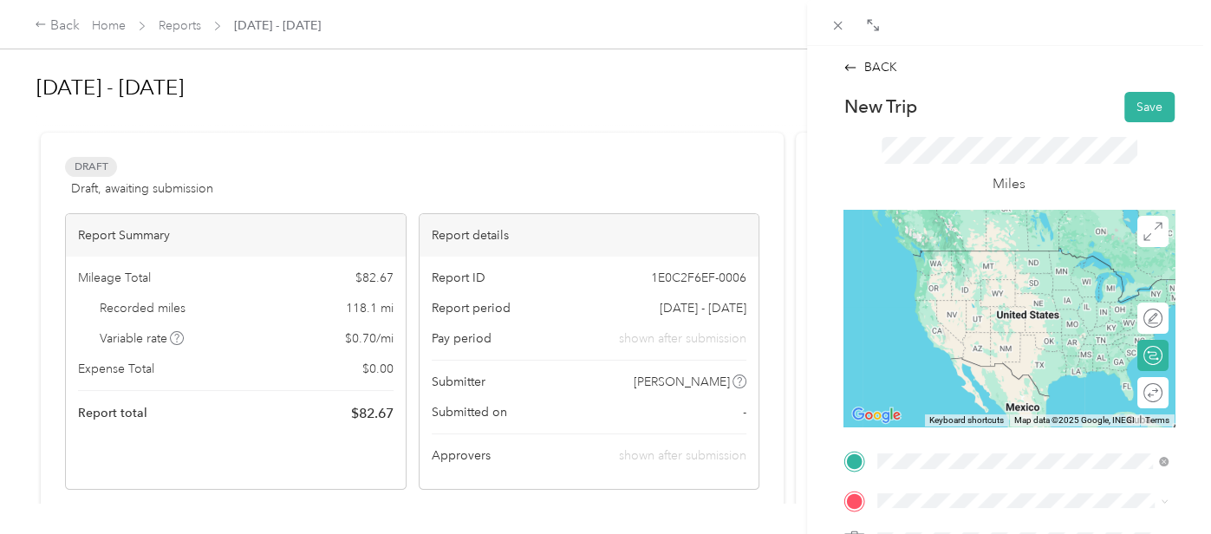
click at [984, 258] on span "[STREET_ADDRESS][US_STATE]" at bounding box center [996, 250] width 173 height 16
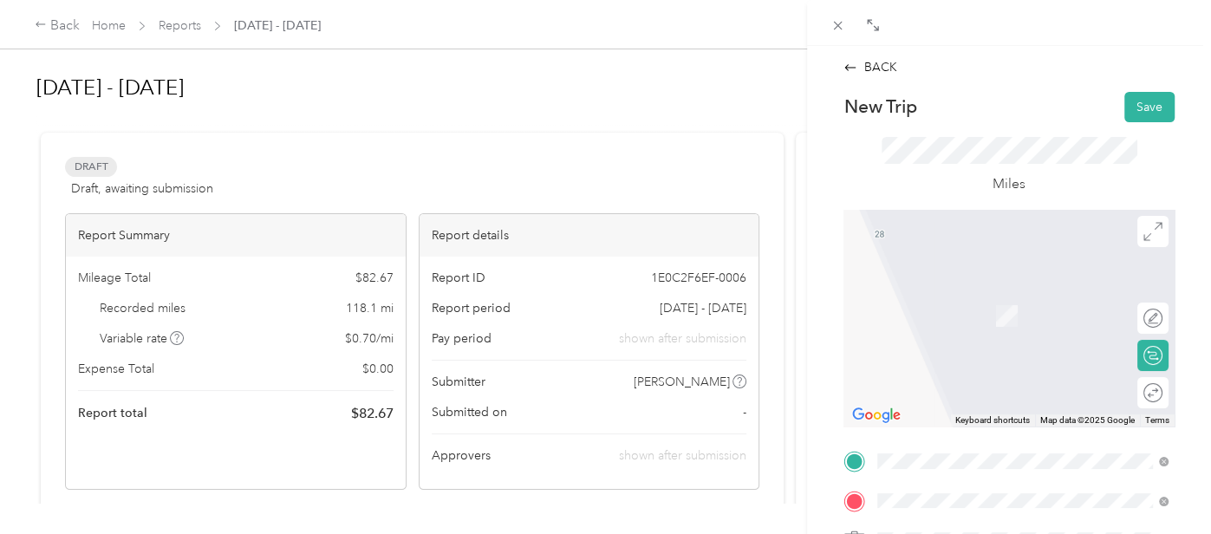
click at [963, 323] on span "[STREET_ADDRESS][PERSON_NAME]" at bounding box center [1013, 315] width 206 height 15
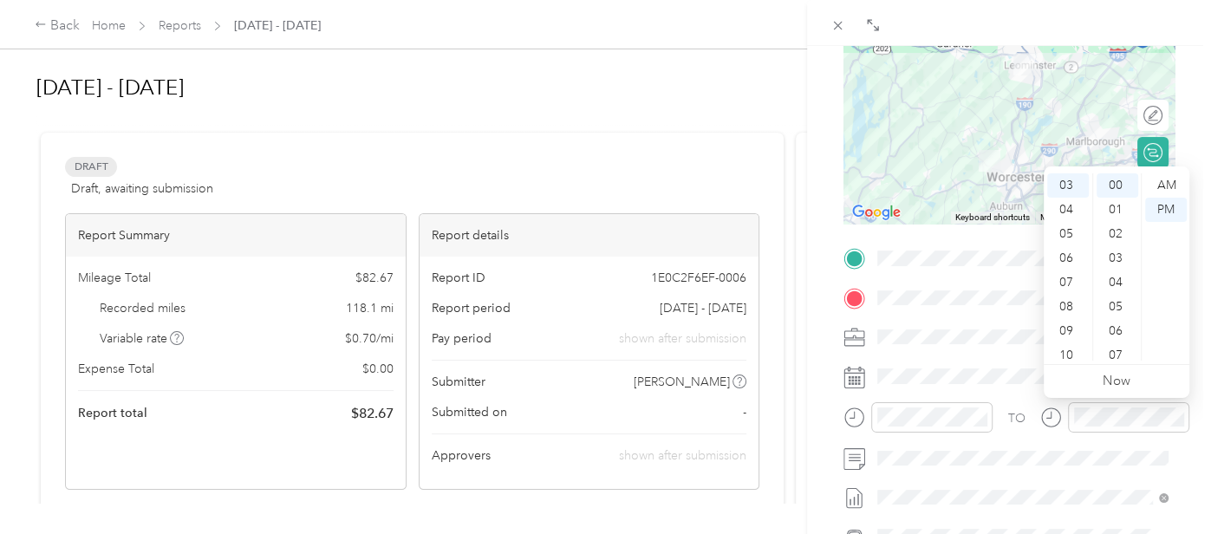
click at [1027, 429] on div "TO" at bounding box center [1009, 423] width 331 height 42
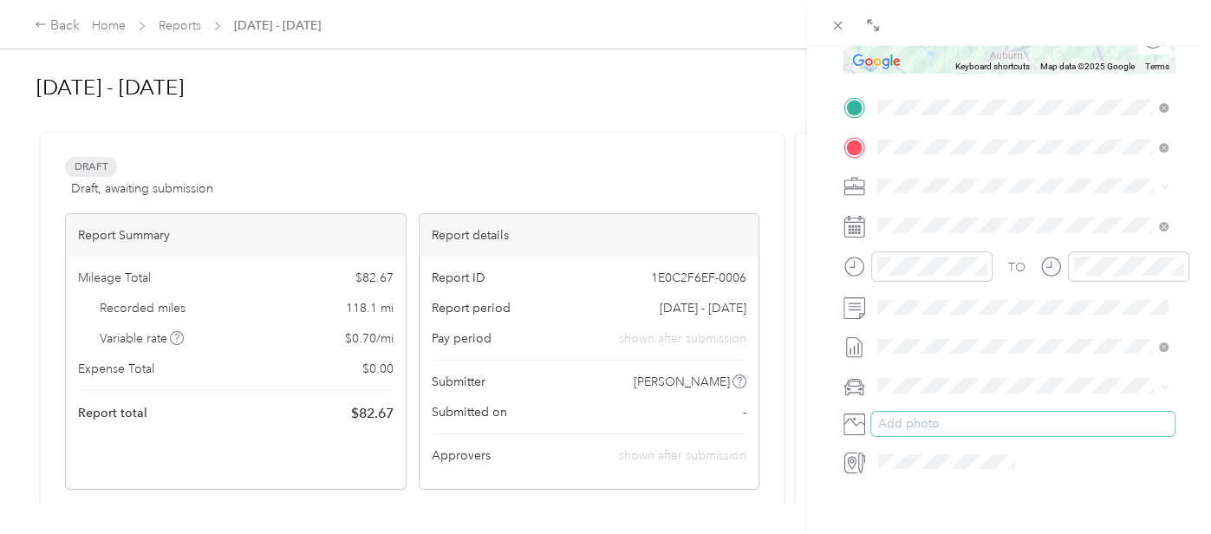
scroll to position [356, 0]
click at [947, 398] on div "TO Add photo" at bounding box center [1009, 282] width 331 height 382
click at [922, 402] on li "[PERSON_NAME]'s Primary Vehicle" at bounding box center [1022, 413] width 303 height 30
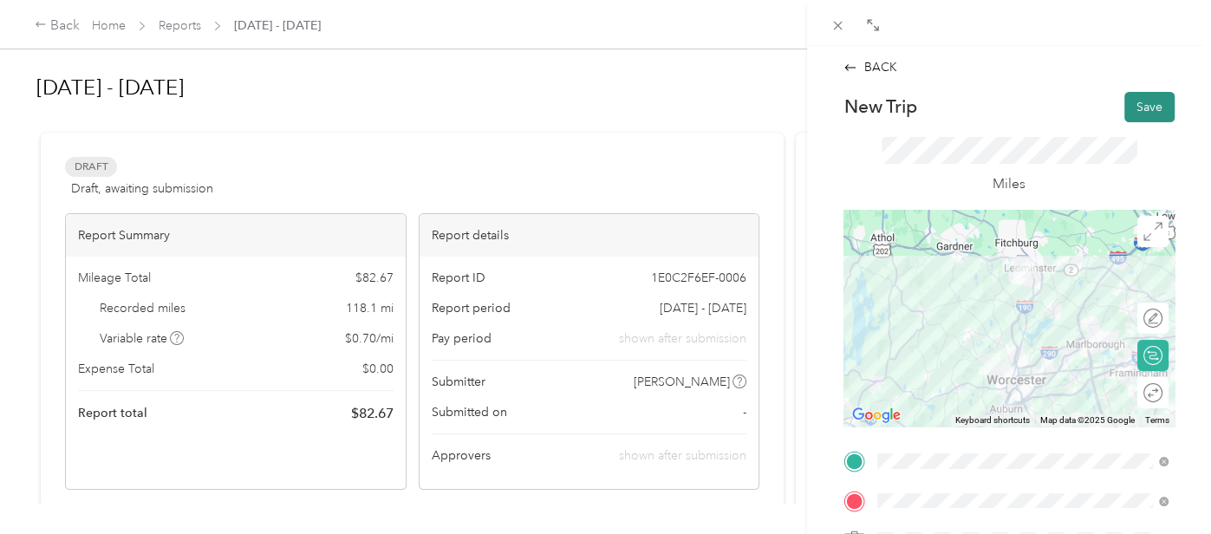
click at [1153, 105] on button "Save" at bounding box center [1150, 107] width 50 height 30
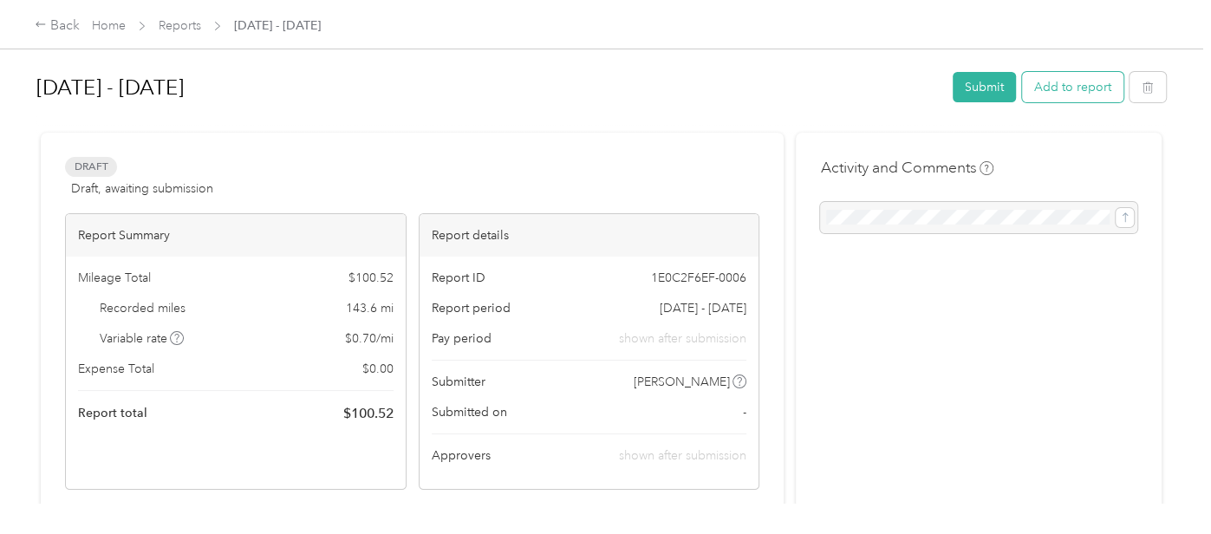
click at [1050, 94] on button "Add to report" at bounding box center [1072, 87] width 101 height 30
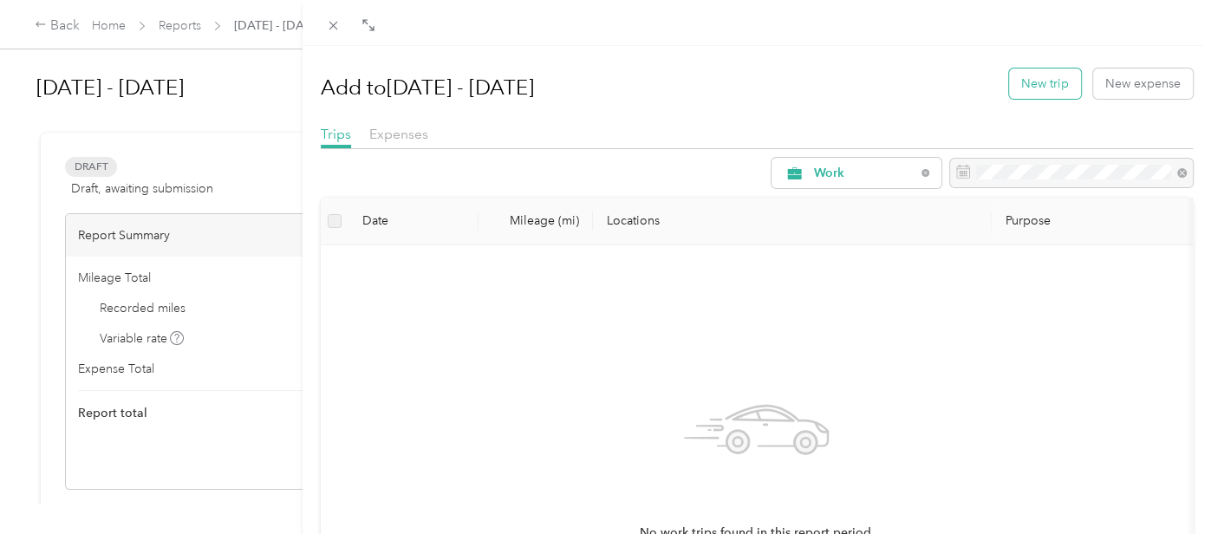
click at [1056, 91] on button "New trip" at bounding box center [1045, 83] width 72 height 30
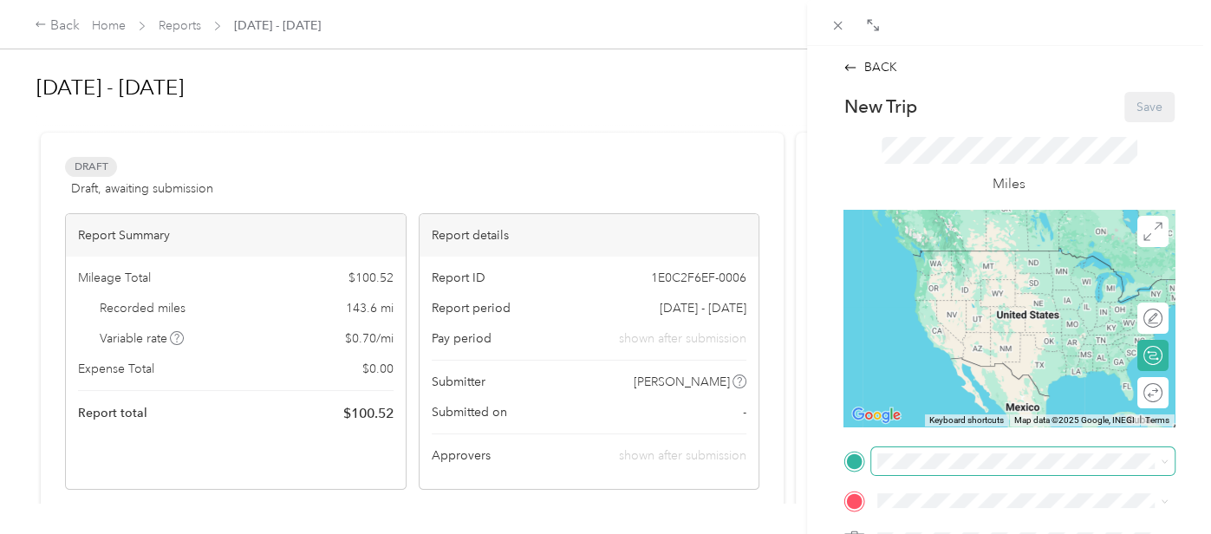
click at [935, 448] on span at bounding box center [1022, 460] width 303 height 27
click at [949, 283] on span "[STREET_ADDRESS][PERSON_NAME]" at bounding box center [1013, 275] width 206 height 15
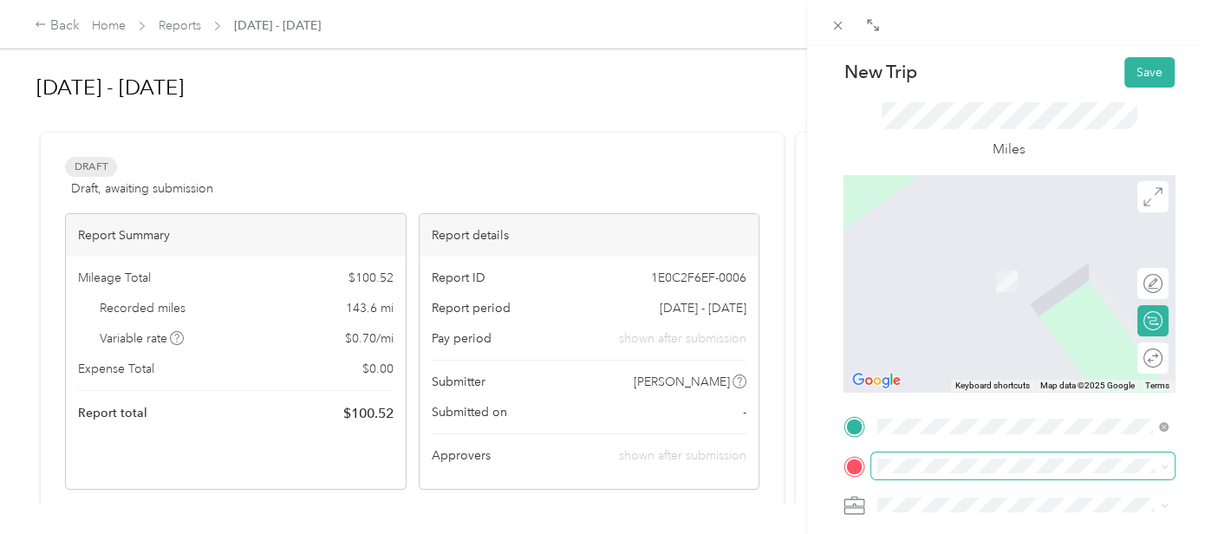
scroll to position [36, 0]
click at [920, 474] on span at bounding box center [1022, 464] width 303 height 27
click at [967, 261] on span "[STREET_ADDRESS][US_STATE]" at bounding box center [996, 253] width 173 height 16
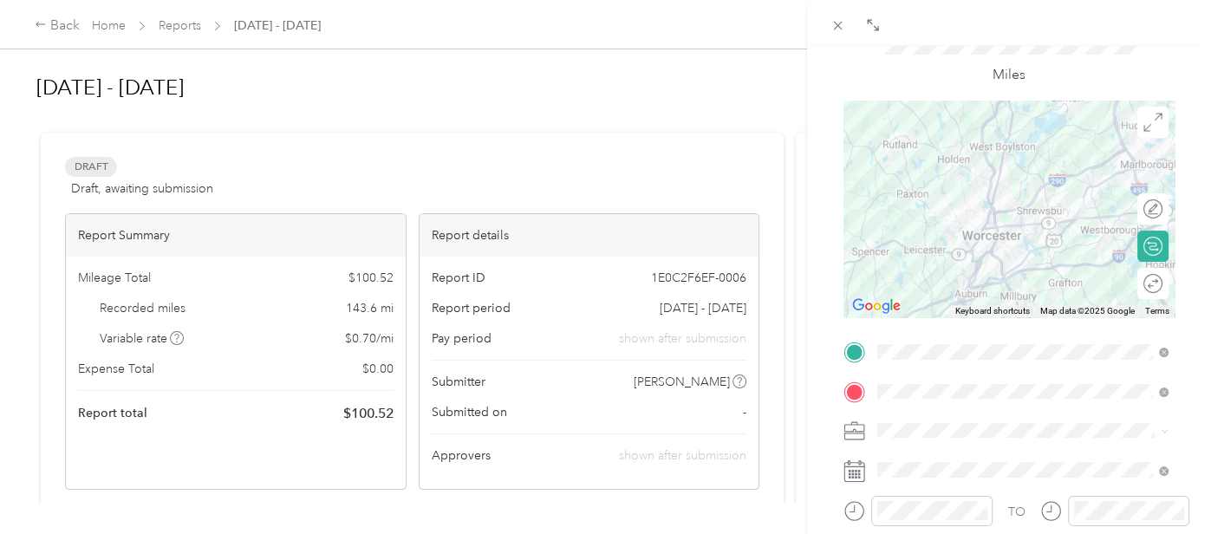
scroll to position [121, 0]
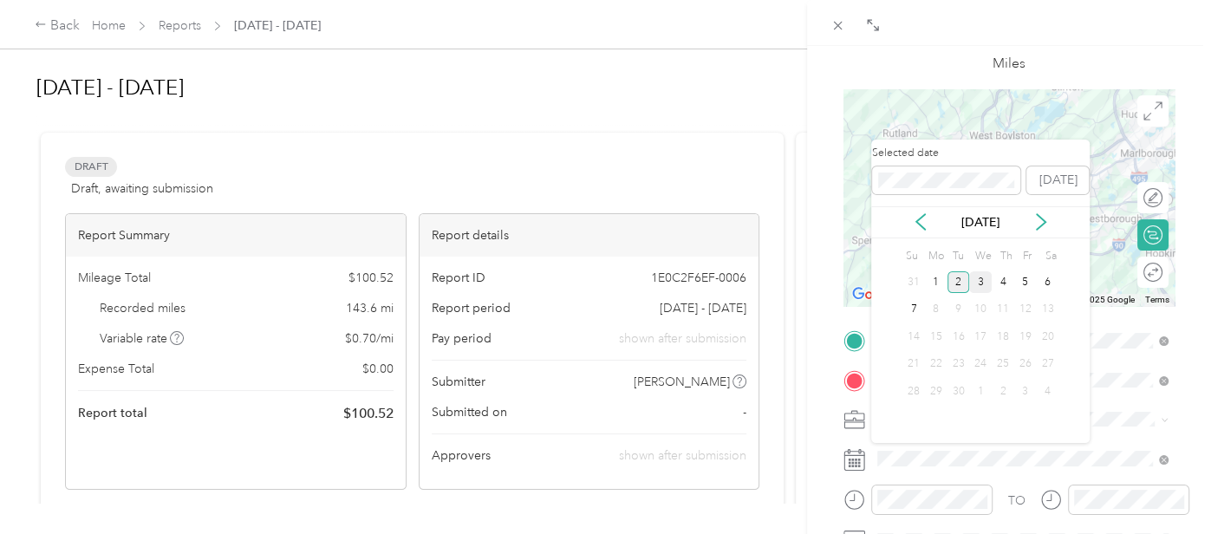
click at [973, 277] on div "3" at bounding box center [980, 282] width 23 height 22
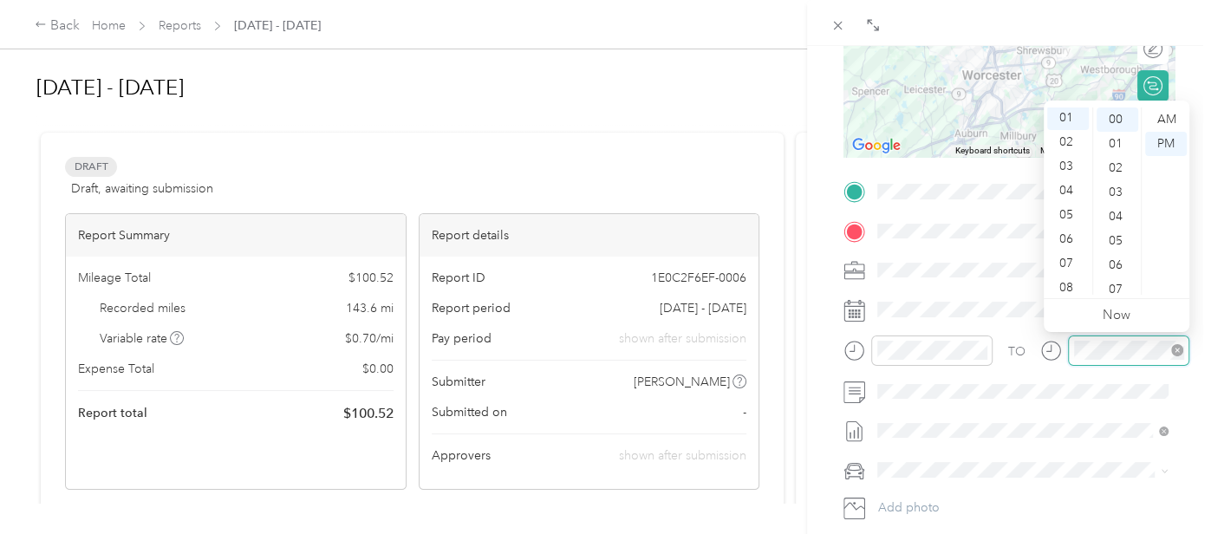
scroll to position [24, 0]
click at [1011, 326] on div "TO Add photo" at bounding box center [1009, 369] width 331 height 382
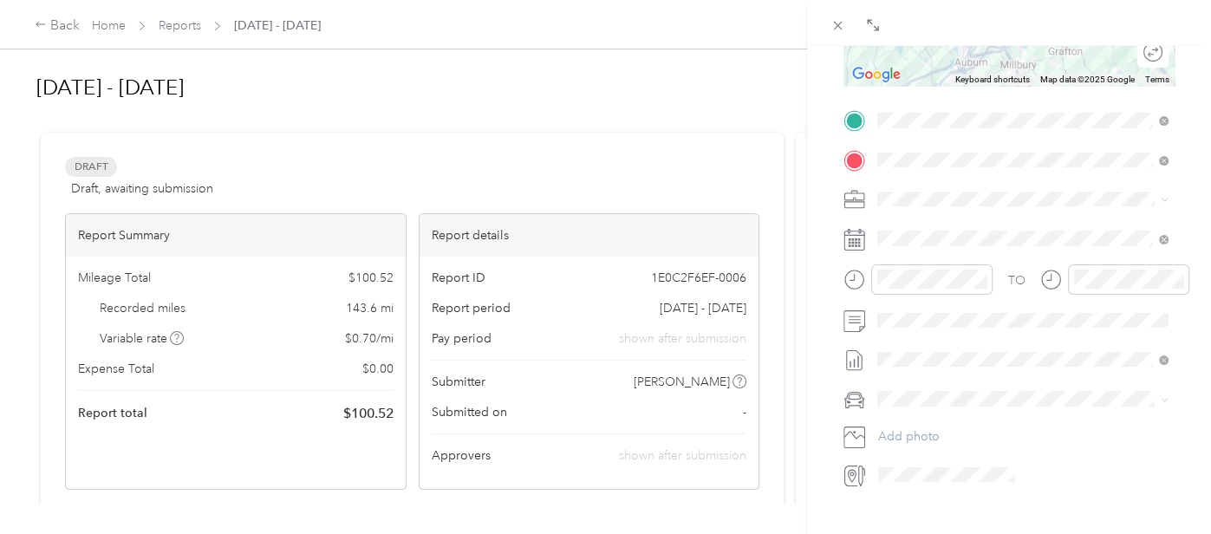
scroll to position [355, 0]
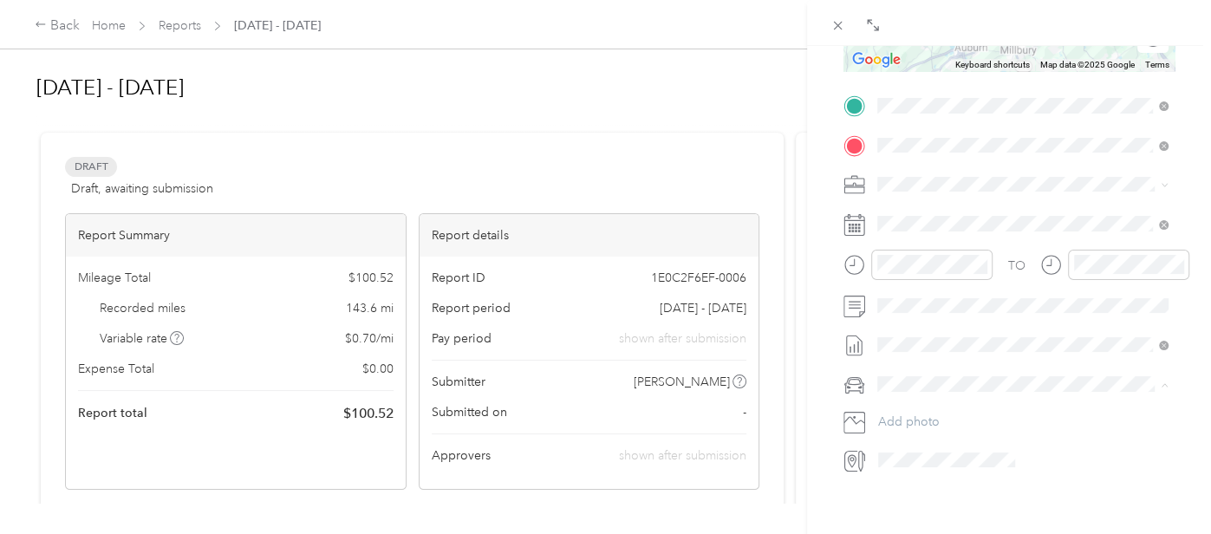
click at [943, 408] on span "[PERSON_NAME]'s Primary Vehicle" at bounding box center [979, 415] width 191 height 15
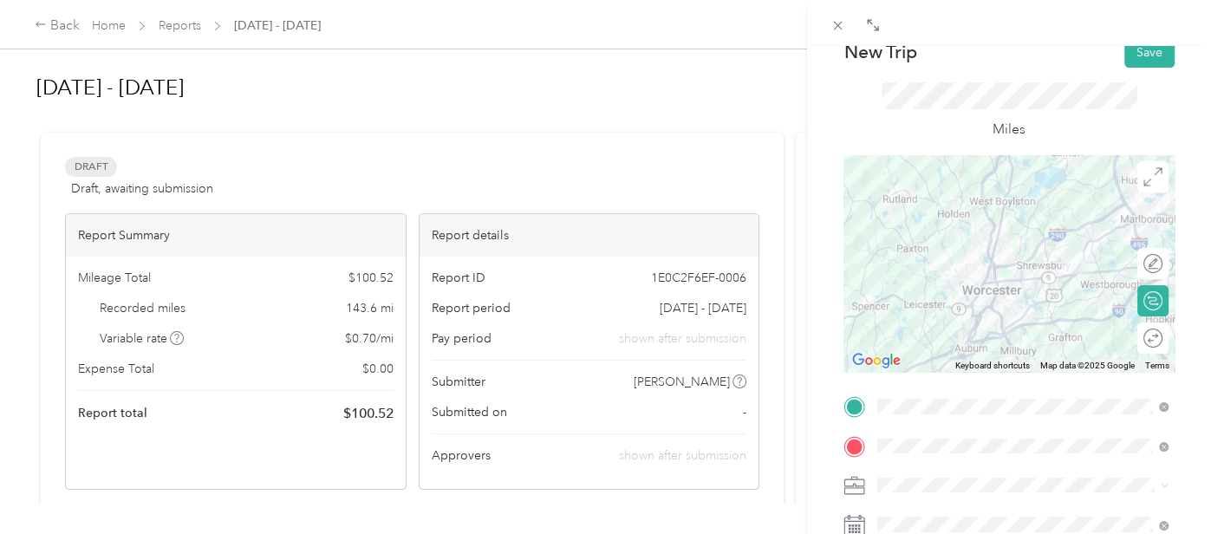
scroll to position [0, 0]
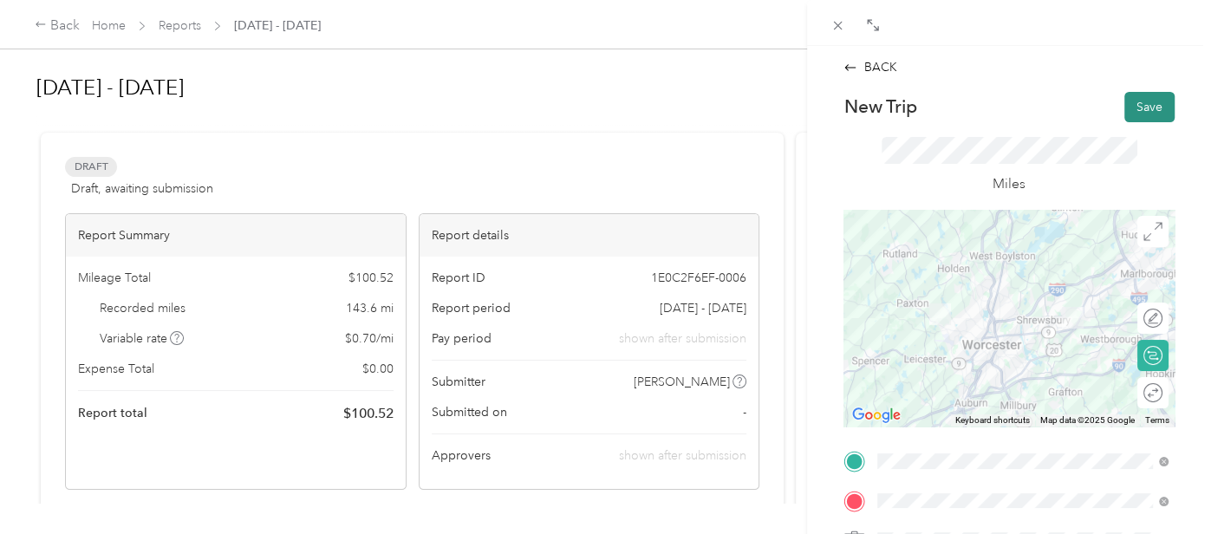
click at [1138, 101] on button "Save" at bounding box center [1150, 107] width 50 height 30
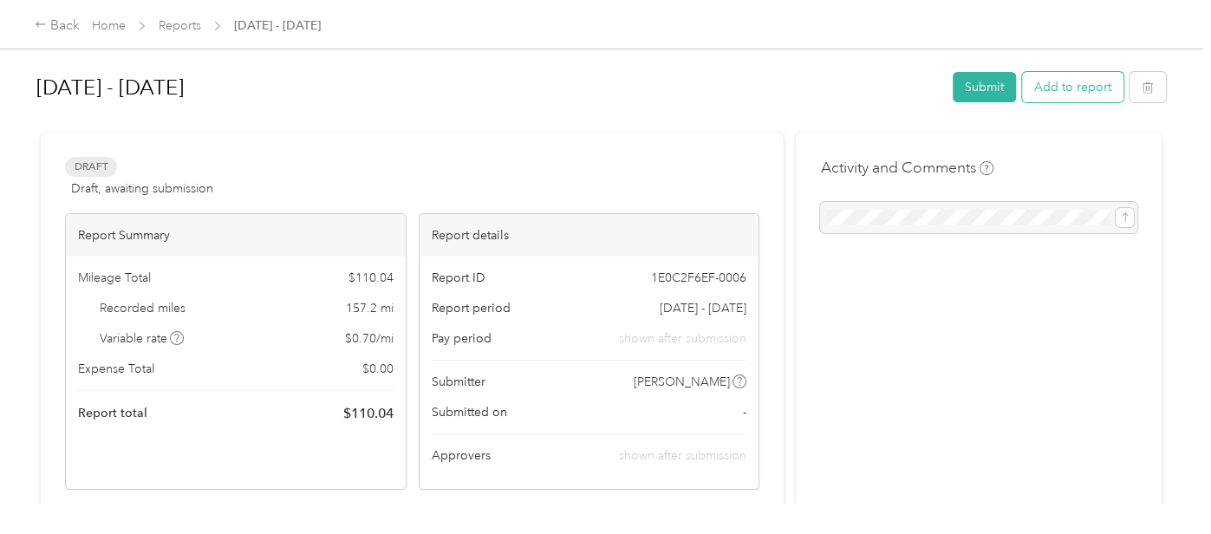
click at [1041, 81] on button "Add to report" at bounding box center [1072, 87] width 101 height 30
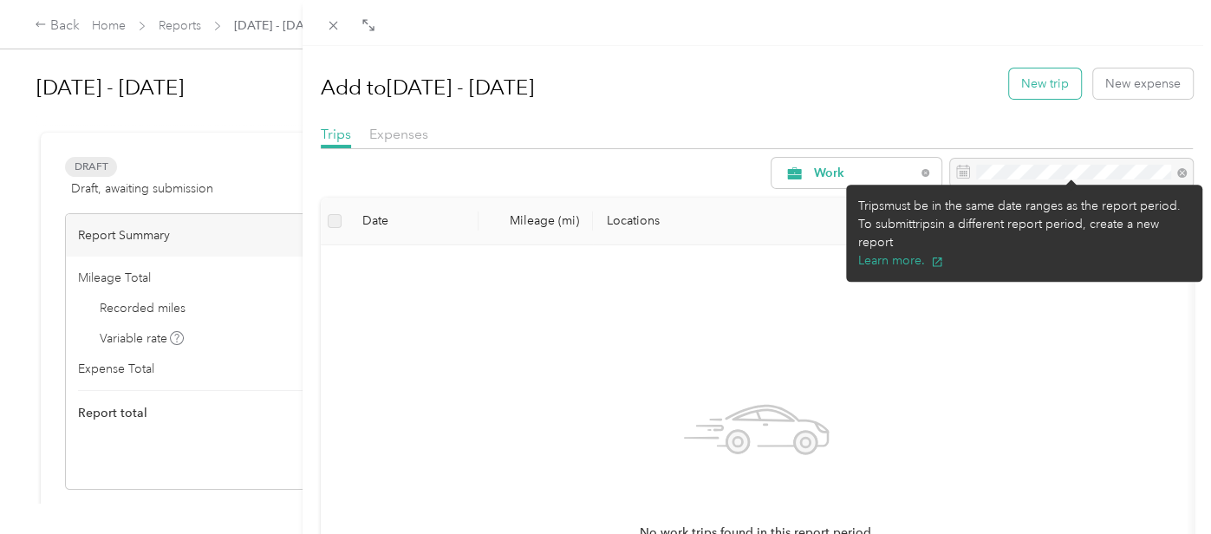
click at [1039, 85] on button "New trip" at bounding box center [1045, 83] width 72 height 30
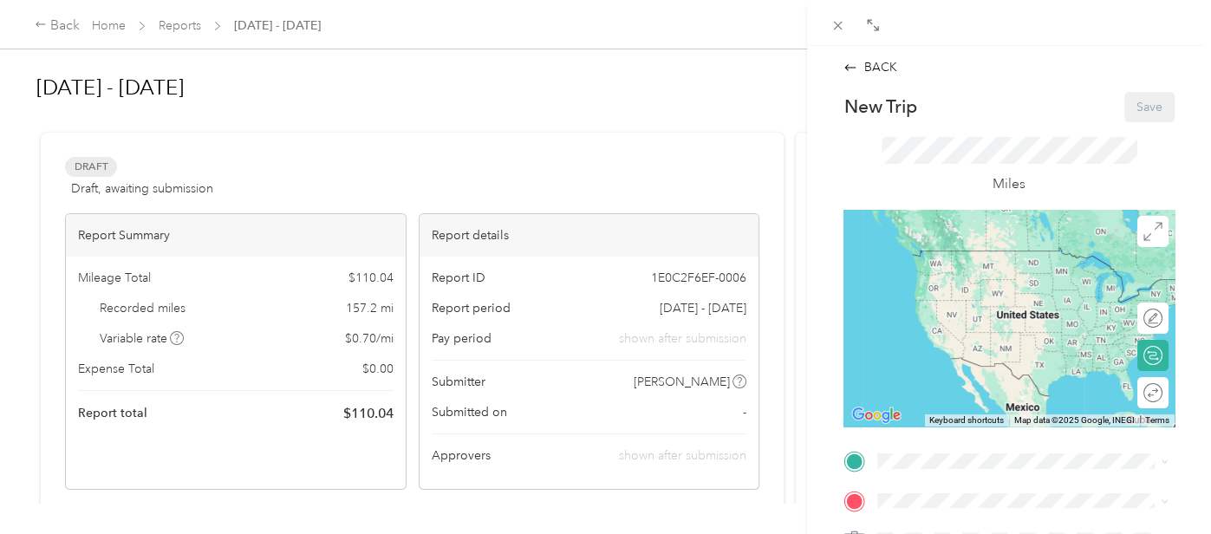
click at [948, 445] on div "New Trip Save This trip cannot be edited because it is either under review, app…" at bounding box center [1009, 461] width 331 height 738
click at [941, 451] on span at bounding box center [1022, 460] width 303 height 27
click at [999, 258] on span "[STREET_ADDRESS][US_STATE]" at bounding box center [996, 250] width 173 height 16
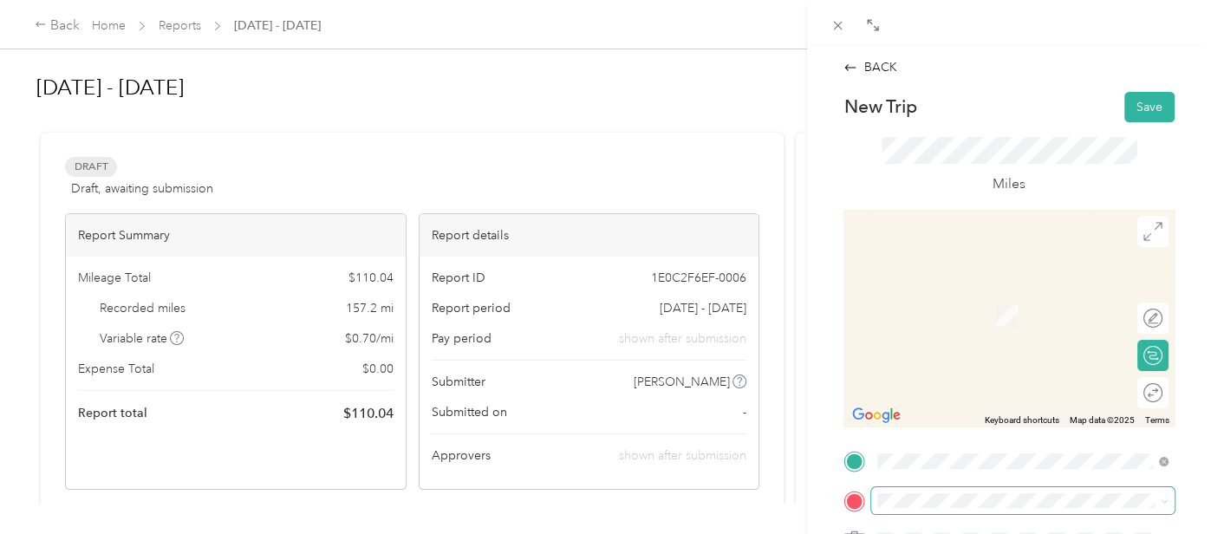
click at [918, 508] on span at bounding box center [1022, 500] width 303 height 27
click at [965, 282] on li "Home [STREET_ADDRESS][PERSON_NAME]" at bounding box center [1022, 305] width 303 height 55
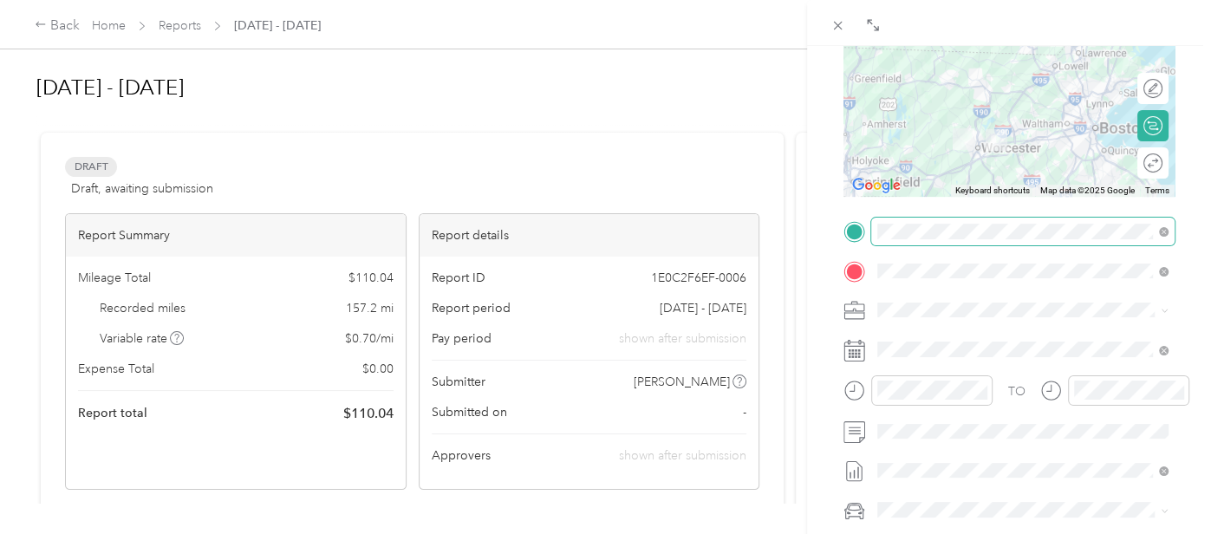
scroll to position [238, 0]
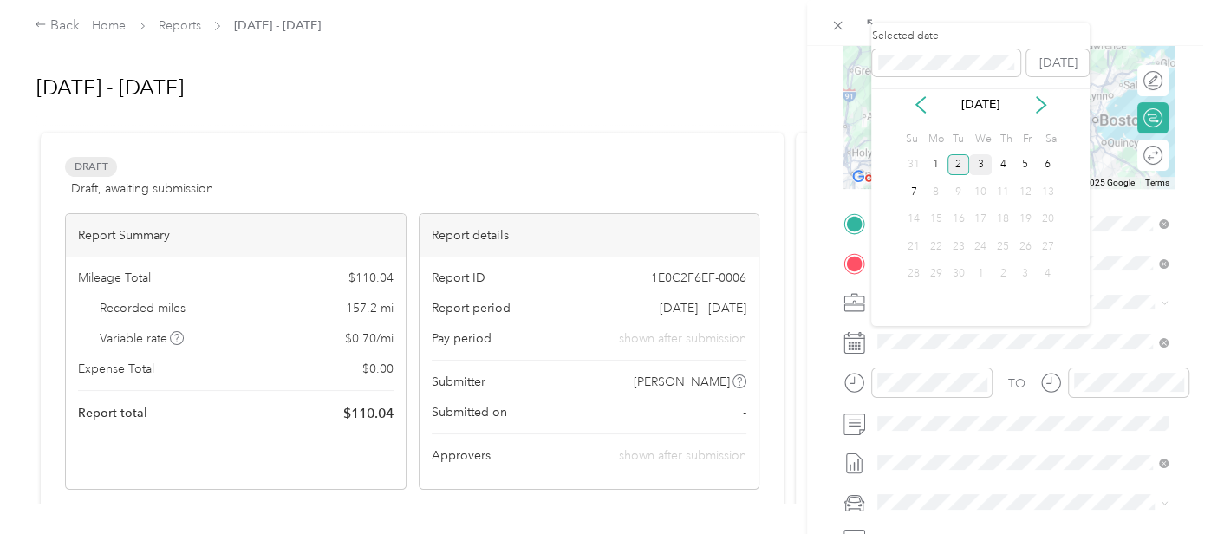
click at [985, 164] on div "3" at bounding box center [980, 165] width 23 height 22
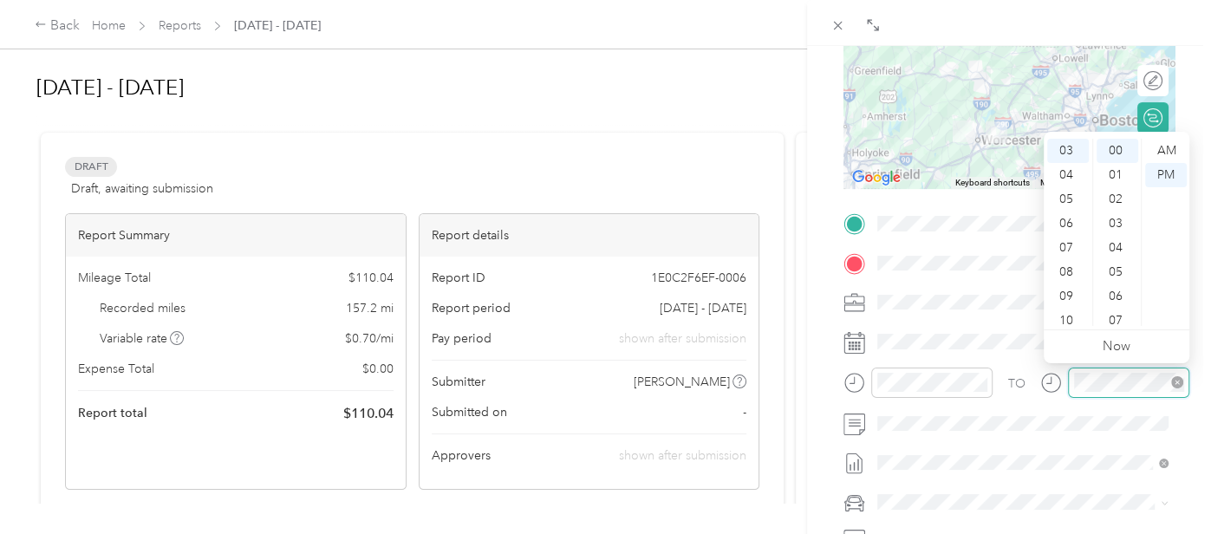
scroll to position [73, 0]
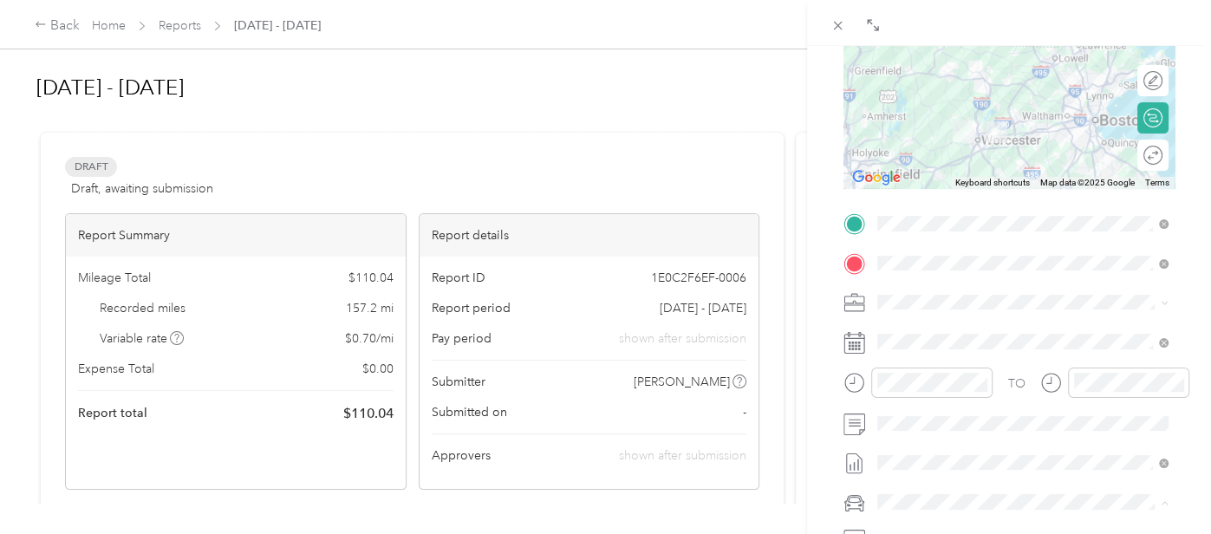
click at [930, 473] on span "[PERSON_NAME]'s Primary Vehicle" at bounding box center [979, 470] width 191 height 15
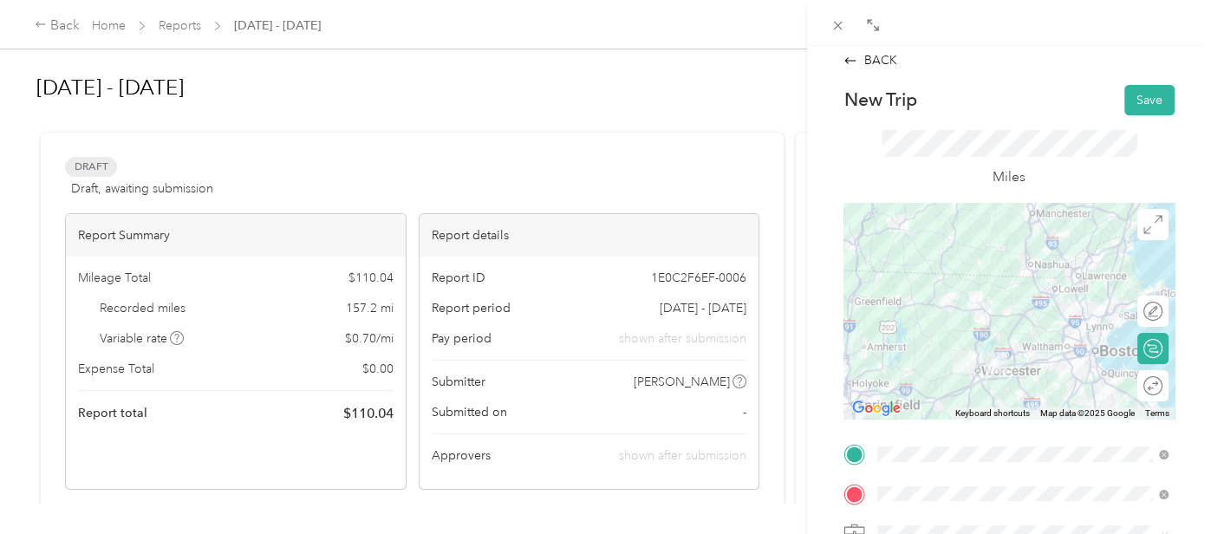
scroll to position [0, 0]
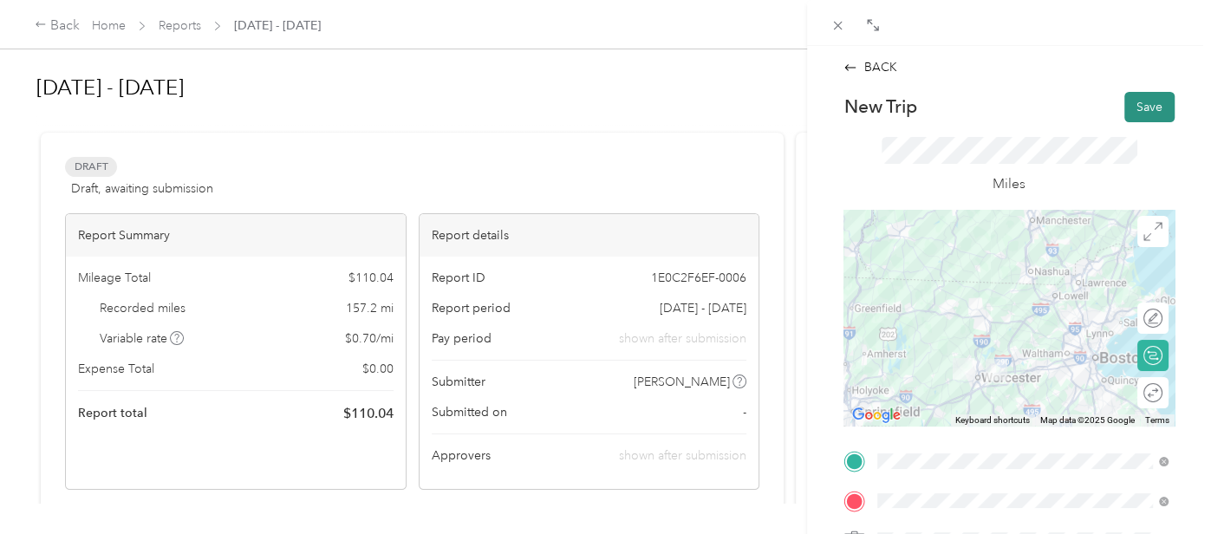
click at [1142, 105] on button "Save" at bounding box center [1150, 107] width 50 height 30
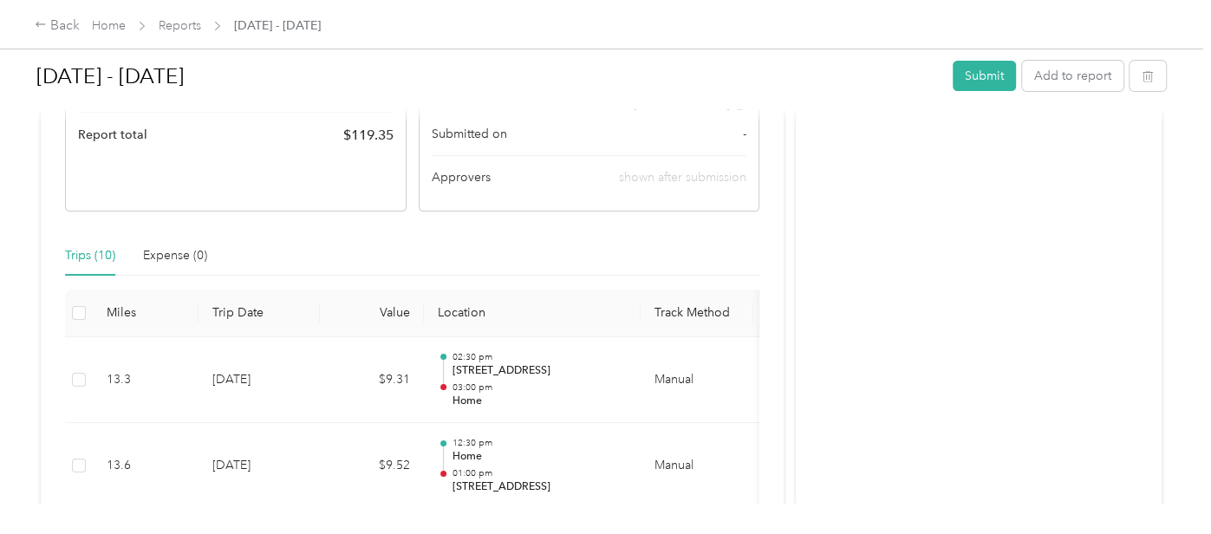
scroll to position [280, 0]
